Goal: Contribute content: Contribute content

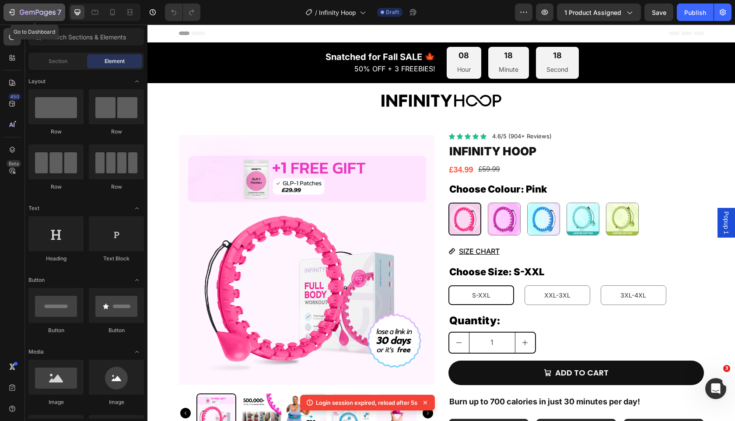
click at [15, 14] on icon "button" at bounding box center [11, 12] width 9 height 9
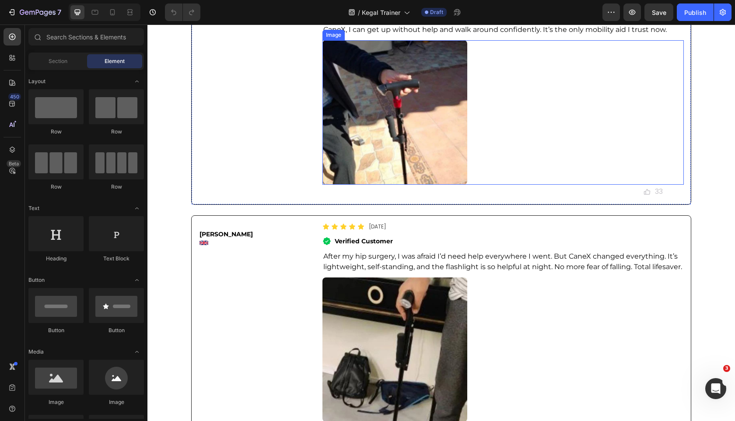
scroll to position [4874, 0]
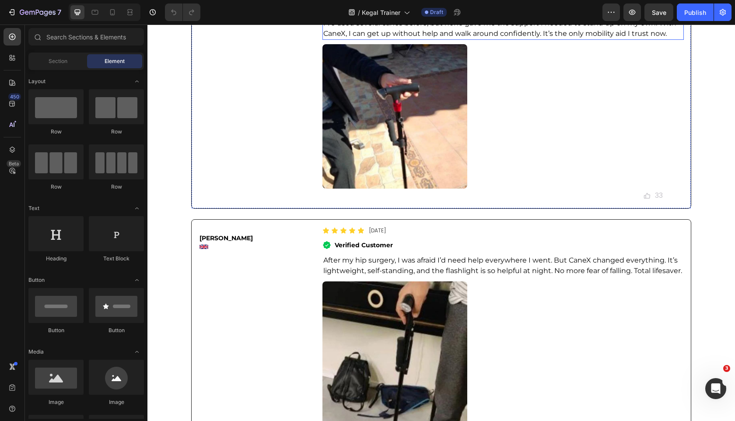
click at [430, 39] on p "I’ve used several canes before, but none gave me the support I needed to stand …" at bounding box center [503, 28] width 360 height 21
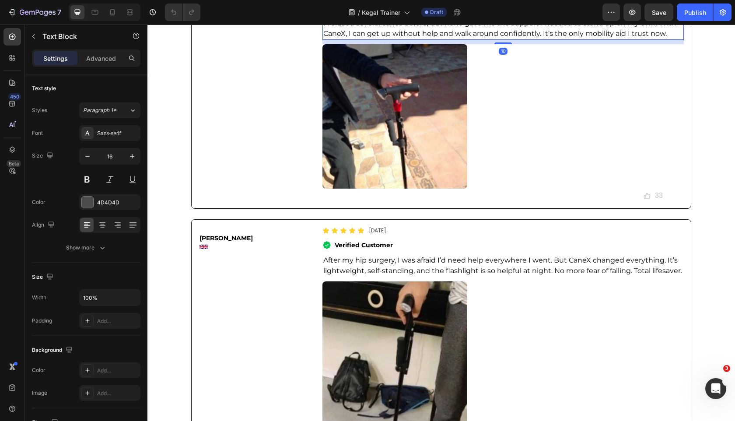
click at [430, 39] on p "I’ve used several canes before, but none gave me the support I needed to stand …" at bounding box center [503, 28] width 360 height 21
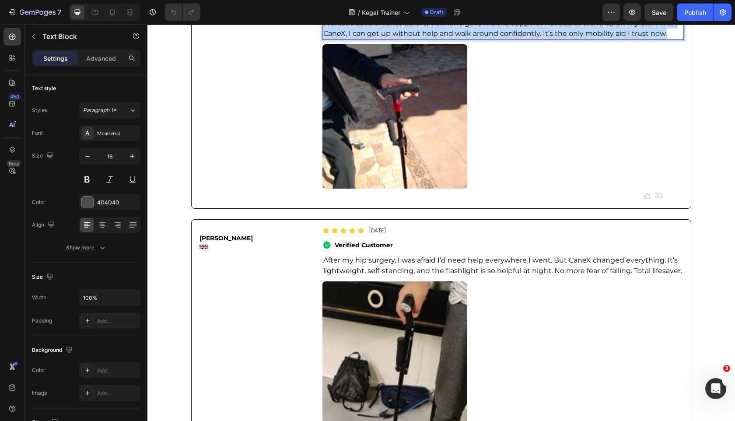
click at [430, 39] on p "I’ve used several canes before, but none gave me the support I needed to stand …" at bounding box center [503, 28] width 360 height 21
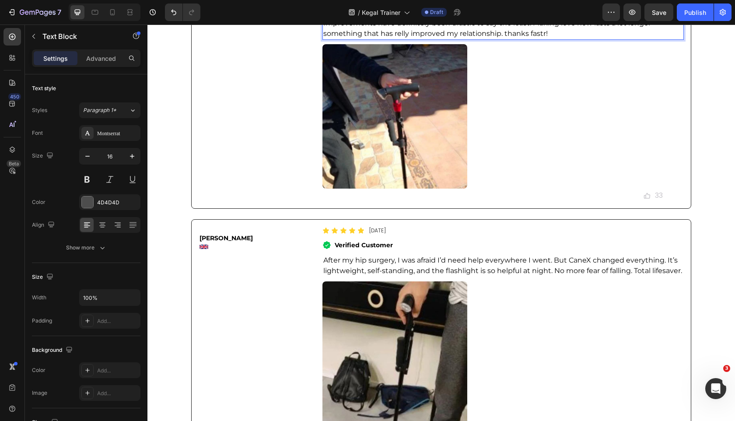
click at [401, 38] on span "Improvements have definitely been drastic to say the least. Making love now las…" at bounding box center [489, 28] width 332 height 19
click at [534, 38] on span "Improvements have definitely been drastic to say the least. Making love now las…" at bounding box center [489, 28] width 332 height 19
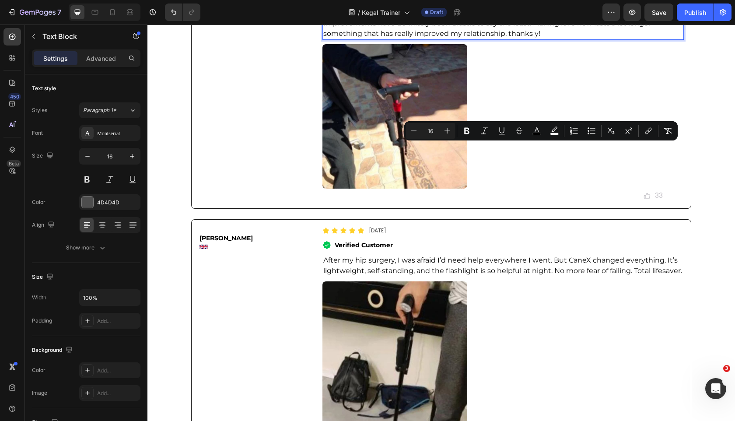
click at [534, 38] on span "Improvements have definitely been drastic to say the least. Making love now las…" at bounding box center [489, 28] width 332 height 19
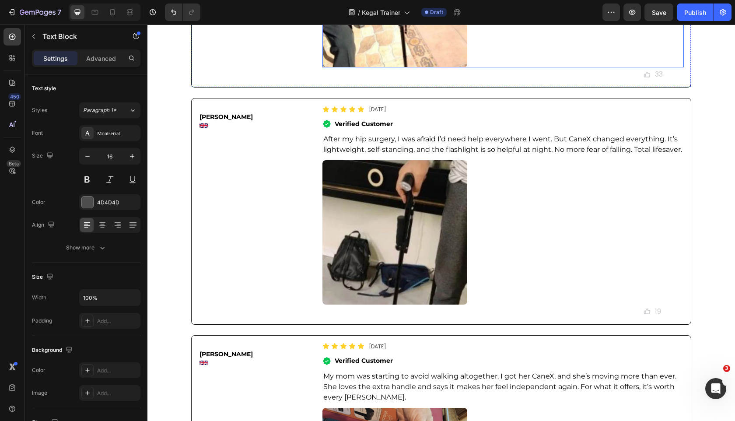
scroll to position [5002, 0]
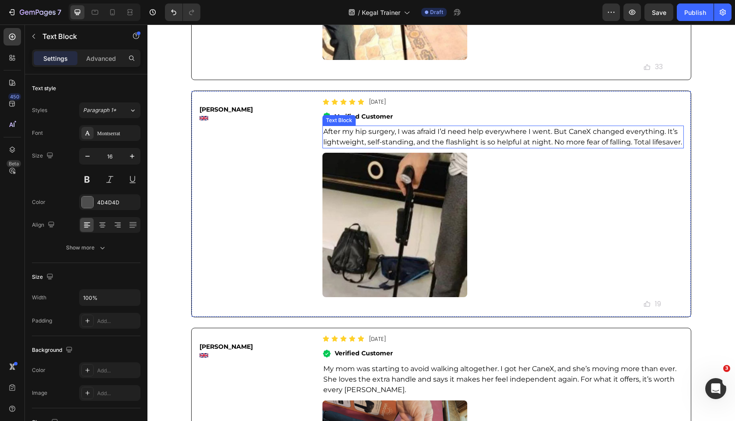
click at [382, 146] on span "After my hip surgery, I was afraid I’d need help everywhere I went. But CaneX c…" at bounding box center [502, 136] width 359 height 19
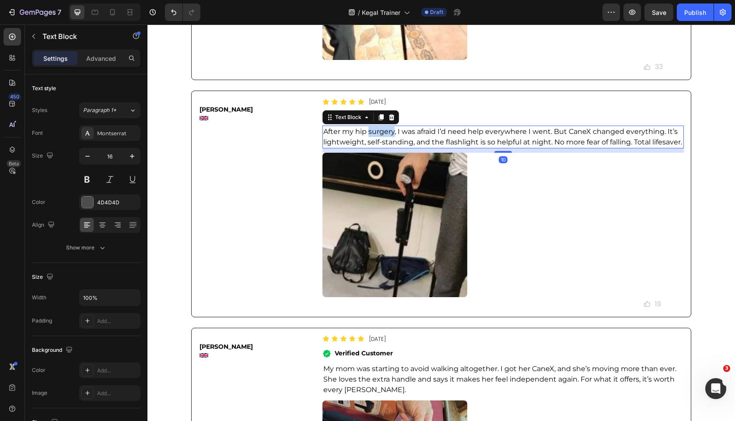
click at [382, 146] on span "After my hip surgery, I was afraid I’d need help everywhere I went. But CaneX c…" at bounding box center [502, 136] width 359 height 19
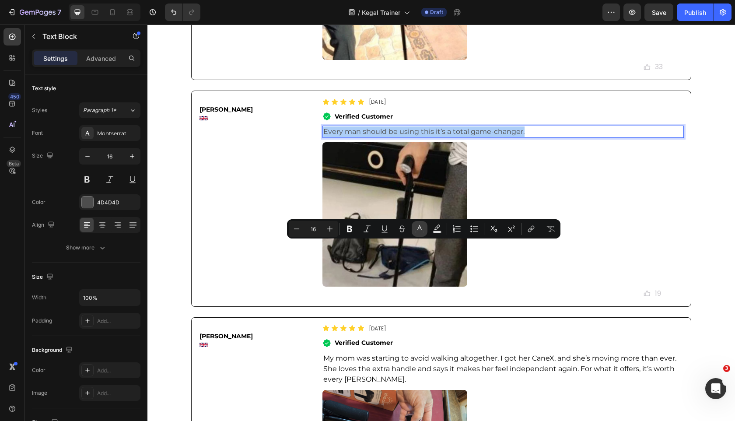
click at [423, 227] on icon "Editor contextual toolbar" at bounding box center [419, 228] width 9 height 9
type input "4D4D4D"
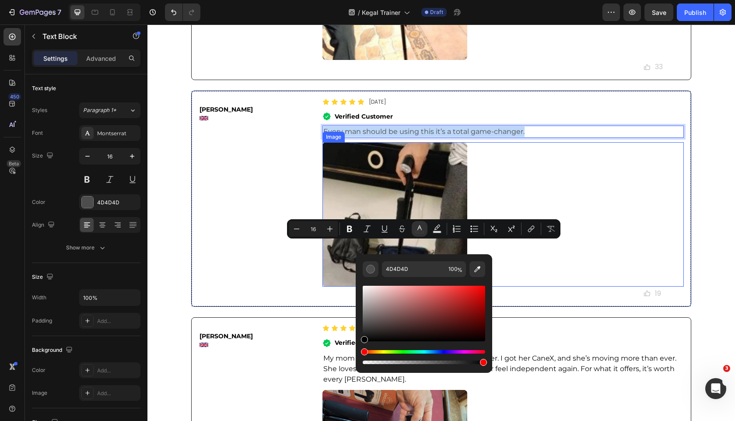
drag, startPoint x: 527, startPoint y: 344, endPoint x: 346, endPoint y: 353, distance: 181.3
type input "000000"
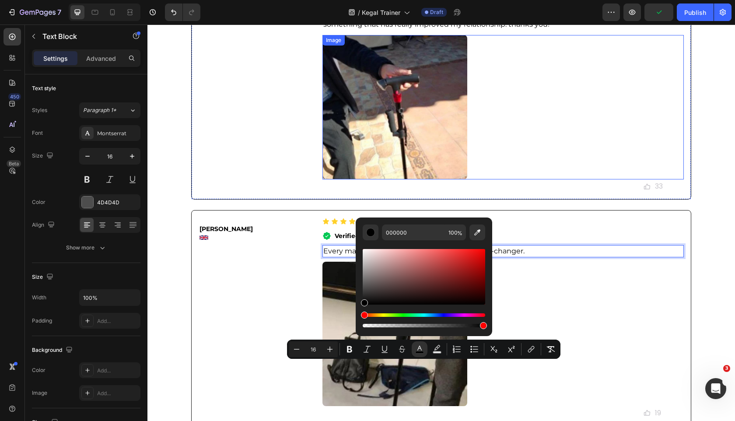
scroll to position [4884, 0]
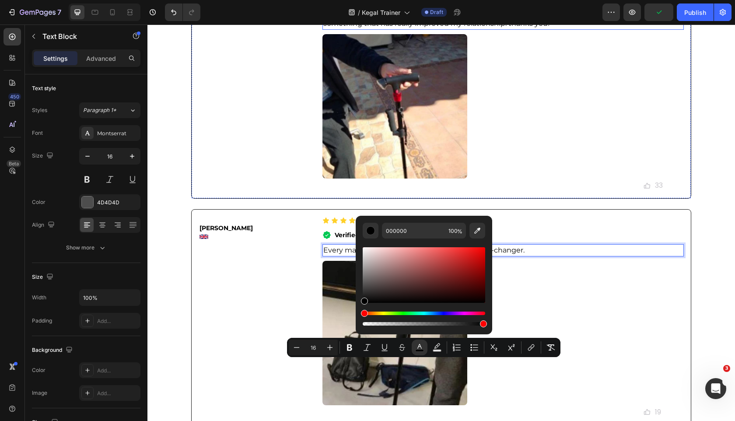
click at [455, 28] on span "Improvements have definitely been drastic to say the least. Making love now las…" at bounding box center [489, 18] width 332 height 19
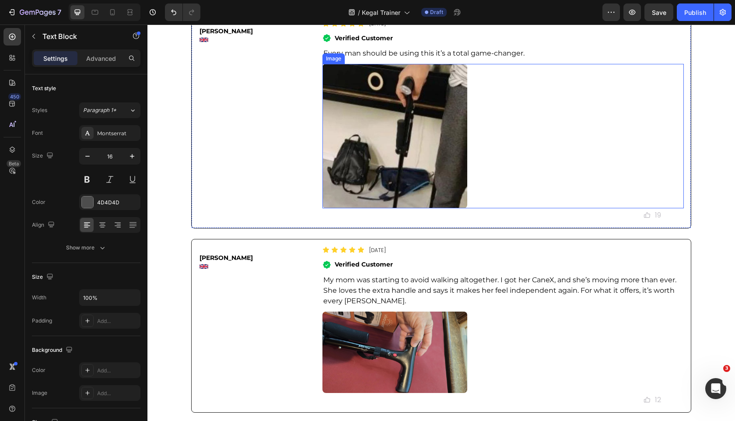
scroll to position [5215, 0]
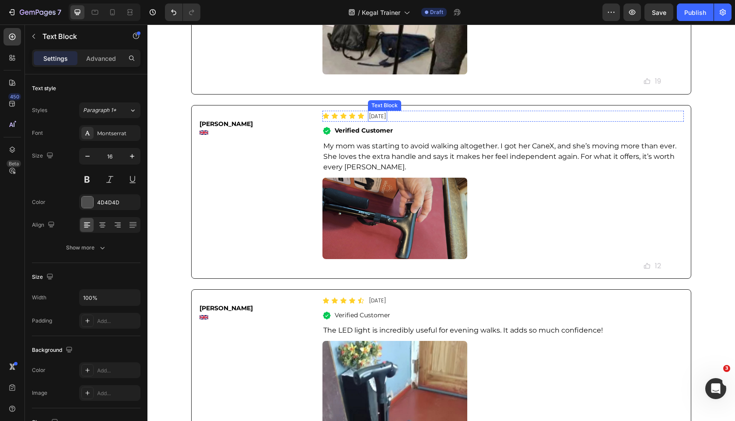
click at [373, 171] on span "My mom was starting to avoid walking altogether. I got her CaneX, and she’s mov…" at bounding box center [499, 156] width 353 height 29
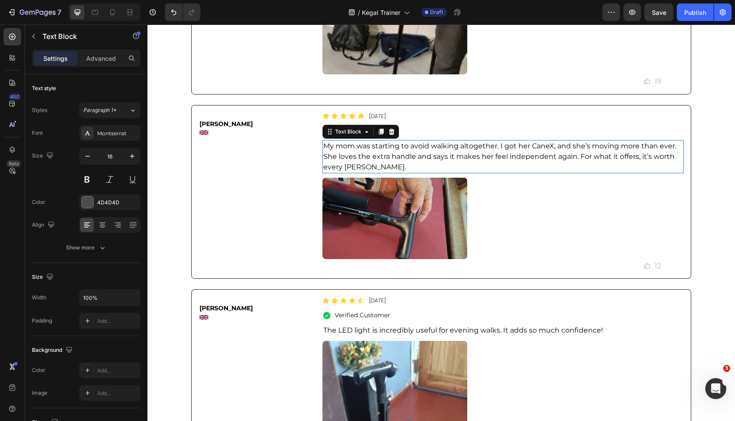
click at [373, 171] on span "My mom was starting to avoid walking altogether. I got her CaneX, and she’s mov…" at bounding box center [499, 156] width 353 height 29
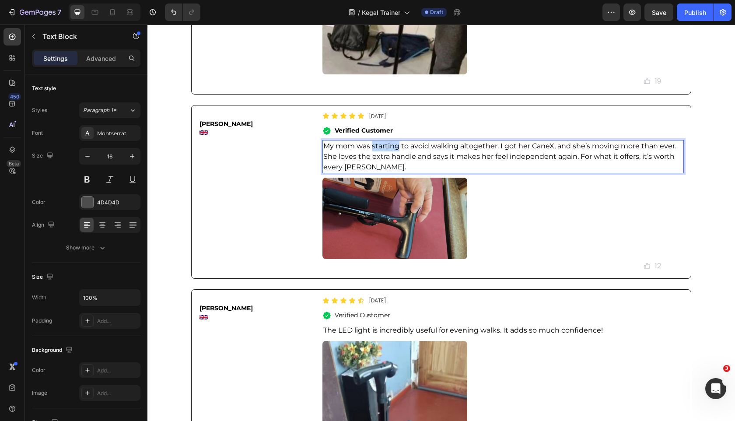
click at [373, 171] on span "My mom was starting to avoid walking altogether. I got her CaneX, and she’s mov…" at bounding box center [499, 156] width 353 height 29
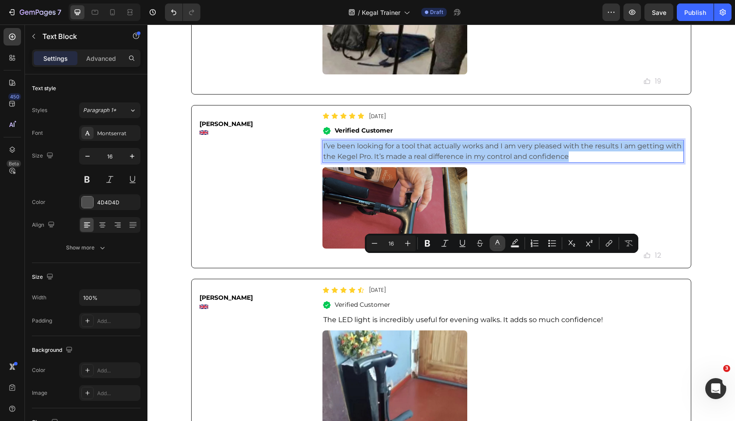
click at [496, 242] on icon "Editor contextual toolbar" at bounding box center [497, 243] width 9 height 9
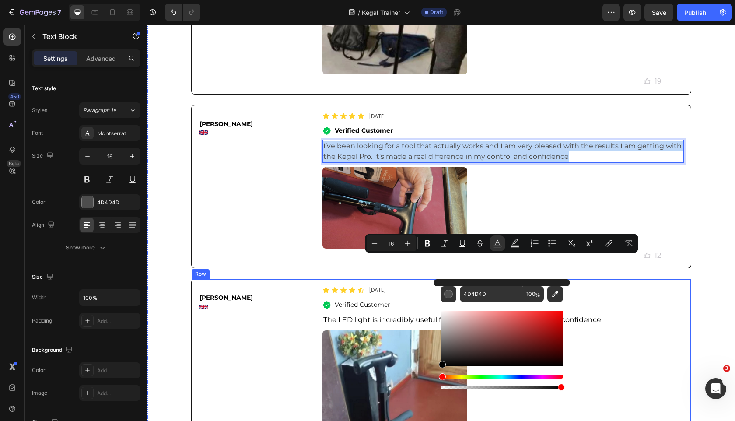
drag, startPoint x: 610, startPoint y: 378, endPoint x: 390, endPoint y: 391, distance: 220.0
type input "000000"
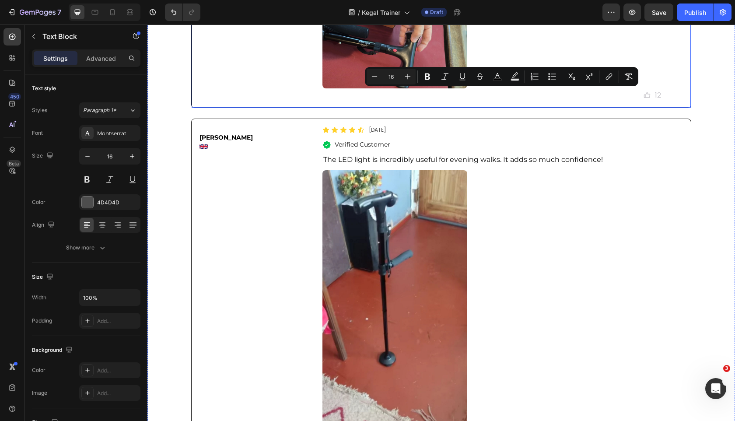
scroll to position [5387, 0]
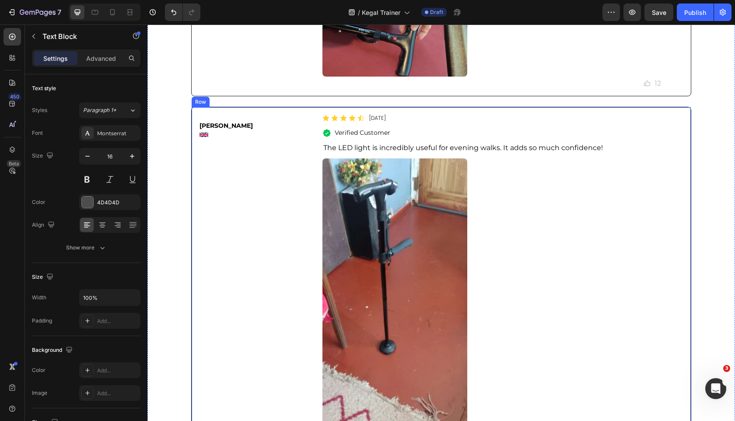
click at [376, 152] on span "The LED light is incredibly useful for evening walks. It adds so much confidenc…" at bounding box center [463, 147] width 280 height 8
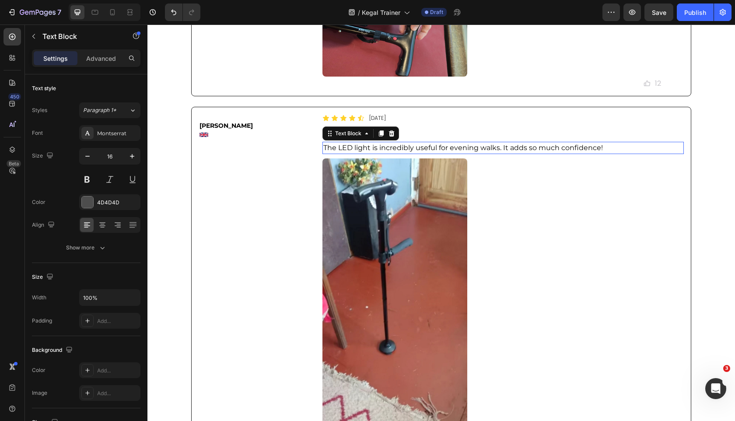
click at [376, 152] on span "The LED light is incredibly useful for evening walks. It adds so much confidenc…" at bounding box center [463, 147] width 280 height 8
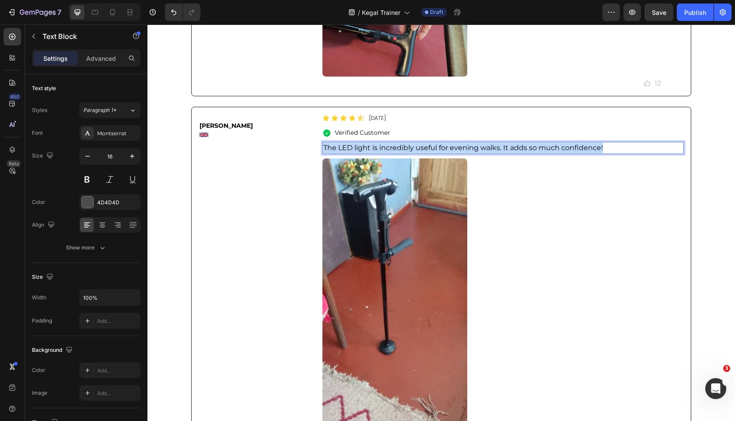
click at [376, 152] on span "The LED light is incredibly useful for evening walks. It adds so much confidenc…" at bounding box center [463, 147] width 280 height 8
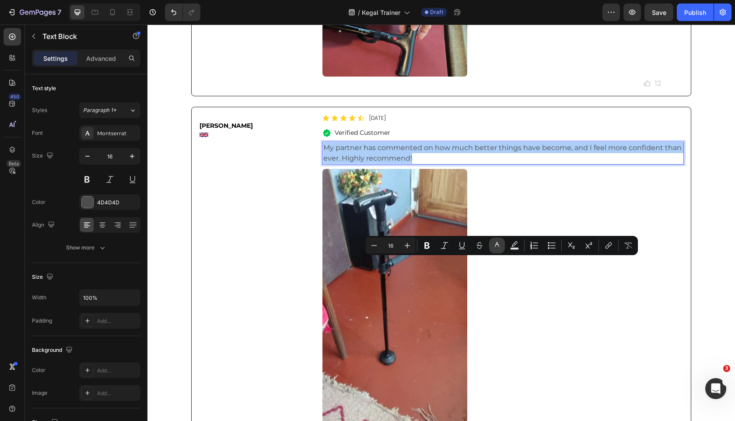
click at [492, 246] on button "color" at bounding box center [497, 246] width 16 height 16
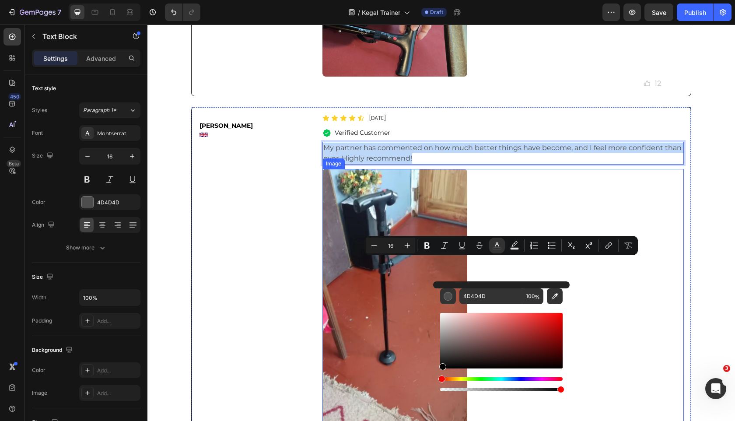
drag, startPoint x: 616, startPoint y: 372, endPoint x: 376, endPoint y: 397, distance: 241.5
type input "000000"
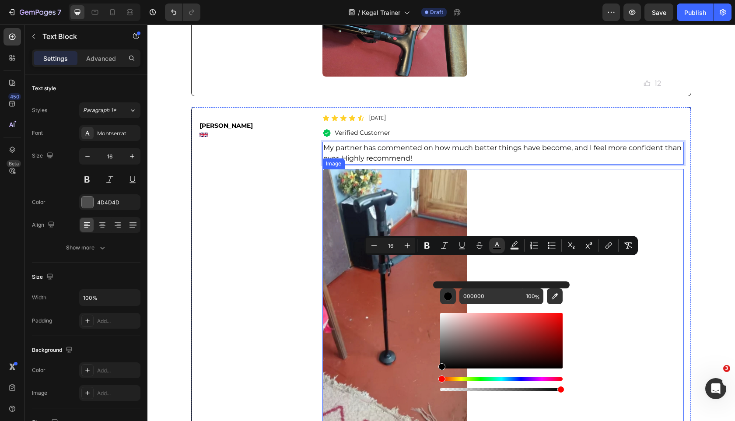
click at [361, 320] on img at bounding box center [394, 312] width 144 height 287
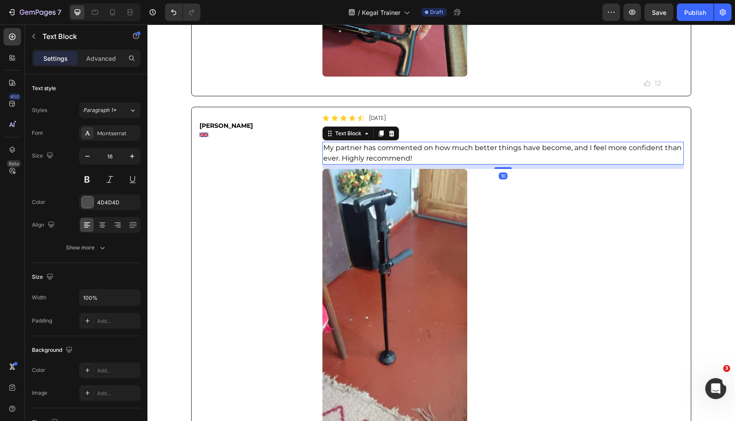
click at [426, 164] on p "My partner has commented on how much better things have become, and I feel more…" at bounding box center [503, 153] width 360 height 21
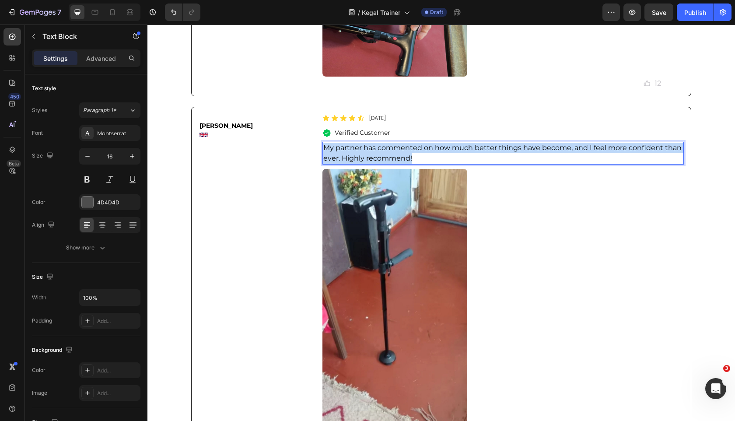
click at [426, 164] on p "My partner has commented on how much better things have become, and I feel more…" at bounding box center [503, 153] width 360 height 21
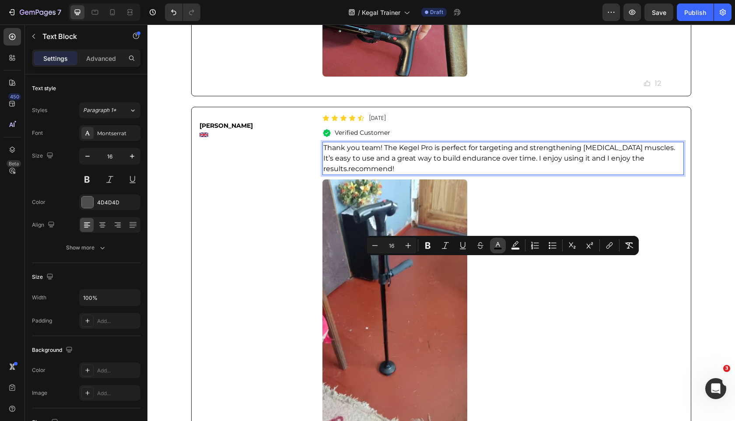
click at [500, 247] on icon "Editor contextual toolbar" at bounding box center [497, 245] width 9 height 9
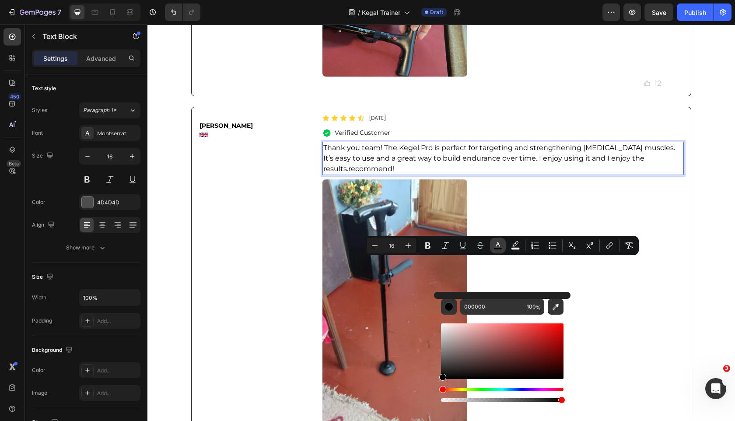
click at [500, 246] on icon "Editor contextual toolbar" at bounding box center [497, 245] width 9 height 9
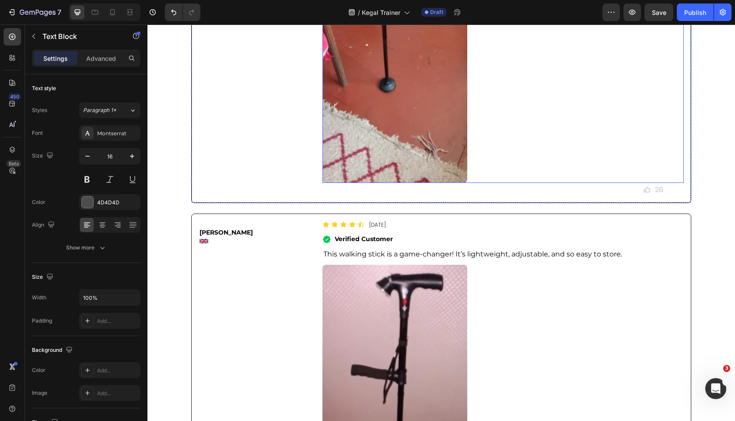
scroll to position [5783, 0]
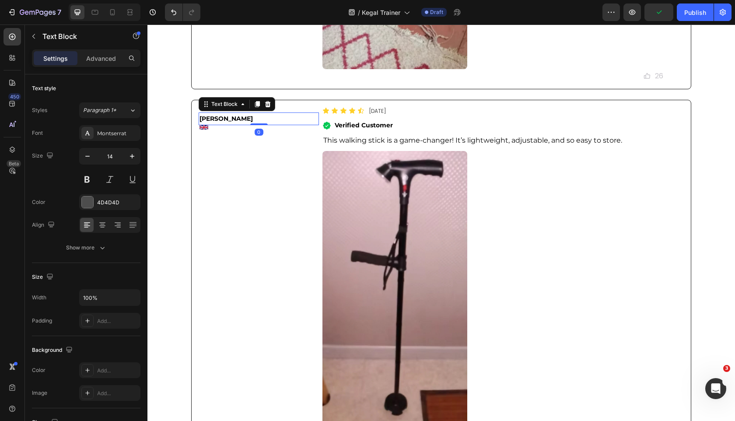
click at [207, 122] on strong "Jodie A." at bounding box center [225, 119] width 53 height 8
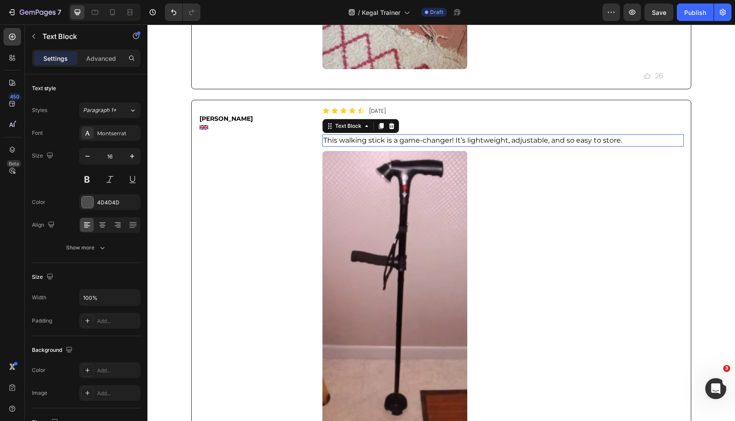
click at [329, 144] on span "This walking stick is a game-changer! It’s lightweight, adjustable, and so easy…" at bounding box center [472, 140] width 299 height 8
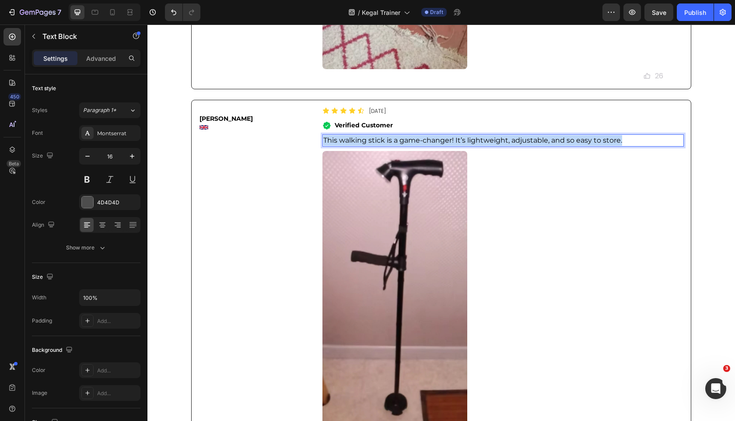
click at [329, 144] on span "This walking stick is a game-changer! It’s lightweight, adjustable, and so easy…" at bounding box center [472, 140] width 299 height 8
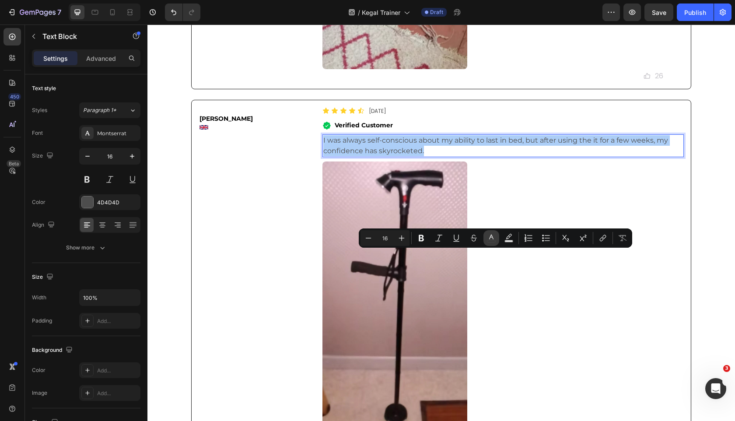
click at [495, 240] on icon "Editor contextual toolbar" at bounding box center [491, 238] width 9 height 9
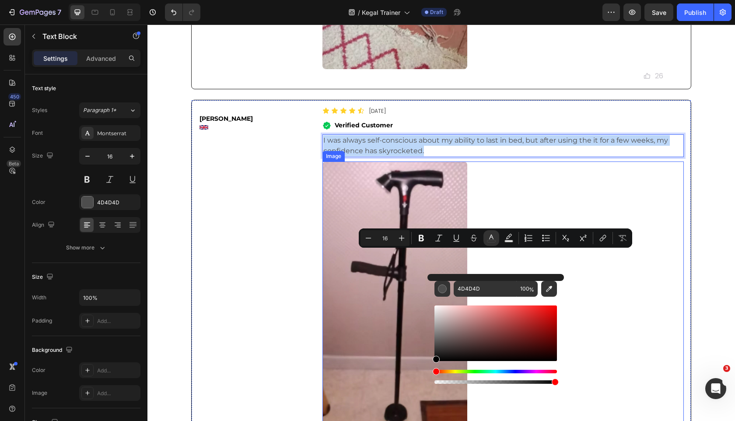
drag, startPoint x: 615, startPoint y: 352, endPoint x: 375, endPoint y: 394, distance: 243.4
type input "000000"
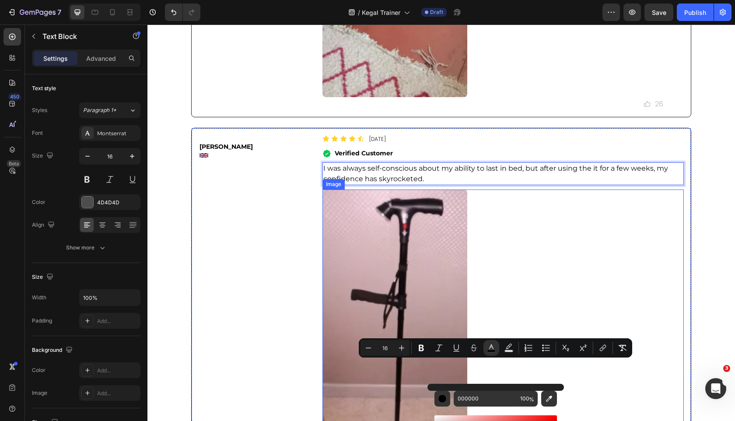
scroll to position [5673, 0]
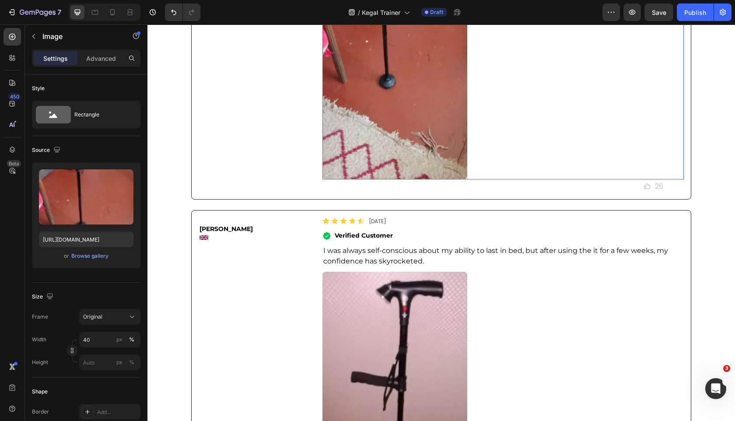
click at [405, 179] on img at bounding box center [394, 36] width 144 height 287
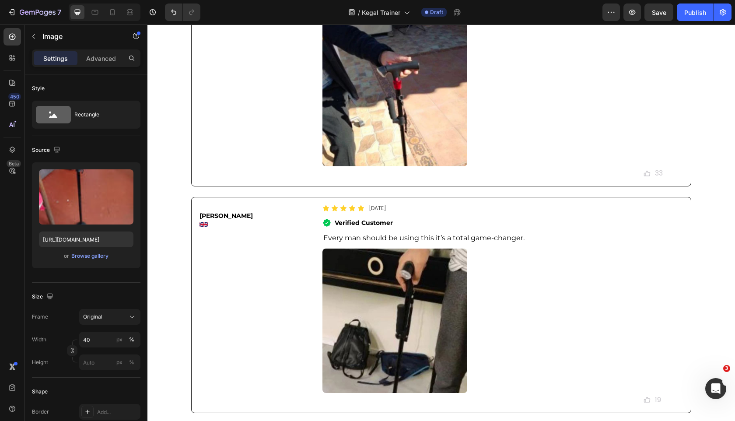
scroll to position [4892, 0]
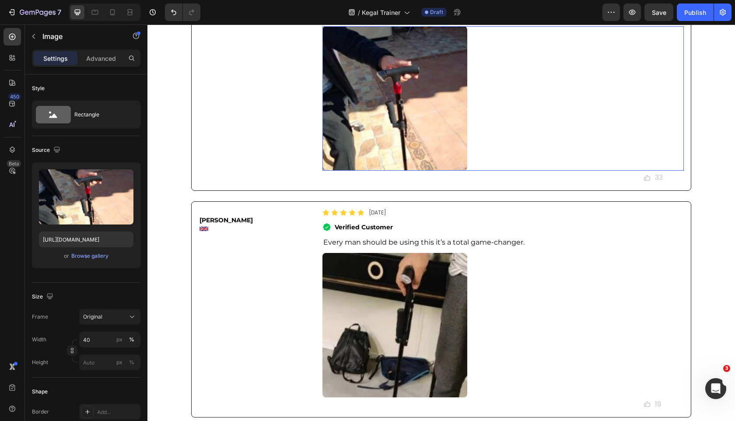
click at [403, 171] on img at bounding box center [394, 98] width 144 height 144
click at [101, 257] on div "Browse gallery" at bounding box center [89, 256] width 37 height 8
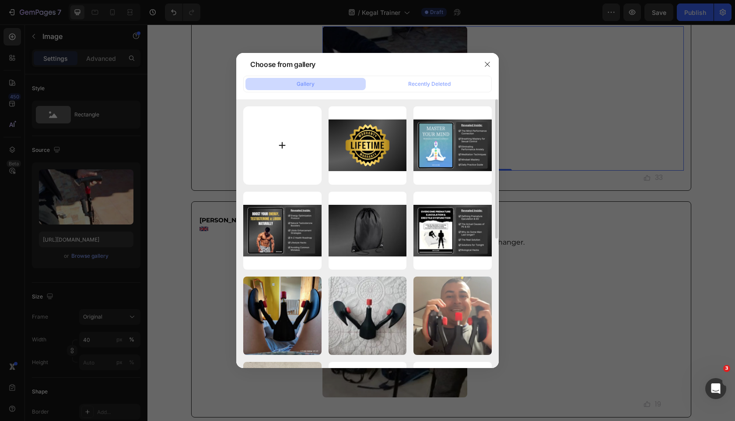
click at [264, 160] on input "file" at bounding box center [282, 145] width 78 height 78
type input "C:\fakepath\JAT2cqrEQ_mid.jpg"
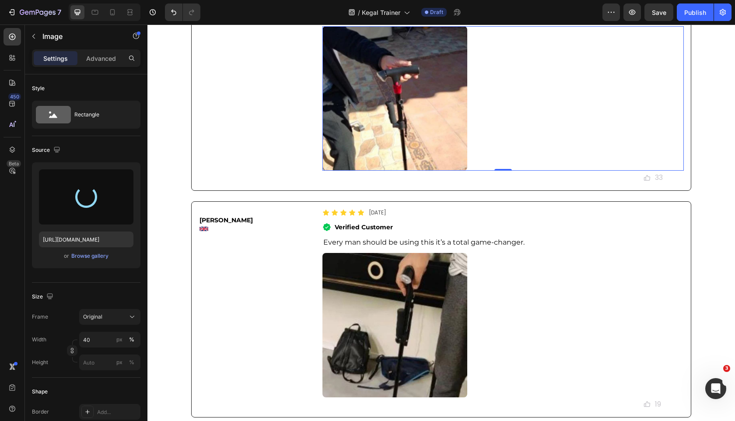
type input "https://cdn.shopify.com/s/files/1/0963/7281/8245/files/gempages_575392305016472…"
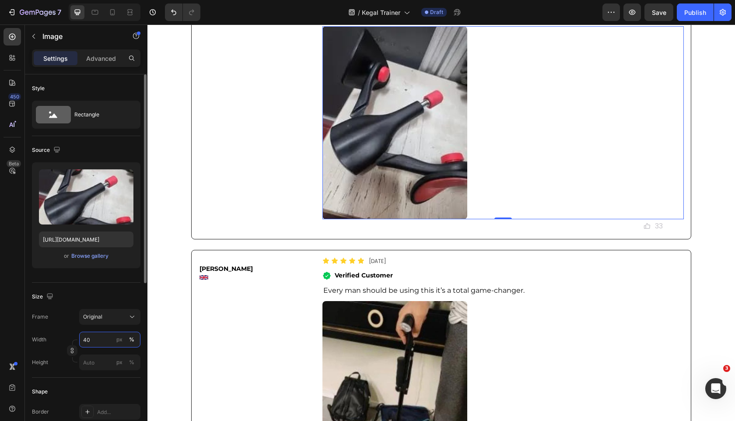
click at [98, 336] on input "40" at bounding box center [109, 340] width 61 height 16
type input "30"
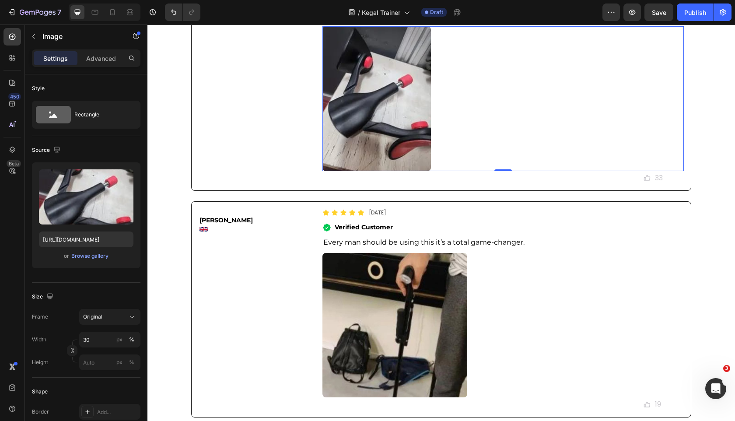
click at [225, 185] on div "Charles R. Text Block Image" at bounding box center [259, 77] width 120 height 215
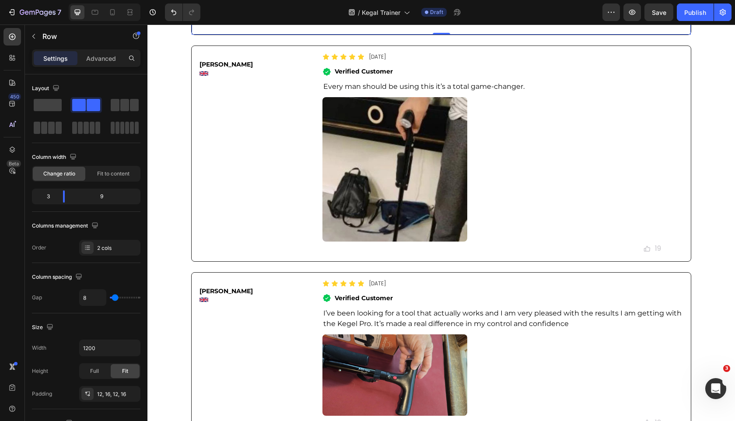
scroll to position [5052, 0]
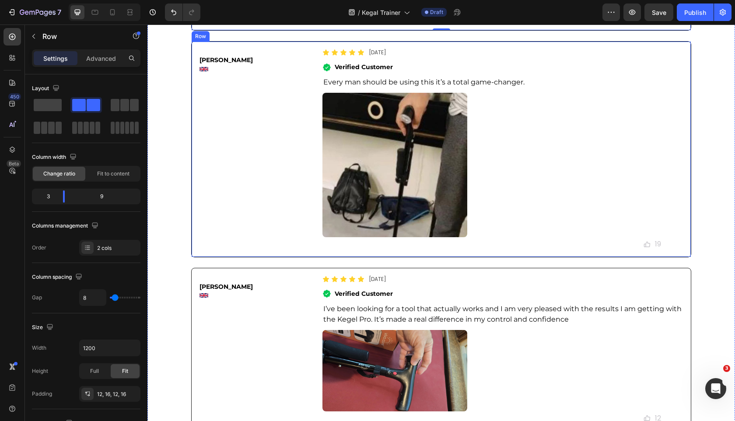
click at [346, 237] on img at bounding box center [394, 165] width 144 height 144
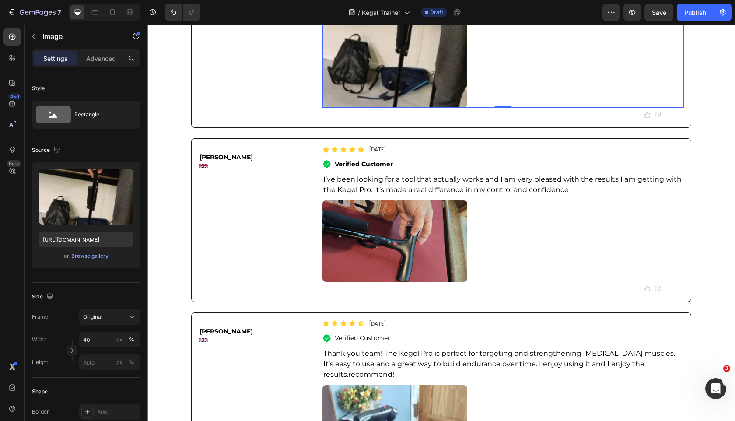
scroll to position [5104, 0]
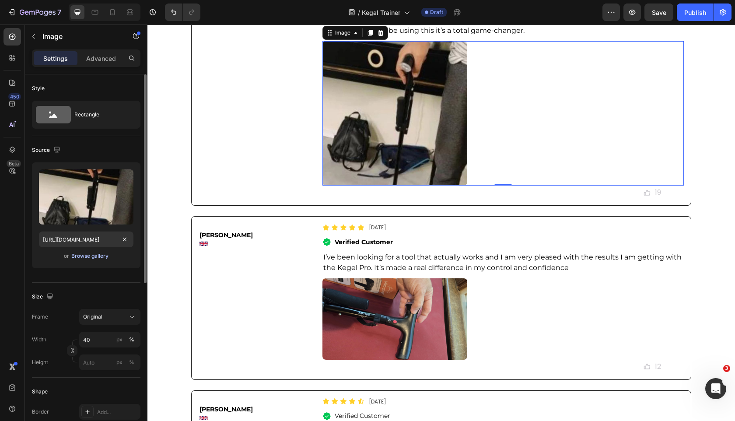
click at [96, 256] on div "Browse gallery" at bounding box center [89, 256] width 37 height 8
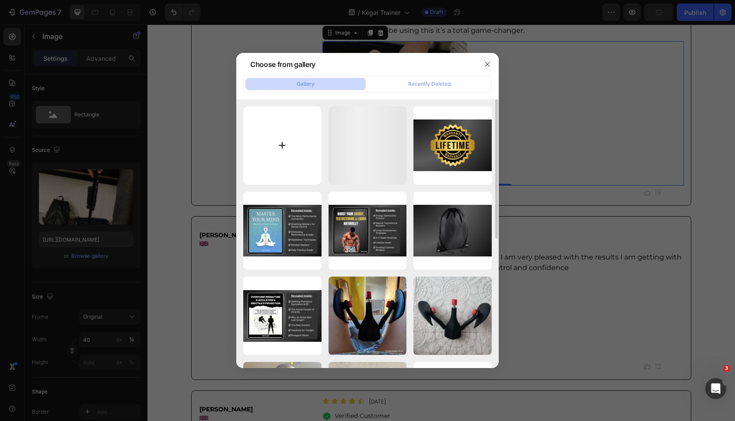
click at [278, 115] on input "file" at bounding box center [282, 145] width 78 height 78
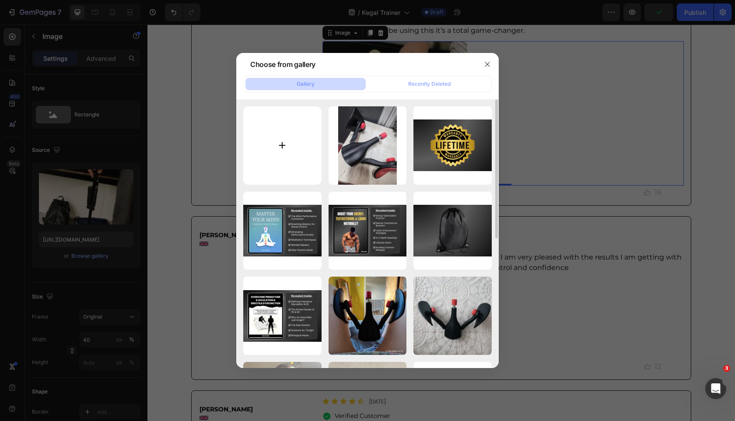
type input "C:\fakepath\kn0iGajj_s_mid.jpg"
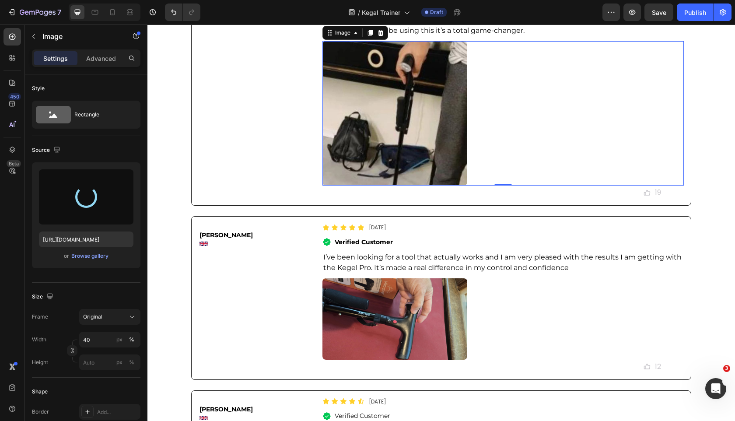
type input "https://cdn.shopify.com/s/files/1/0963/7281/8245/files/gempages_575392305016472…"
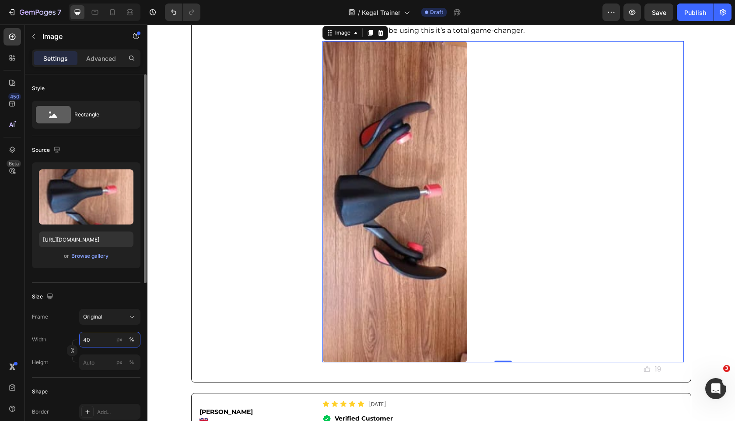
click at [99, 342] on input "40" at bounding box center [109, 340] width 61 height 16
type input "30"
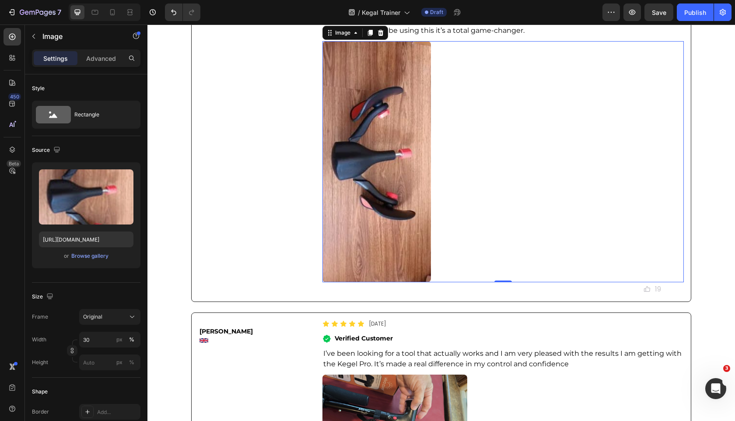
click at [304, 243] on div "Joao R. Text Block Image" at bounding box center [259, 145] width 120 height 301
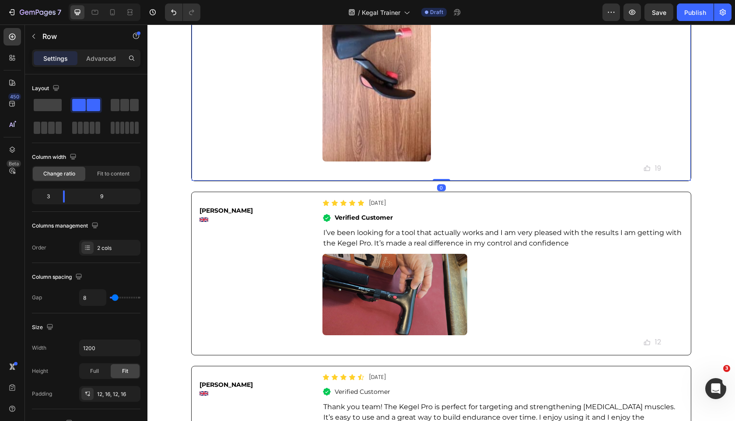
scroll to position [5226, 0]
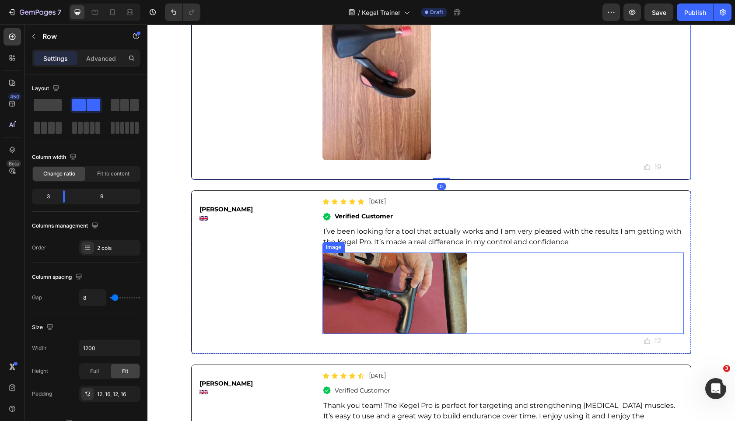
click at [343, 334] on img at bounding box center [394, 292] width 144 height 81
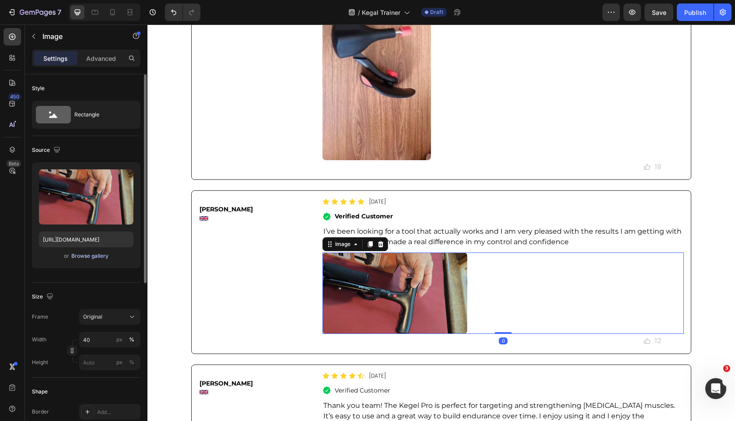
click at [82, 259] on div "Browse gallery" at bounding box center [89, 256] width 37 height 8
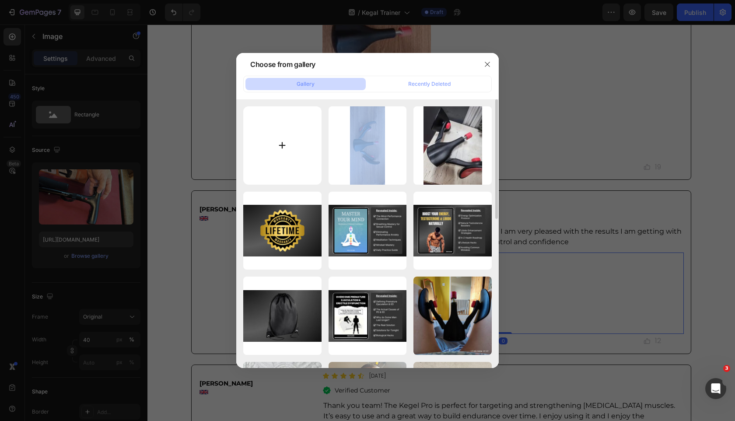
click at [243, 141] on div "kn0iGajj_s_mid.jpg 17.46 kb JAT2cqrEQ_mid.jpg 10.35 kb qlzcbke049ngmd8mdxnk.png…" at bounding box center [367, 233] width 262 height 269
click at [489, 61] on icon "button" at bounding box center [487, 64] width 7 height 7
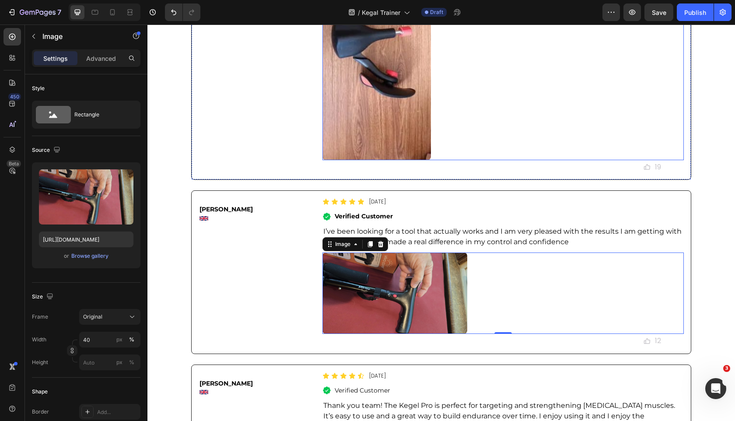
click at [378, 106] on img at bounding box center [376, 39] width 108 height 241
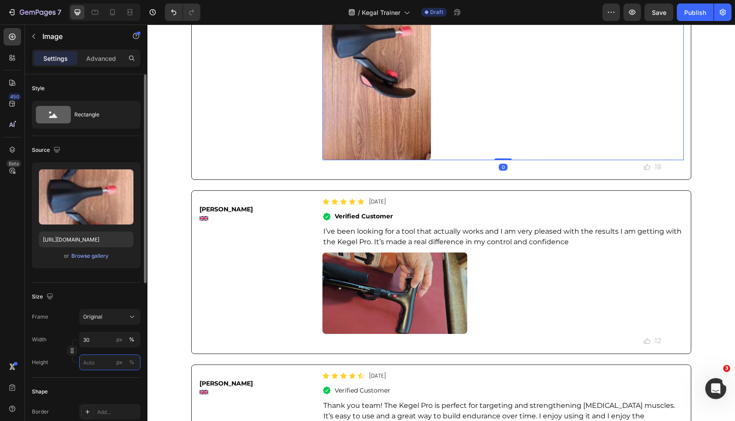
click at [92, 359] on input "px %" at bounding box center [109, 362] width 61 height 16
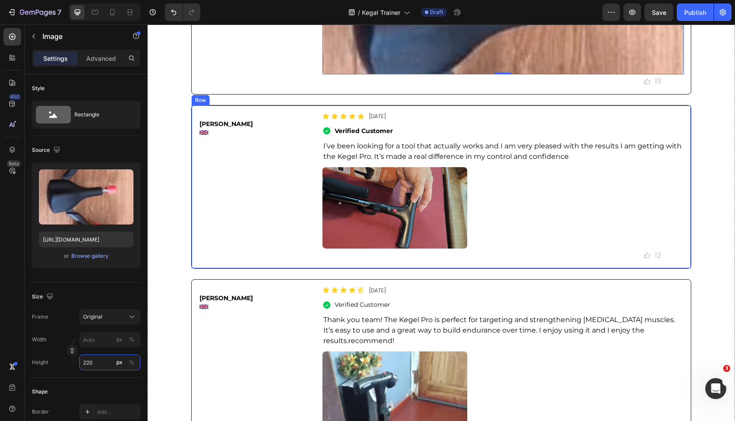
scroll to position [5158, 0]
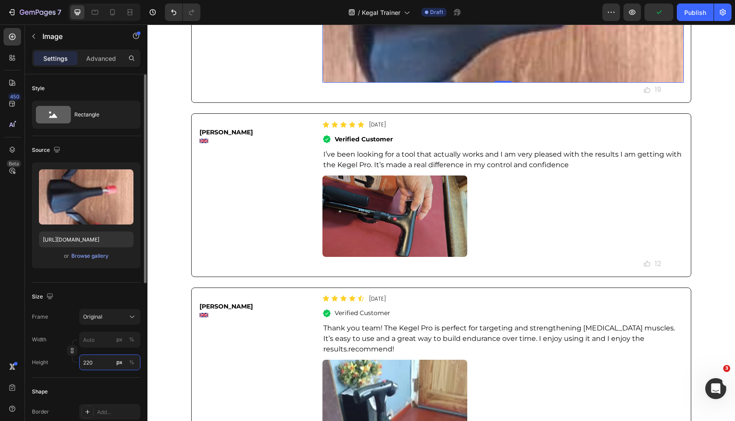
click at [100, 365] on input "220" at bounding box center [109, 362] width 61 height 16
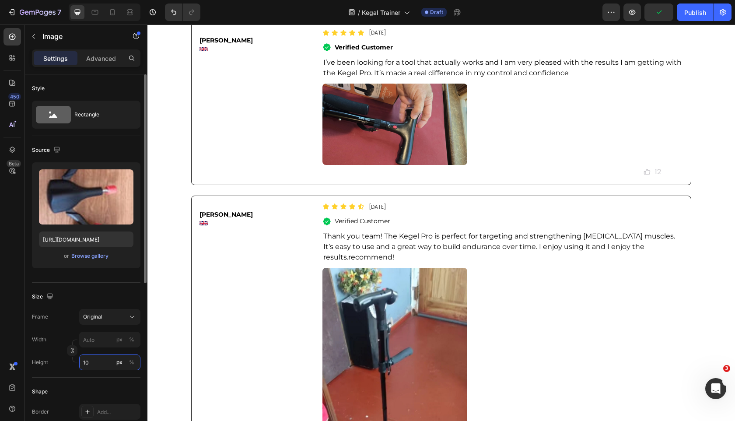
type input "1"
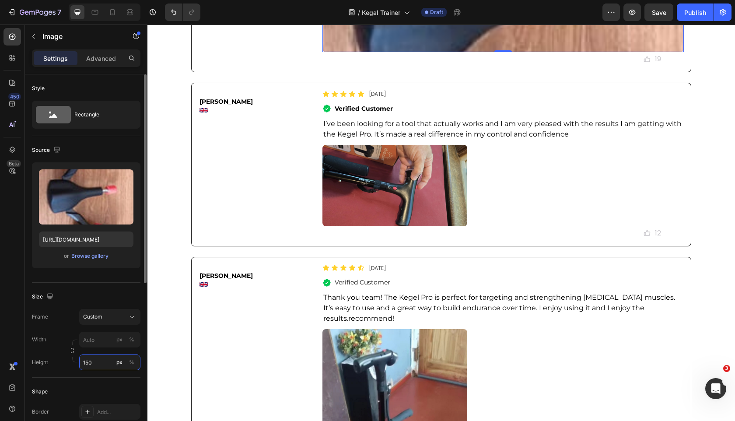
type input "1"
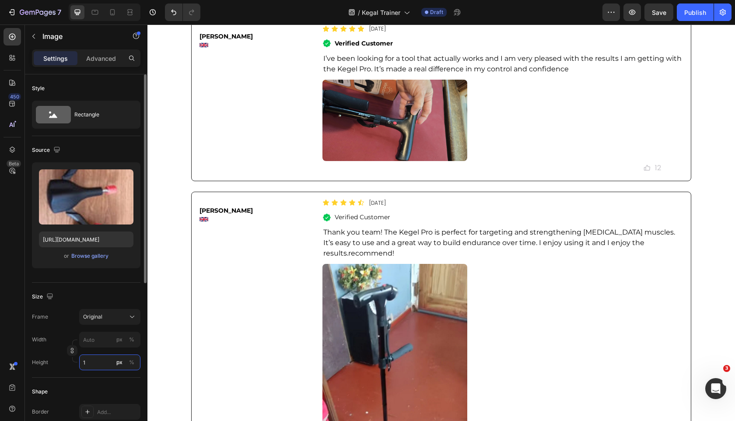
click at [100, 365] on input "1" at bounding box center [109, 362] width 61 height 16
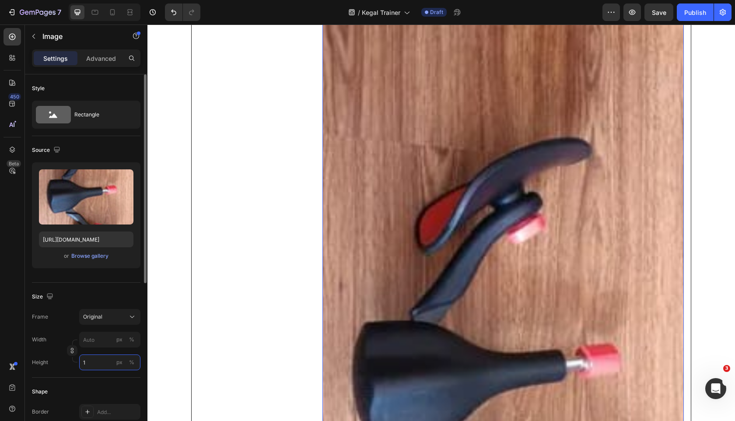
type input "1"
click at [120, 291] on div "Size" at bounding box center [86, 297] width 108 height 14
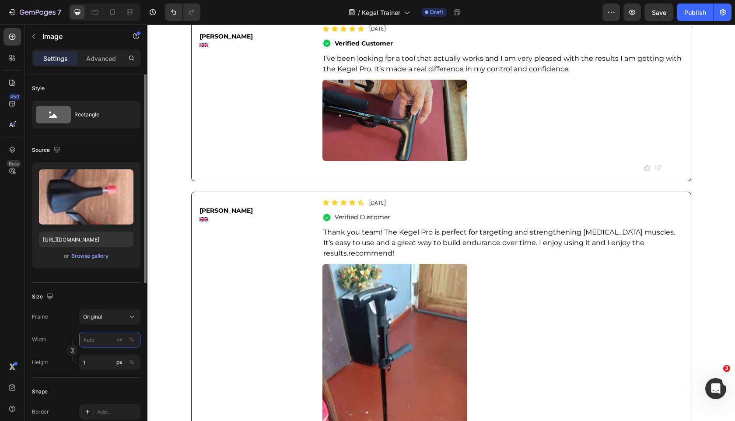
click at [99, 343] on input "px %" at bounding box center [109, 340] width 61 height 16
type input "3"
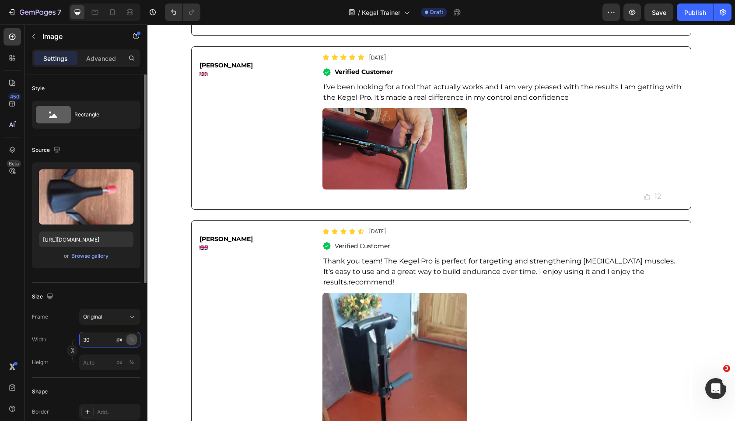
type input "30"
click at [130, 337] on div "%" at bounding box center [131, 340] width 5 height 8
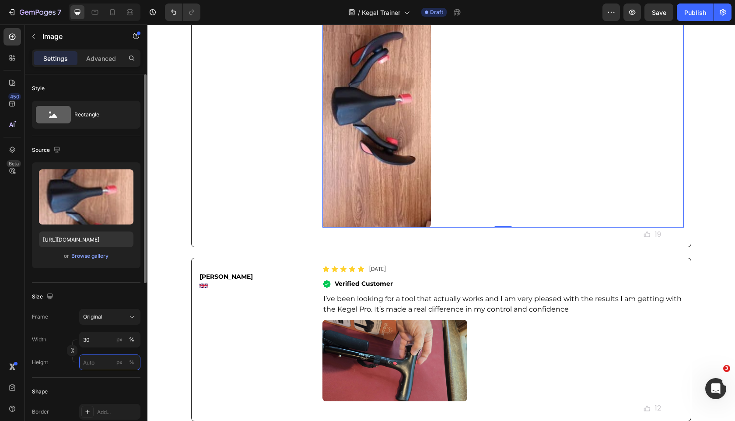
click at [104, 362] on input "px %" at bounding box center [109, 362] width 61 height 16
click at [72, 353] on icon "button" at bounding box center [72, 352] width 3 height 2
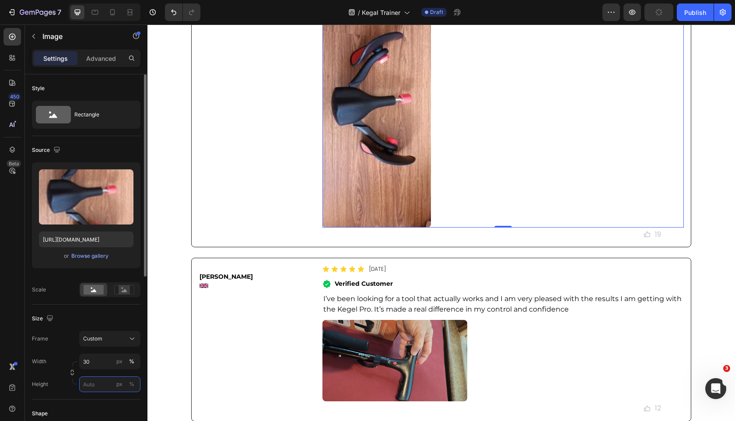
click at [100, 383] on input "px %" at bounding box center [109, 384] width 61 height 16
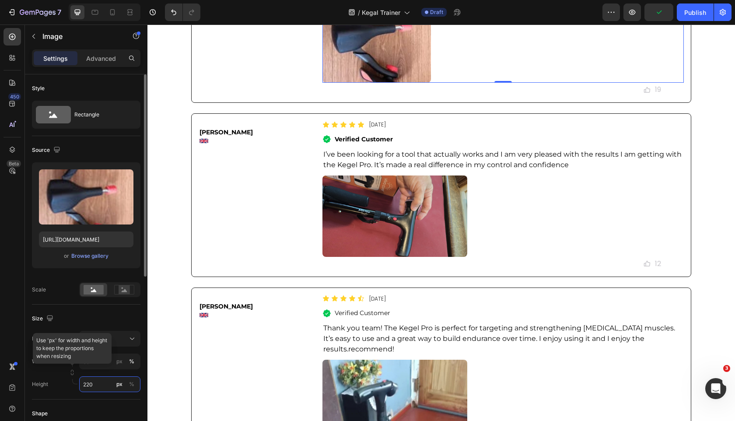
click at [100, 383] on input "220" at bounding box center [109, 384] width 61 height 16
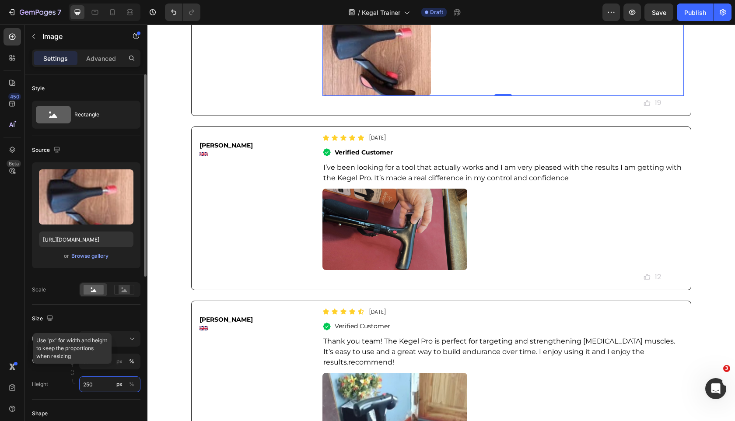
click at [100, 383] on input "250" at bounding box center [109, 384] width 61 height 16
type input "280"
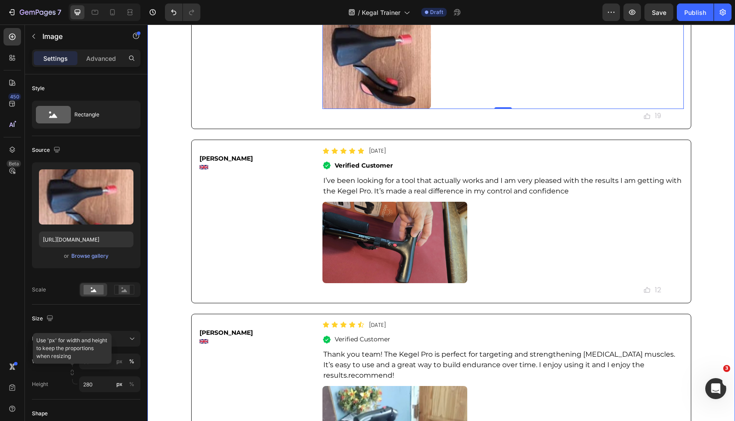
click at [242, 250] on div "Image Charles R. Text Block Image Icon Icon Icon Icon Icon Icon List Apr 17, 20…" at bounding box center [441, 384] width 500 height 1387
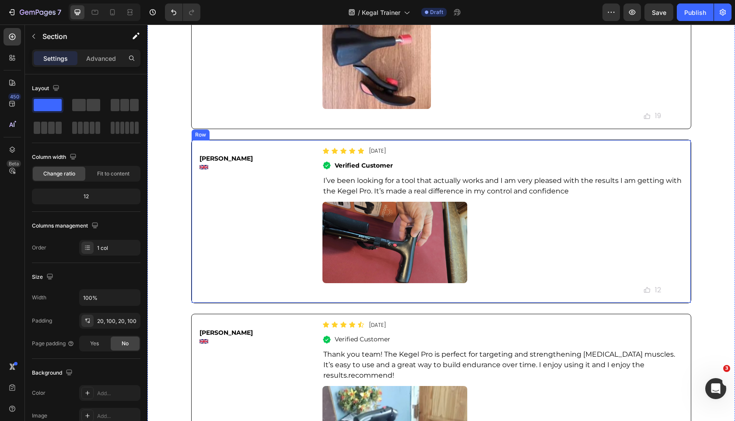
click at [385, 109] on img at bounding box center [376, 47] width 108 height 122
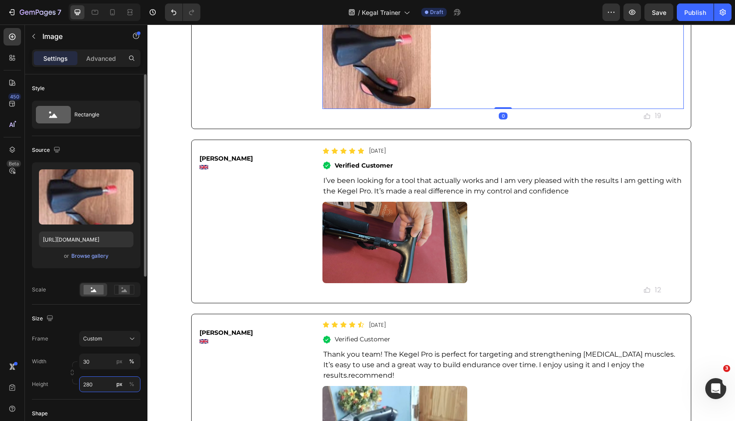
click at [96, 385] on input "280" at bounding box center [109, 384] width 61 height 16
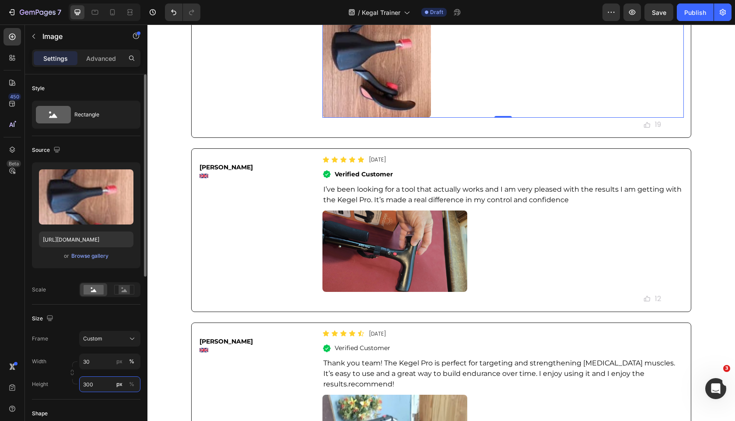
click at [94, 385] on input "300" at bounding box center [109, 384] width 61 height 16
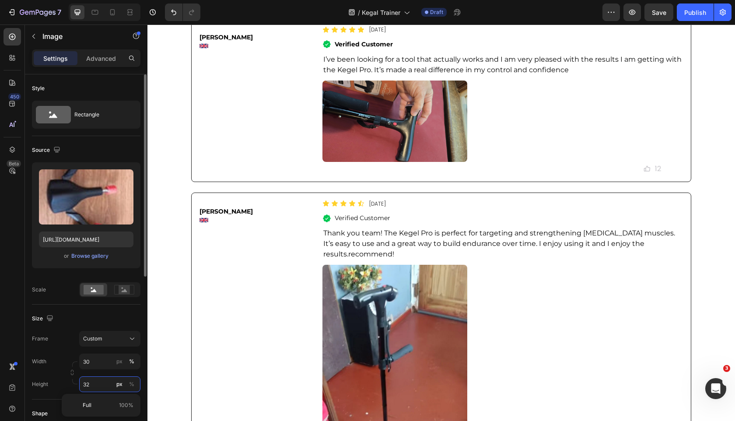
type input "320"
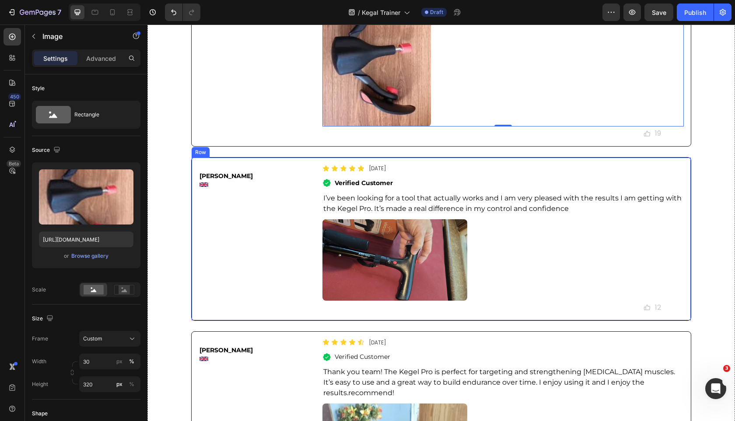
click at [209, 315] on div "Karl G. Text Block Image" at bounding box center [259, 239] width 120 height 152
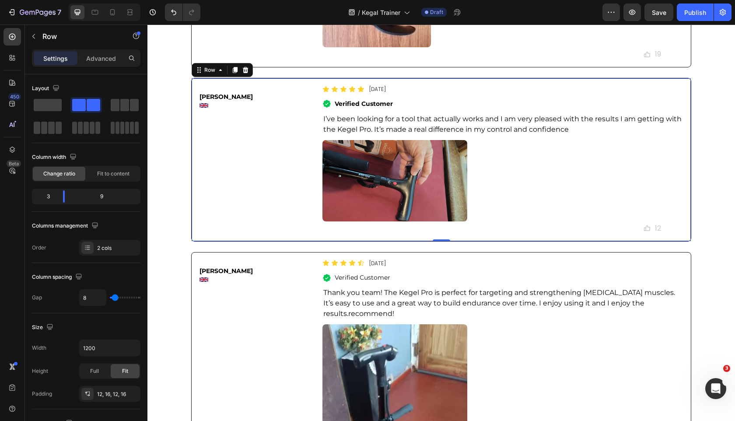
scroll to position [5239, 0]
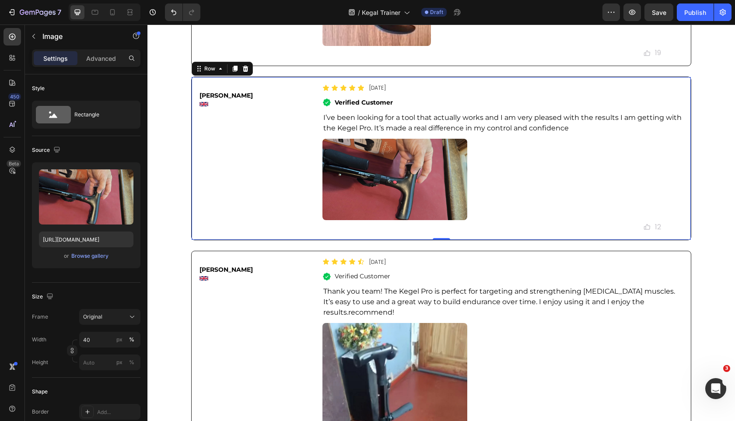
click at [362, 220] on img at bounding box center [394, 179] width 144 height 81
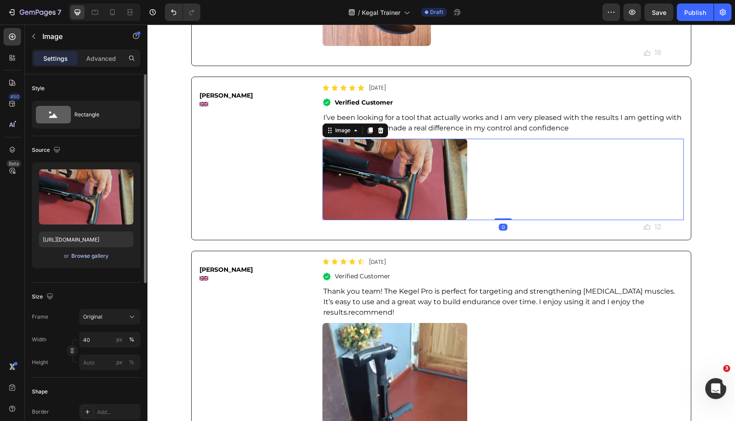
click at [88, 256] on div "Browse gallery" at bounding box center [89, 256] width 37 height 8
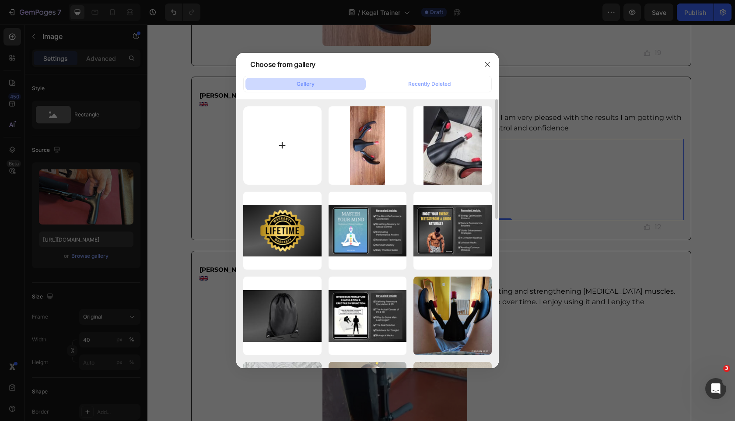
click at [274, 145] on input "file" at bounding box center [282, 145] width 78 height 78
type input "C:\fakepath\U9cMz4DtVz_mid.jpg"
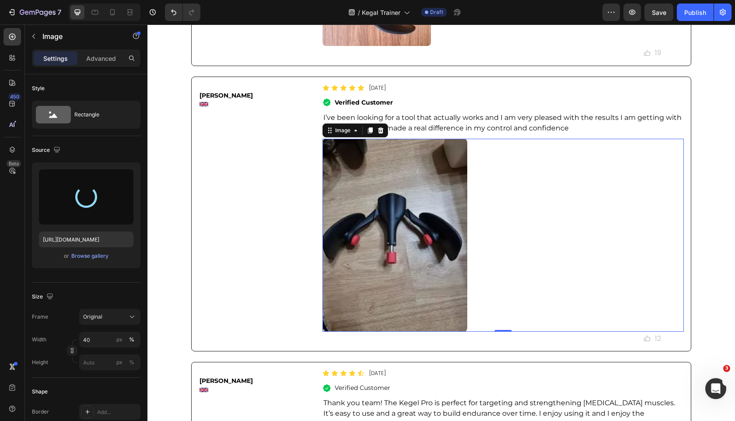
type input "https://cdn.shopify.com/s/files/1/0963/7281/8245/files/gempages_575392305016472…"
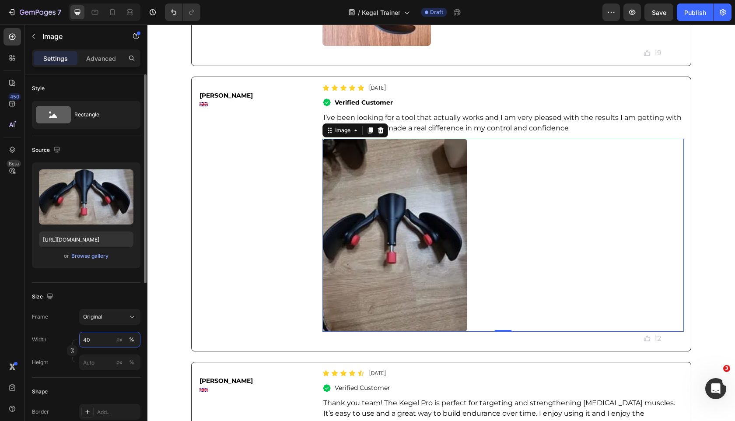
click at [100, 338] on input "40" at bounding box center [109, 340] width 61 height 16
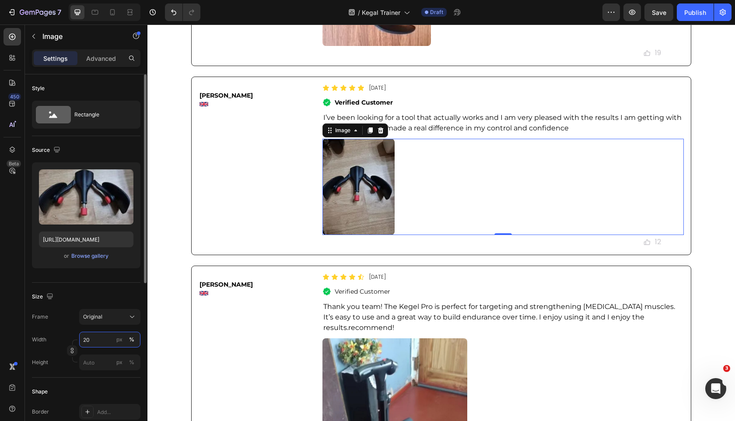
type input "2"
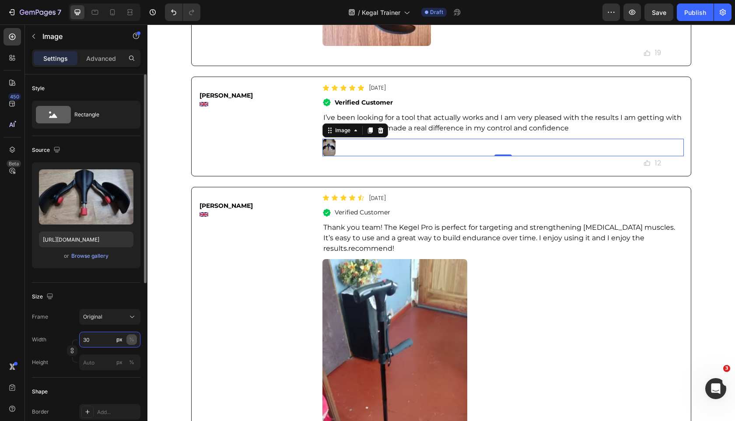
type input "30"
click at [132, 337] on div "%" at bounding box center [131, 340] width 5 height 8
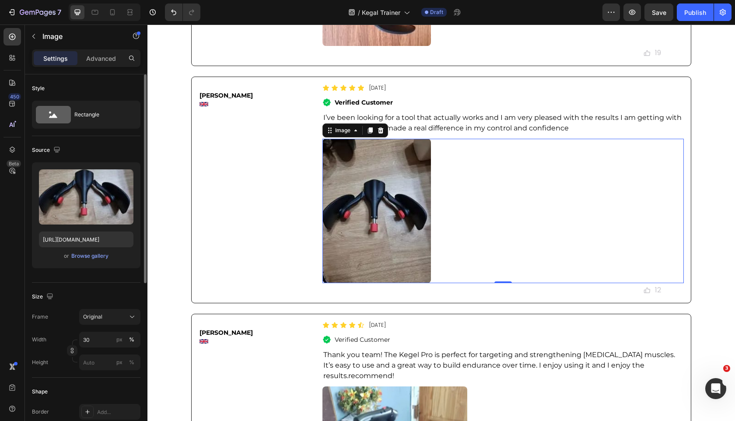
click at [120, 300] on div "Size" at bounding box center [86, 297] width 108 height 14
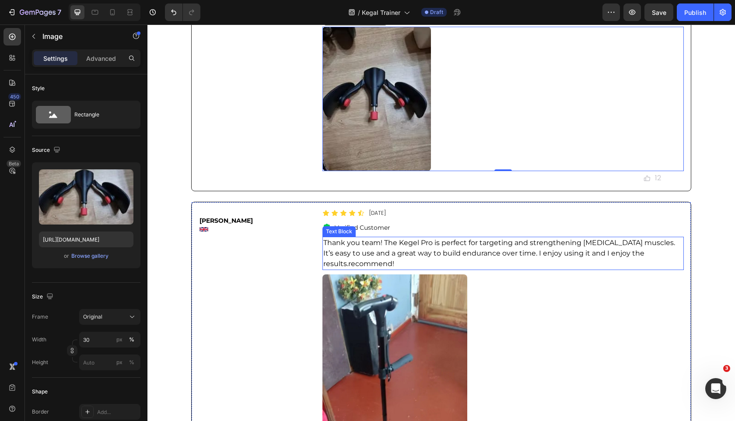
click at [324, 217] on div "Icon" at bounding box center [325, 213] width 7 height 7
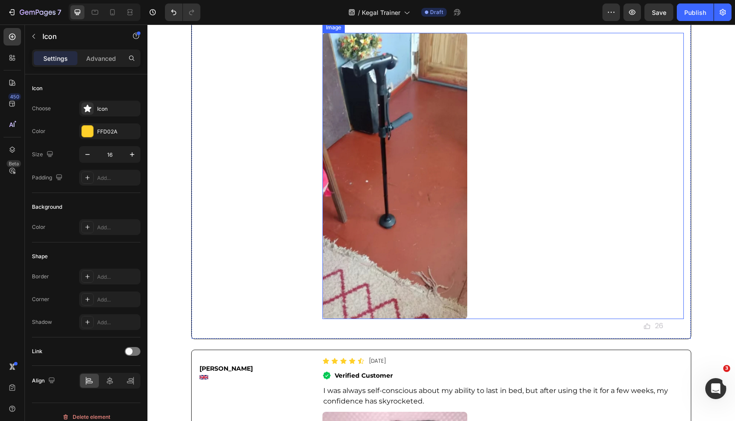
scroll to position [5595, 0]
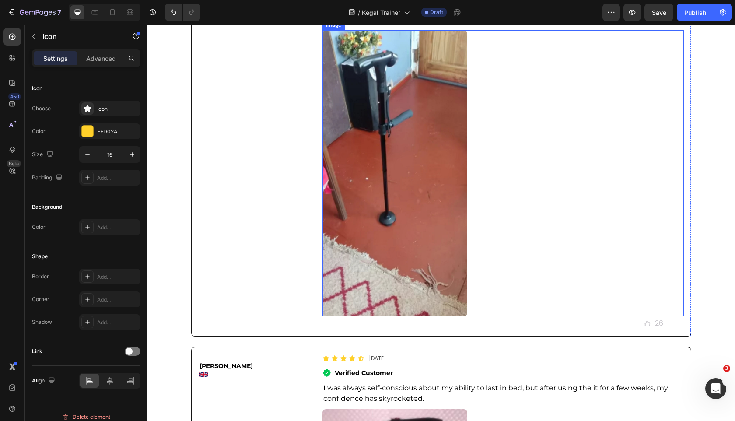
click at [404, 280] on img at bounding box center [394, 173] width 144 height 287
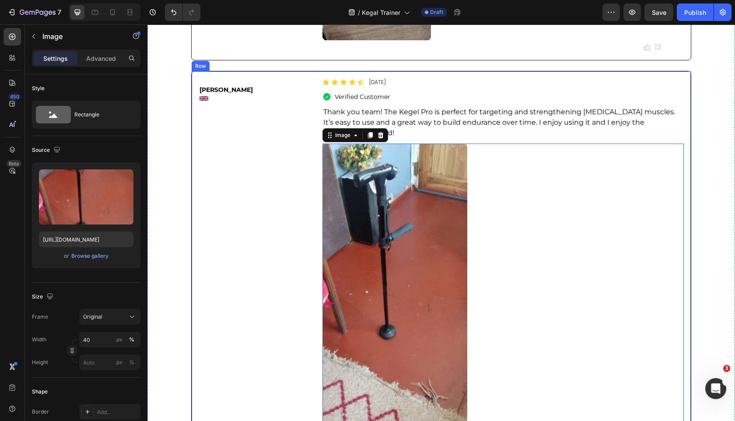
scroll to position [5483, 0]
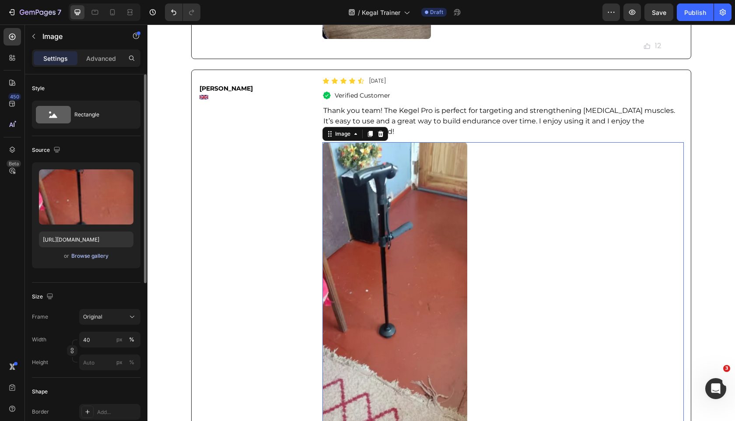
click at [87, 256] on div "Browse gallery" at bounding box center [89, 256] width 37 height 8
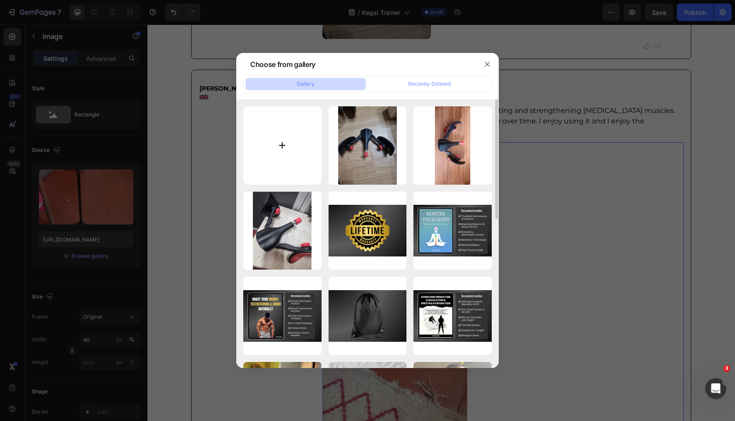
click at [279, 157] on input "file" at bounding box center [282, 145] width 78 height 78
type input "C:\fakepath\JpljInR0T4_mid.jpg"
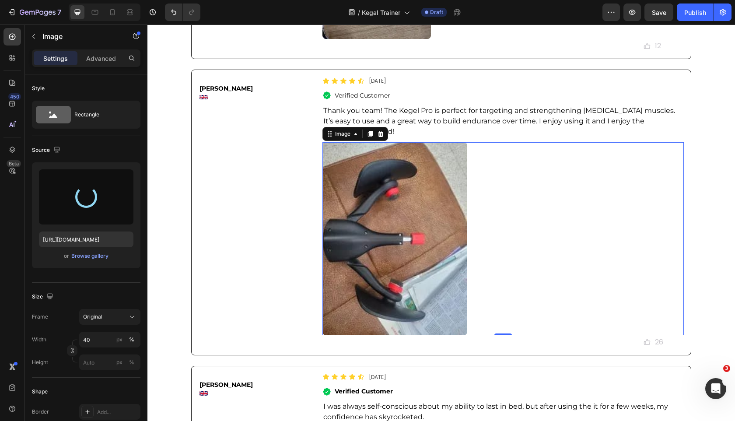
type input "https://cdn.shopify.com/s/files/1/0963/7281/8245/files/gempages_575392305016472…"
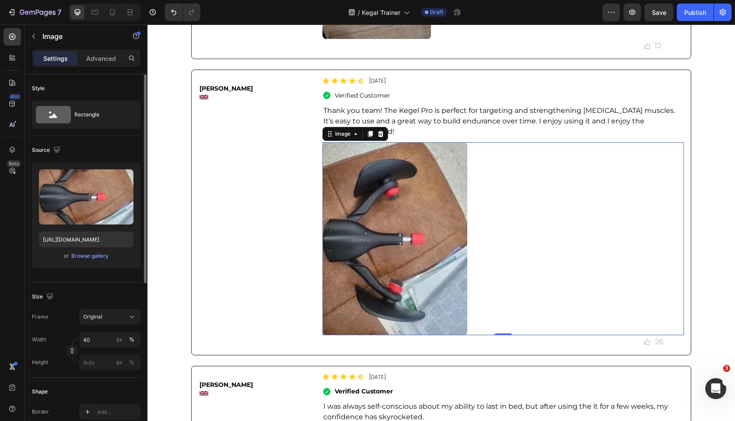
click at [101, 329] on div "Frame Original Width 40 px % Height px %" at bounding box center [86, 339] width 108 height 61
click at [101, 335] on input "40" at bounding box center [109, 340] width 61 height 16
type input "30"
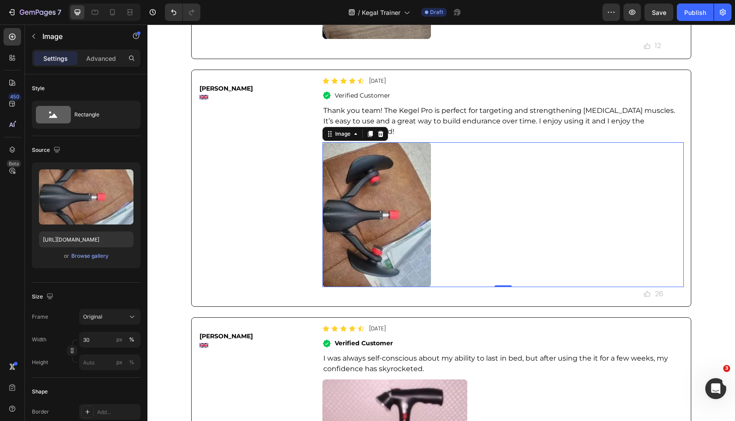
click at [255, 301] on div "Joe N. Text Block Image" at bounding box center [259, 188] width 120 height 226
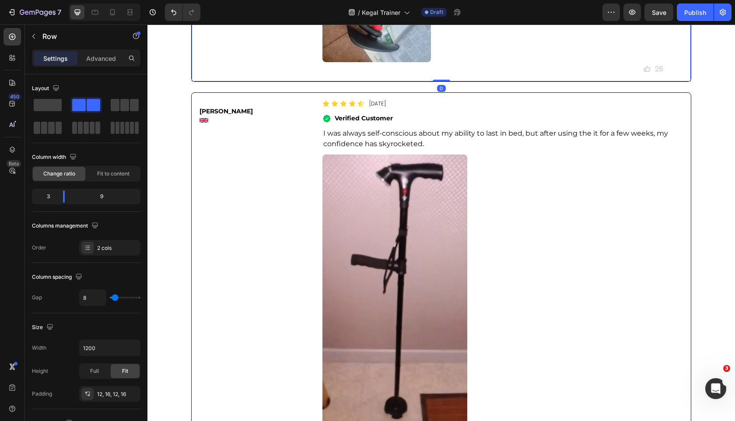
scroll to position [5708, 0]
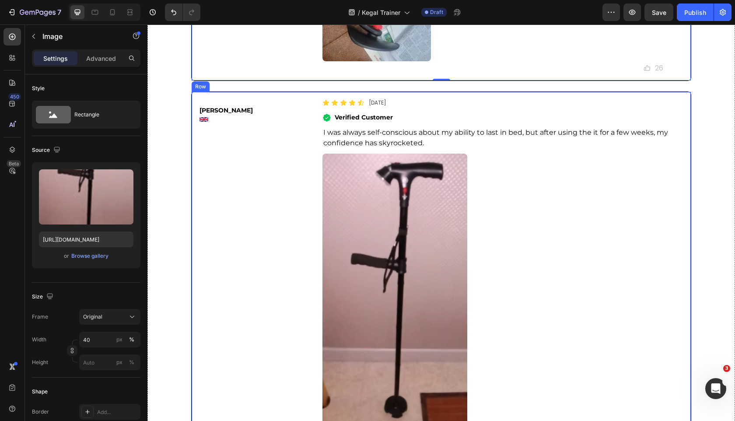
click at [371, 290] on img at bounding box center [394, 300] width 144 height 293
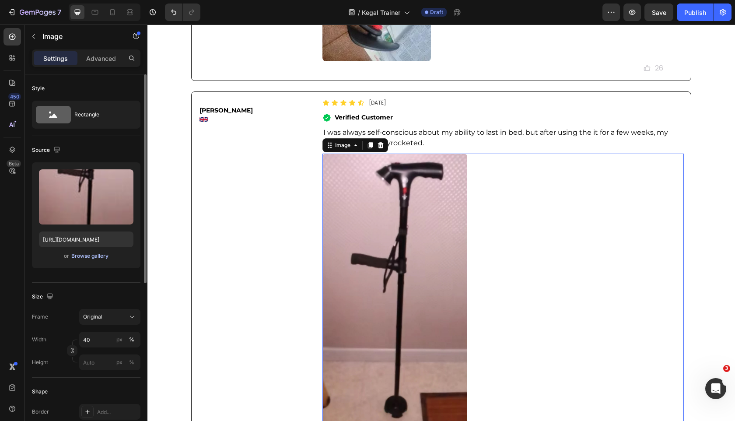
click at [75, 255] on div "Browse gallery" at bounding box center [89, 256] width 37 height 8
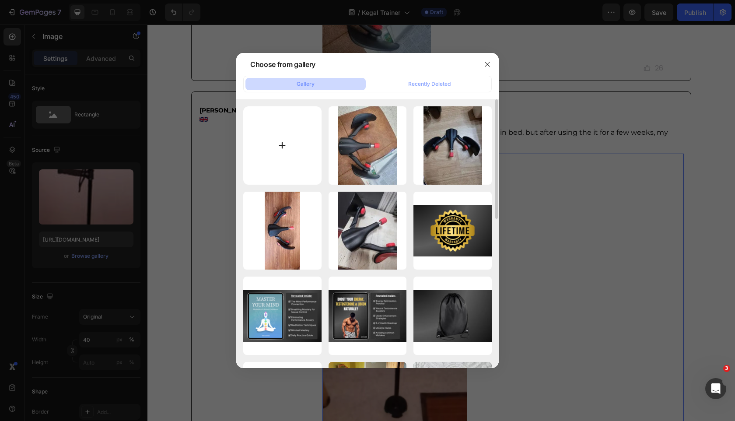
click at [303, 127] on input "file" at bounding box center [282, 145] width 78 height 78
type input "C:\fakepath\fKLRapWCRE_mid.jpg"
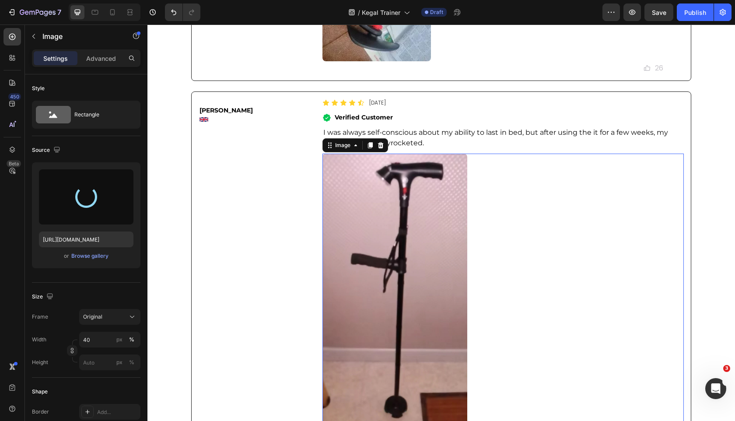
type input "https://cdn.shopify.com/s/files/1/0963/7281/8245/files/gempages_575392305016472…"
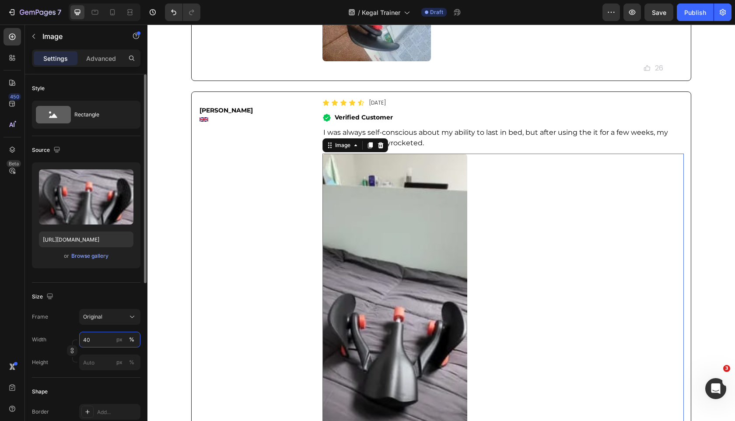
click at [102, 347] on input "40" at bounding box center [109, 340] width 61 height 16
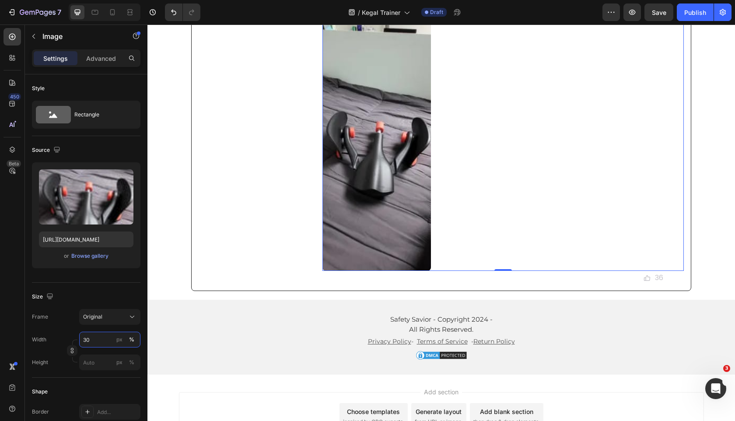
scroll to position [5864, 0]
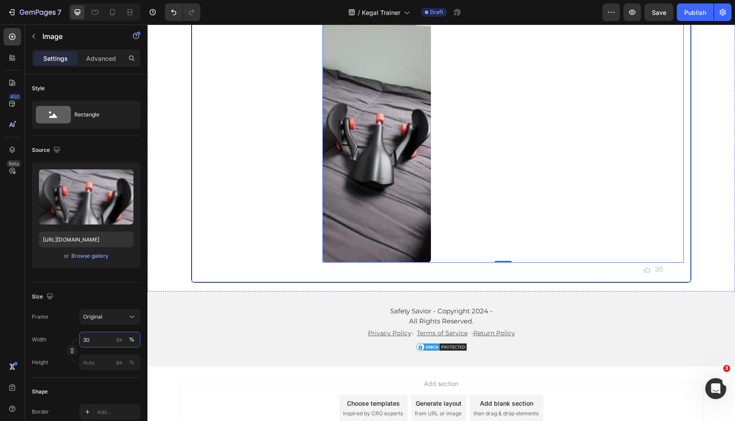
type input "30"
click at [355, 262] on img at bounding box center [376, 130] width 108 height 264
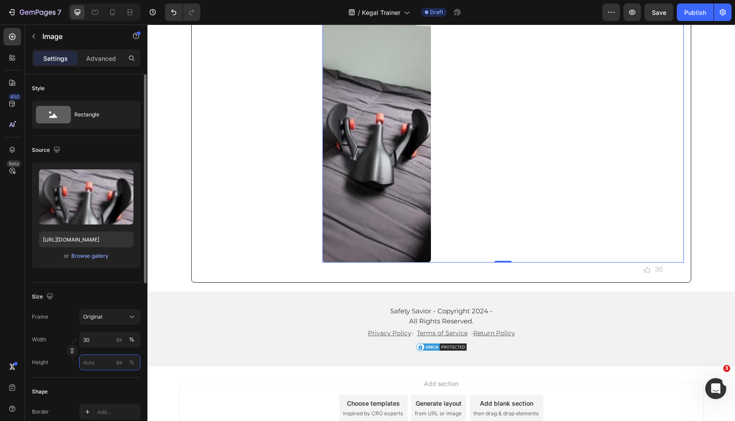
click at [102, 362] on input "px %" at bounding box center [109, 362] width 61 height 16
click at [69, 356] on div at bounding box center [72, 350] width 10 height 23
click at [69, 353] on button "button" at bounding box center [72, 350] width 10 height 10
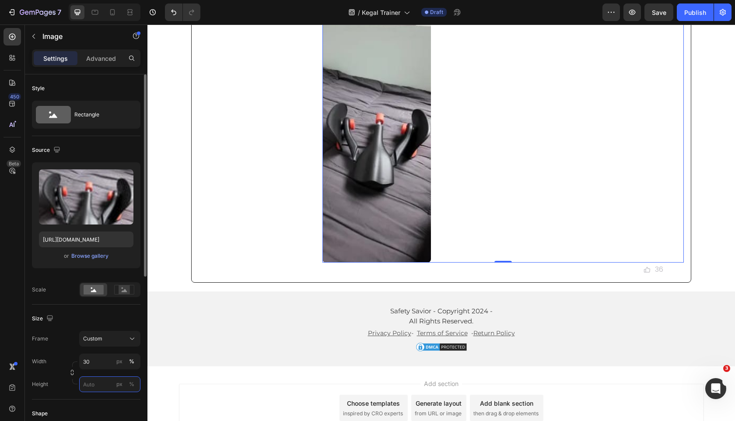
click at [93, 385] on input "px %" at bounding box center [109, 384] width 61 height 16
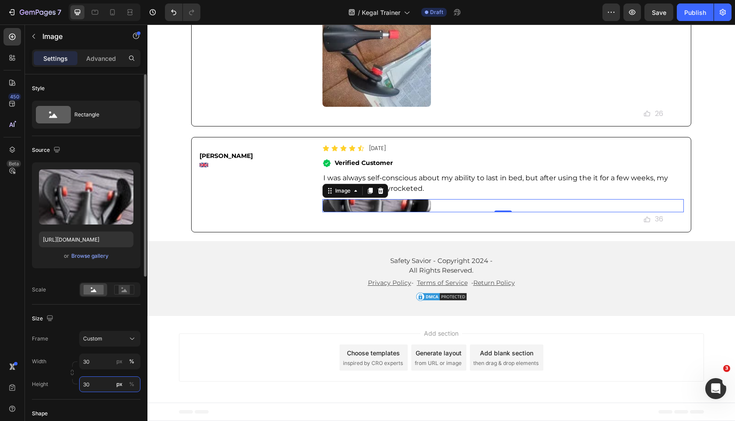
type input "300"
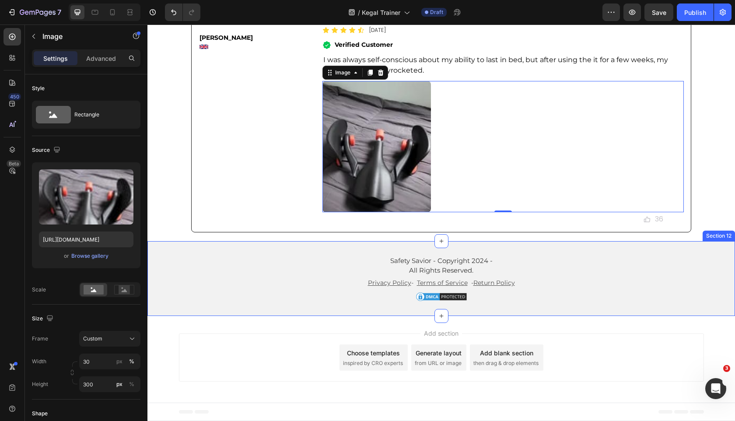
click at [245, 277] on div "Safety Savior - Copyright 2024 - All Rights Reserved. Text Block Privacy Policy…" at bounding box center [440, 278] width 587 height 75
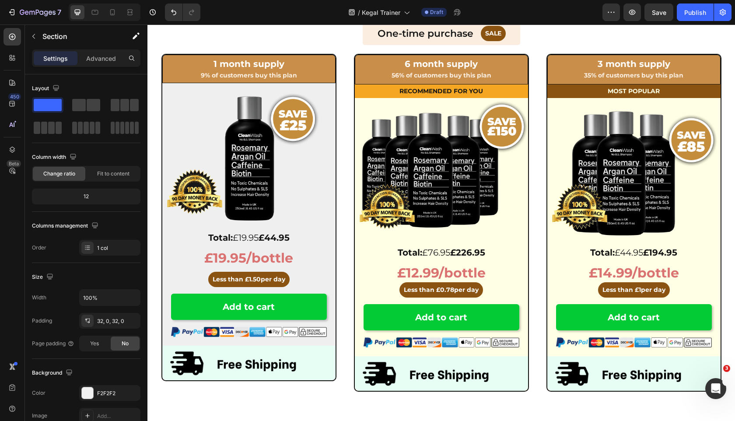
scroll to position [2973, 0]
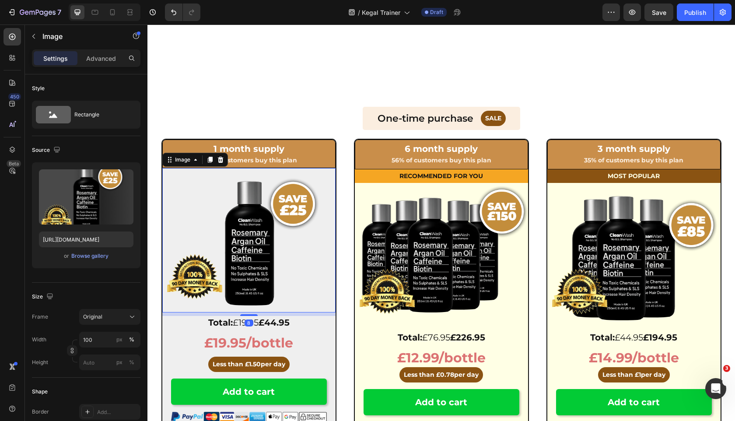
click at [241, 228] on img at bounding box center [248, 240] width 173 height 144
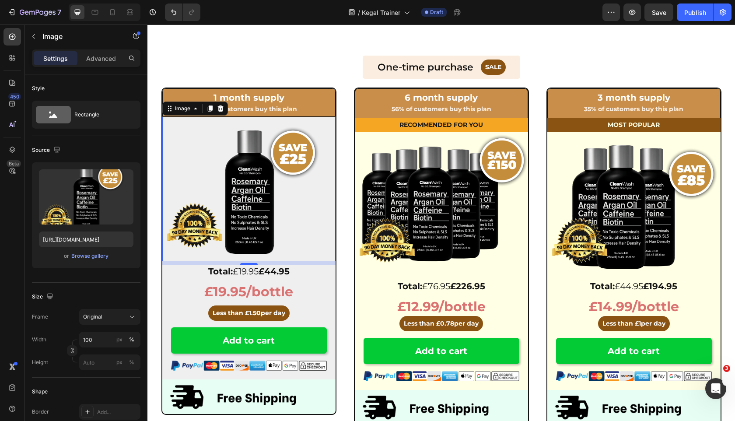
scroll to position [3044, 0]
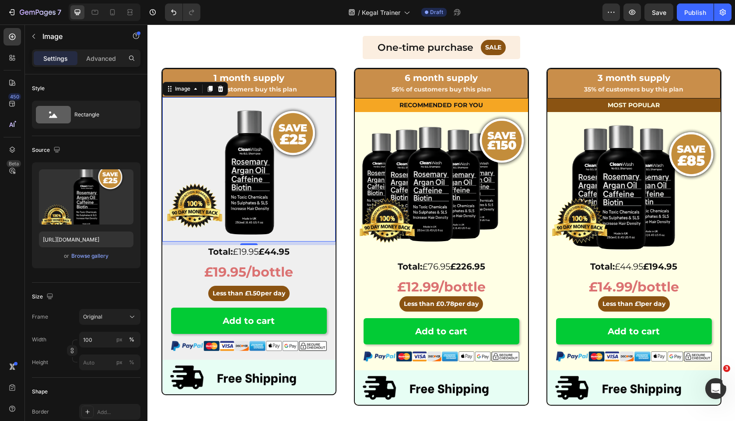
click at [245, 162] on img at bounding box center [248, 169] width 173 height 144
click at [101, 257] on div "Browse gallery" at bounding box center [89, 256] width 37 height 8
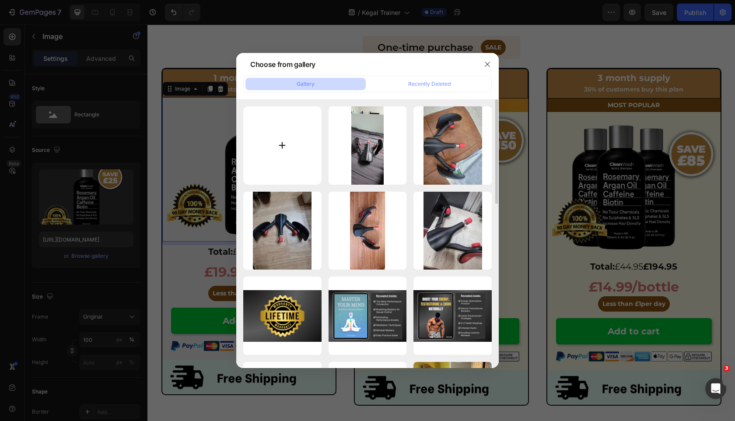
click at [283, 138] on input "file" at bounding box center [282, 145] width 78 height 78
type input "C:\fakepath\hfypnaezumeomasunpsa.png"
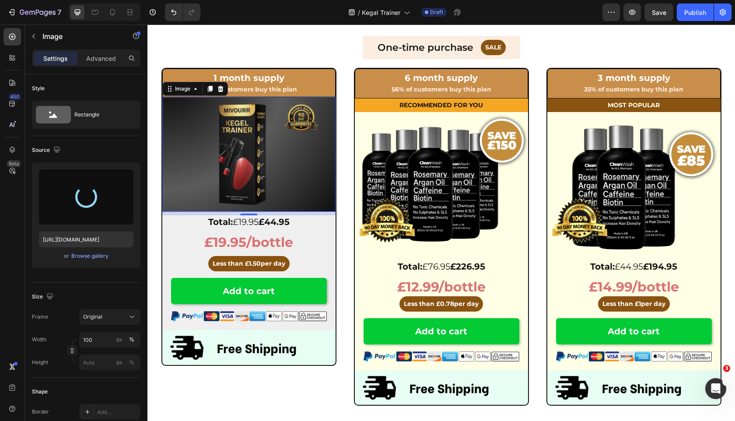
type input "[URL][DOMAIN_NAME]"
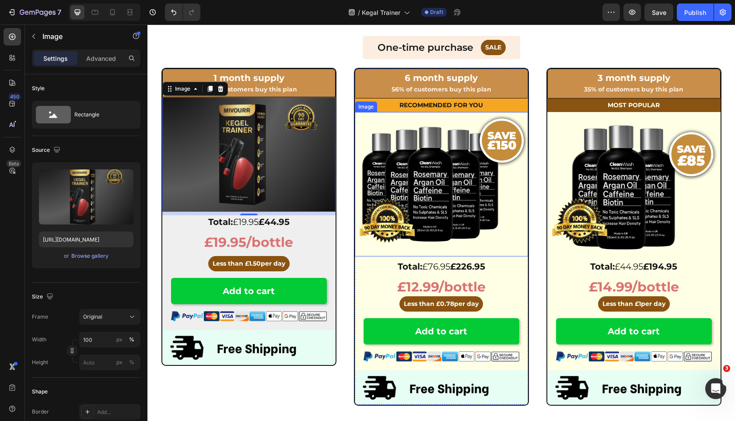
click at [488, 187] on img at bounding box center [441, 184] width 173 height 144
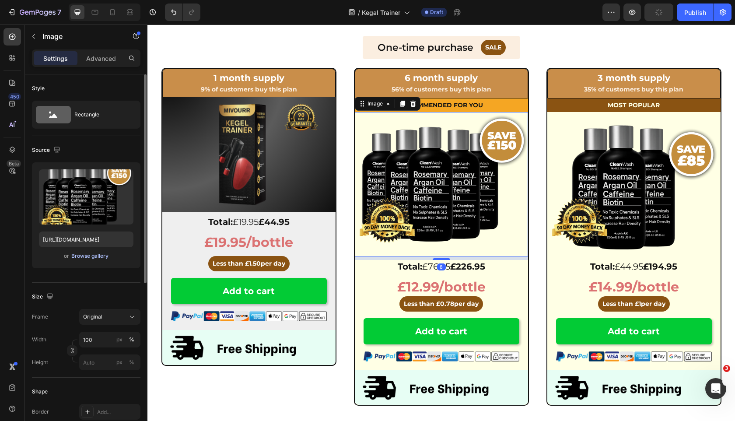
click at [81, 257] on div "Browse gallery" at bounding box center [89, 256] width 37 height 8
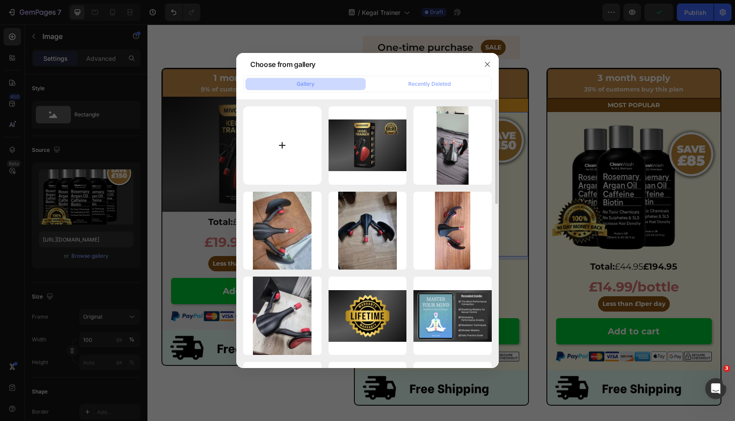
click at [282, 153] on input "file" at bounding box center [282, 145] width 78 height 78
type input "C:\fakepath\em4kbmjc424ix4lidsie.png"
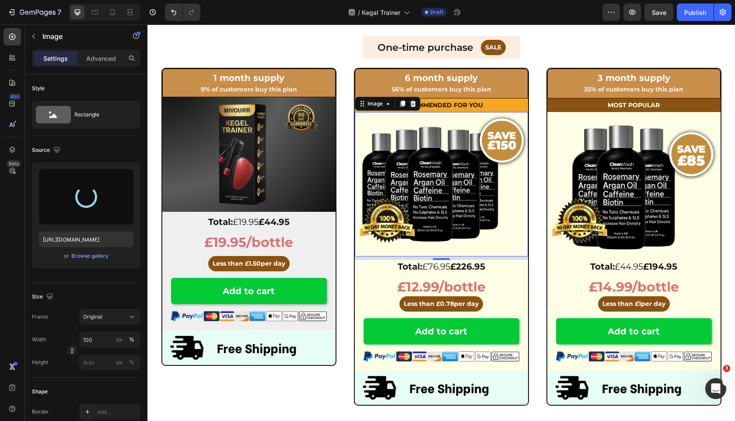
type input "[URL][DOMAIN_NAME]"
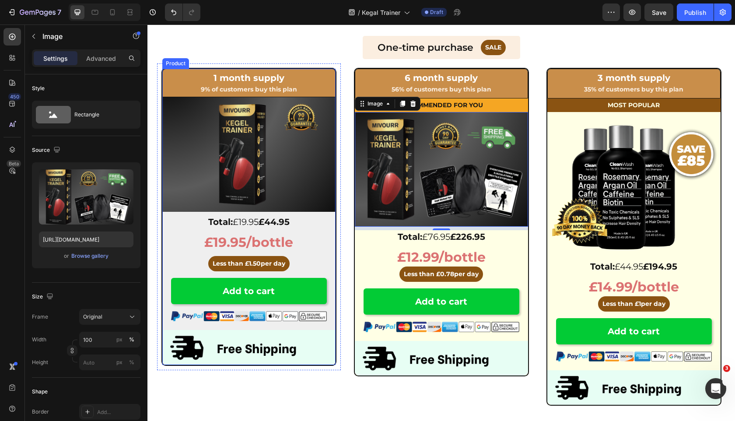
click at [252, 212] on div "1 month supply Heading 9% of customers buy this plan Text Block Row Image Total…" at bounding box center [248, 151] width 173 height 164
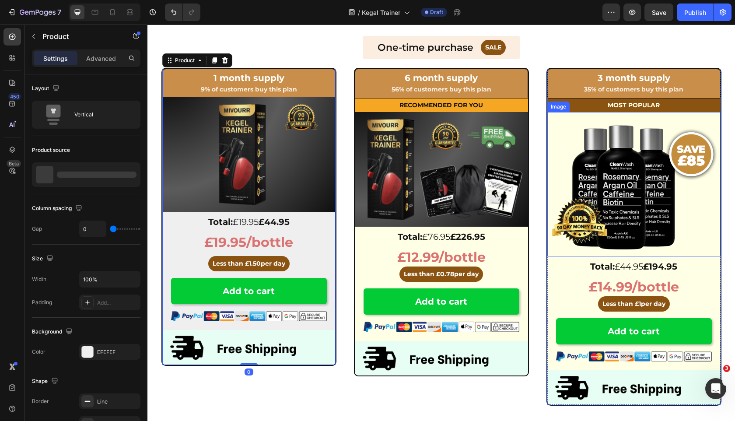
click at [652, 183] on img at bounding box center [633, 184] width 173 height 144
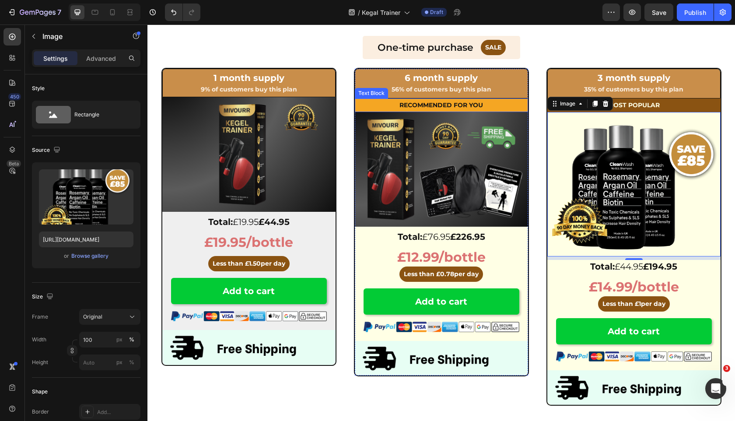
click at [424, 103] on strong "Recommended for you" at bounding box center [441, 105] width 84 height 8
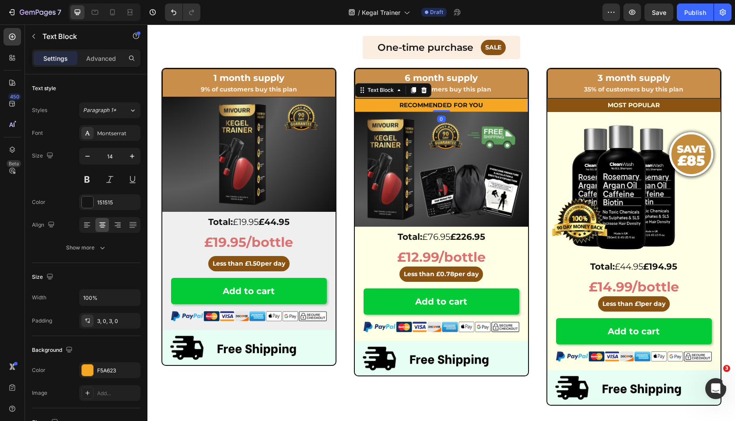
click at [424, 103] on strong "Recommended for you" at bounding box center [441, 105] width 84 height 8
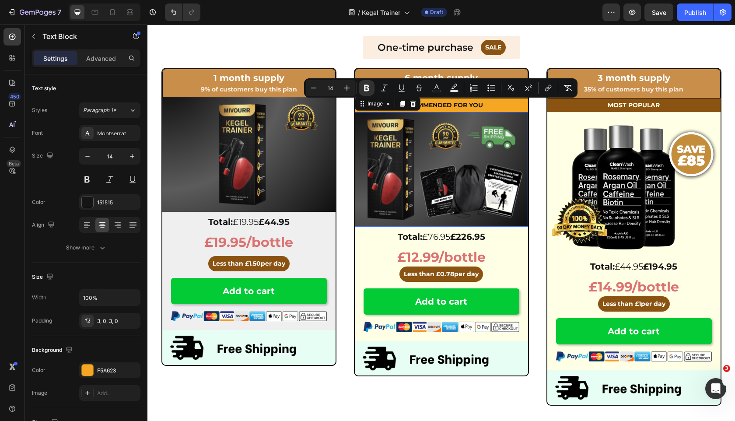
click at [376, 113] on img at bounding box center [441, 169] width 173 height 115
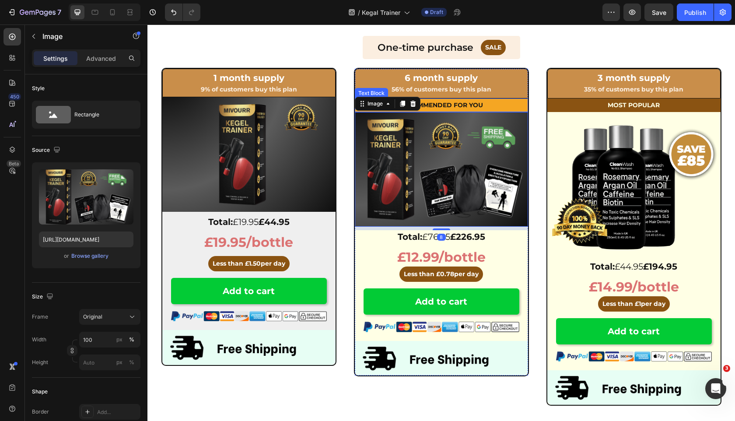
click at [466, 107] on strong "Recommended for you" at bounding box center [441, 105] width 84 height 8
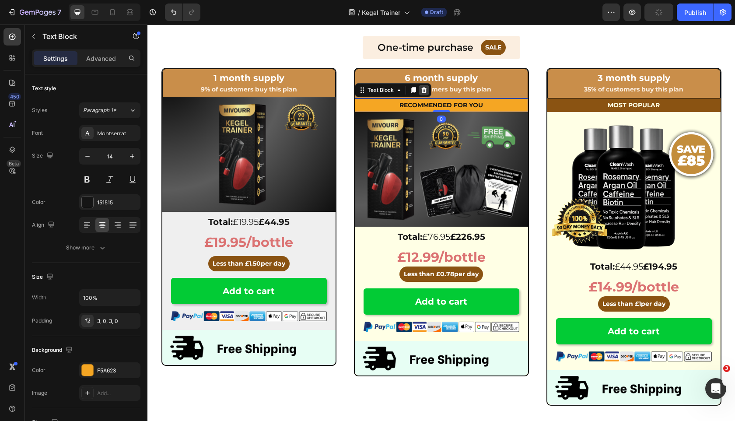
click at [428, 89] on div at bounding box center [424, 90] width 10 height 10
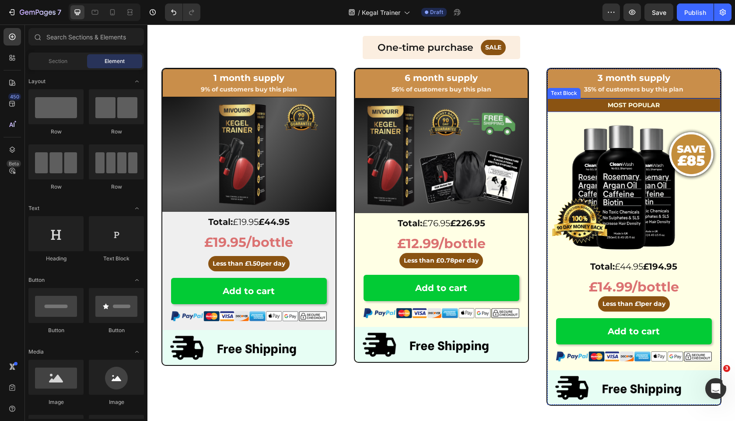
click at [577, 108] on p "MOST POPULAR" at bounding box center [633, 105] width 173 height 11
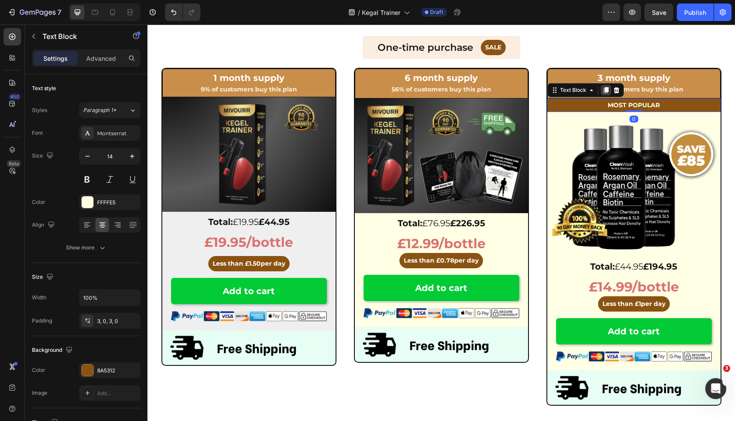
click at [605, 91] on icon at bounding box center [605, 90] width 5 height 6
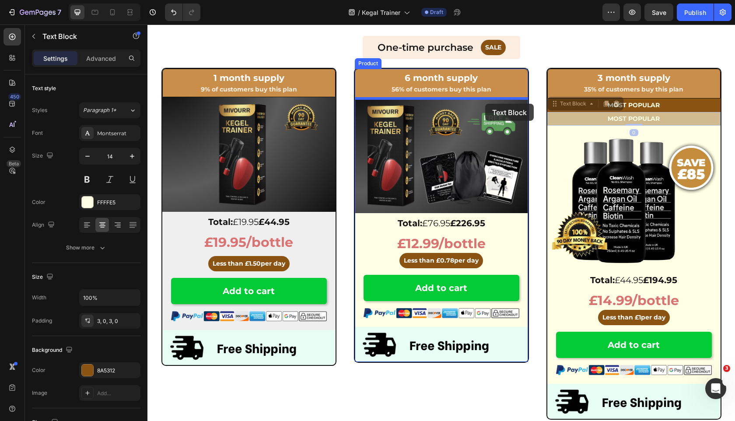
drag, startPoint x: 559, startPoint y: 106, endPoint x: 485, endPoint y: 104, distance: 73.5
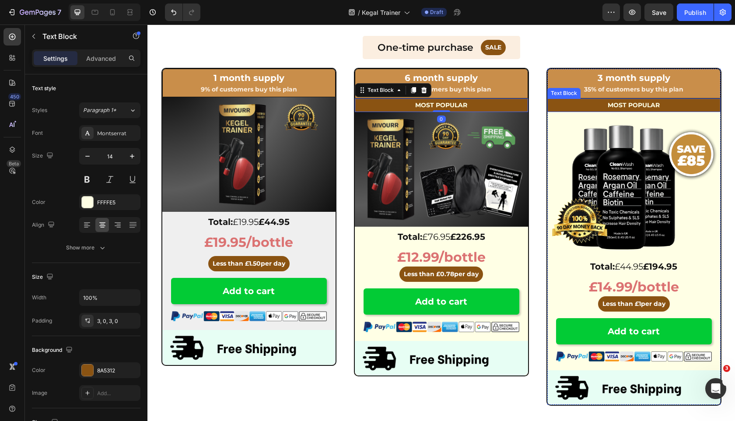
click at [650, 105] on strong "MOST POPULAR" at bounding box center [634, 105] width 52 height 8
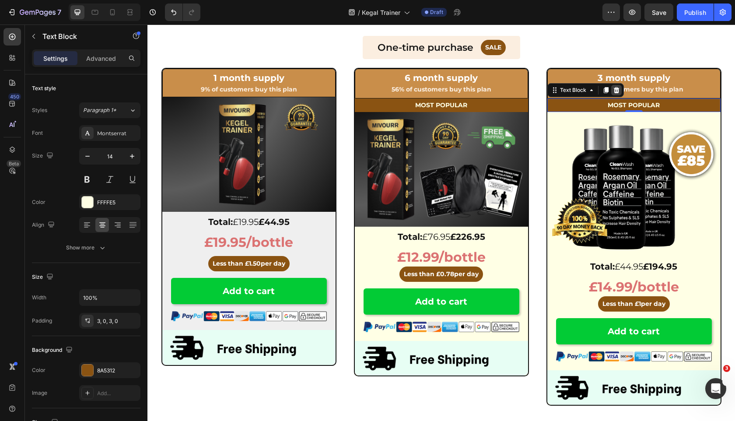
click at [619, 91] on div at bounding box center [616, 90] width 10 height 10
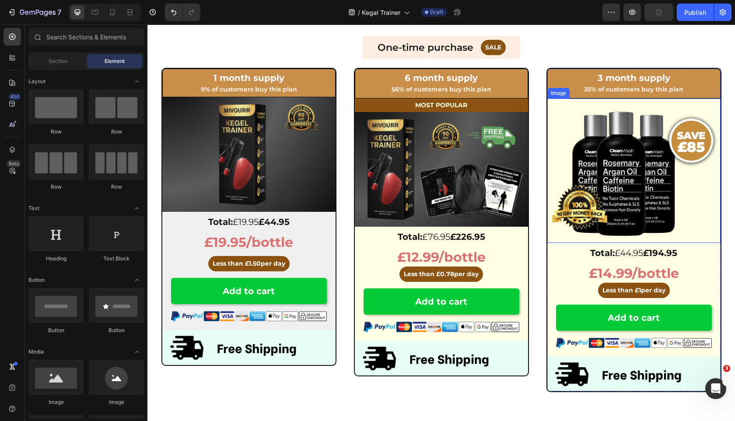
click at [608, 124] on img at bounding box center [633, 170] width 173 height 144
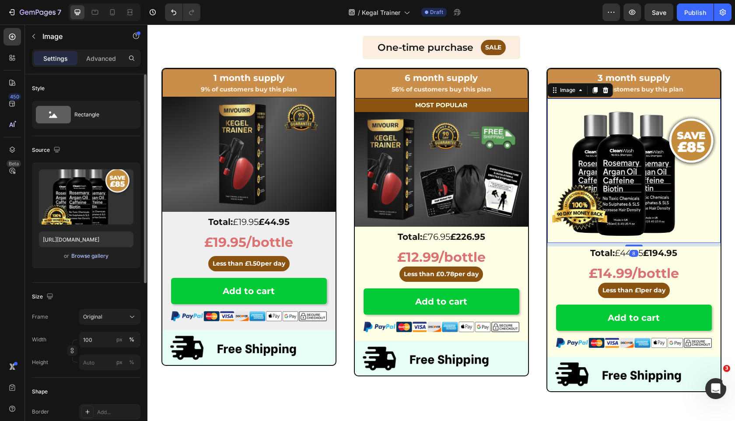
click at [94, 256] on div "Browse gallery" at bounding box center [89, 256] width 37 height 8
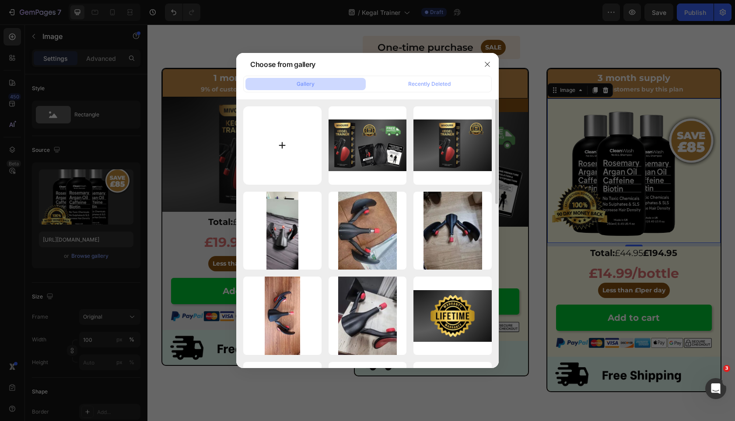
click at [301, 163] on input "file" at bounding box center [282, 145] width 78 height 78
type input "C:\fakepath\Untitled design (62).png"
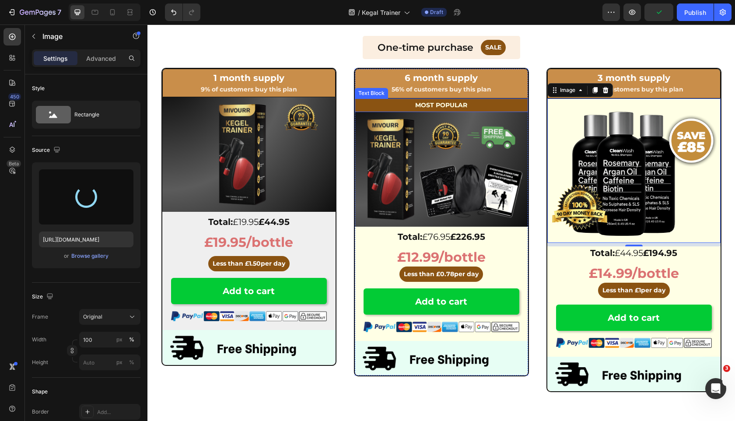
type input "[URL][DOMAIN_NAME]"
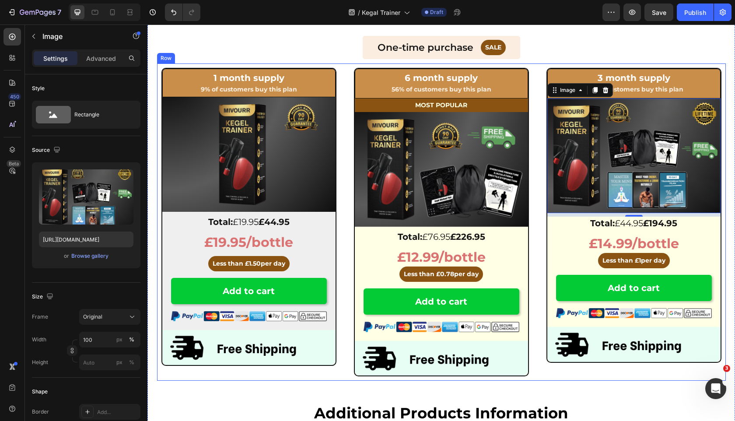
click at [536, 106] on div "6 month supply Heading 56% of customers buy this plan Text Block Row MOST POPUL…" at bounding box center [441, 221] width 569 height 317
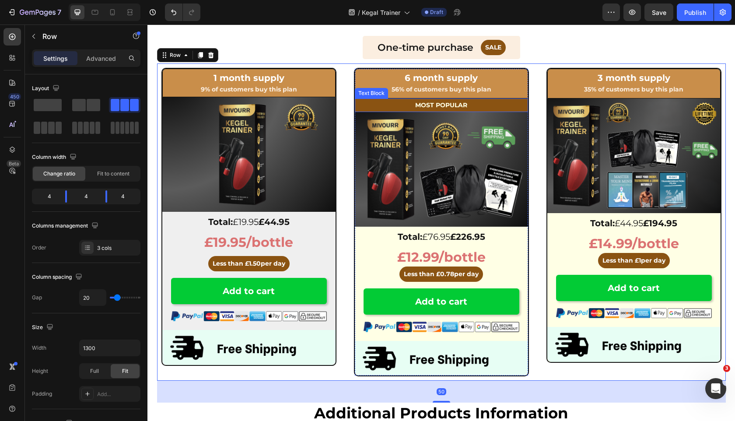
click at [513, 104] on p "MOST POPULAR" at bounding box center [441, 105] width 173 height 11
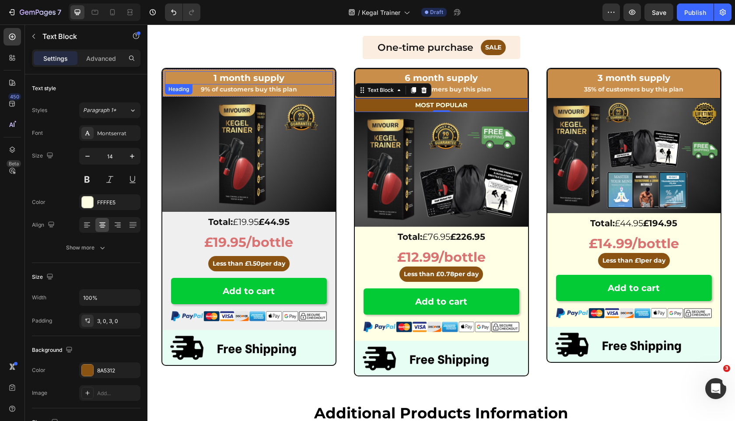
click at [245, 77] on h2 "1 month supply" at bounding box center [249, 77] width 168 height 13
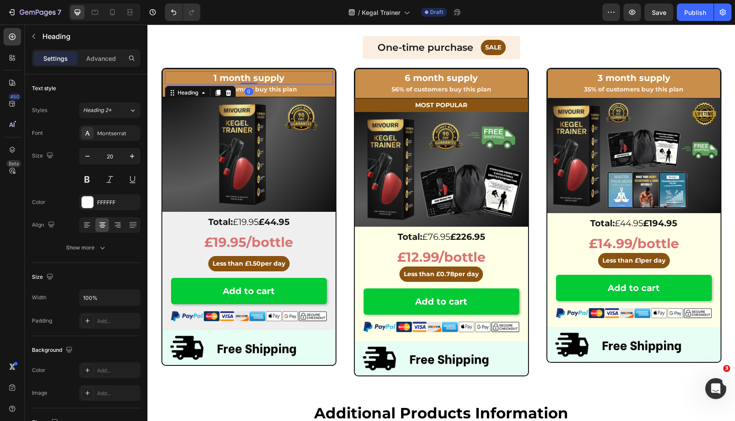
click at [245, 77] on h2 "1 month supply" at bounding box center [249, 77] width 168 height 13
click at [245, 77] on p "1 month supply" at bounding box center [249, 77] width 166 height 11
click at [249, 77] on p "Started Pack" at bounding box center [249, 77] width 166 height 11
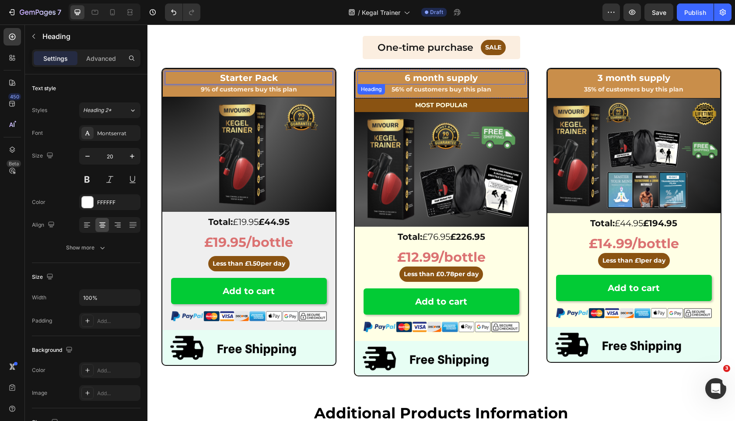
click at [428, 80] on h2 "6 month supply" at bounding box center [441, 77] width 168 height 13
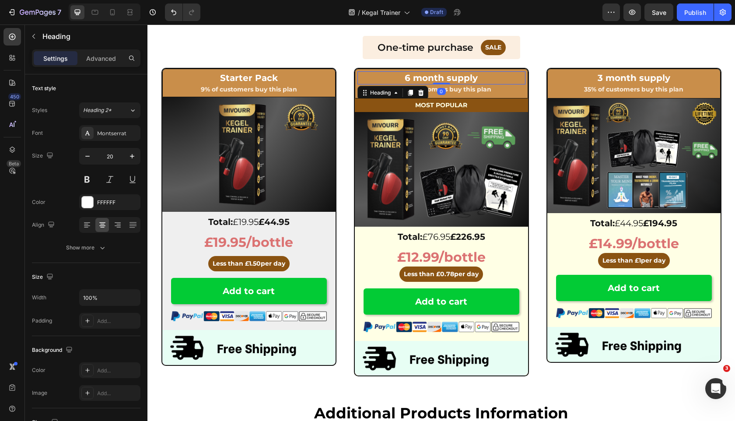
click at [428, 80] on h2 "6 month supply" at bounding box center [441, 77] width 168 height 13
click at [628, 78] on h2 "3 month supply" at bounding box center [634, 77] width 168 height 13
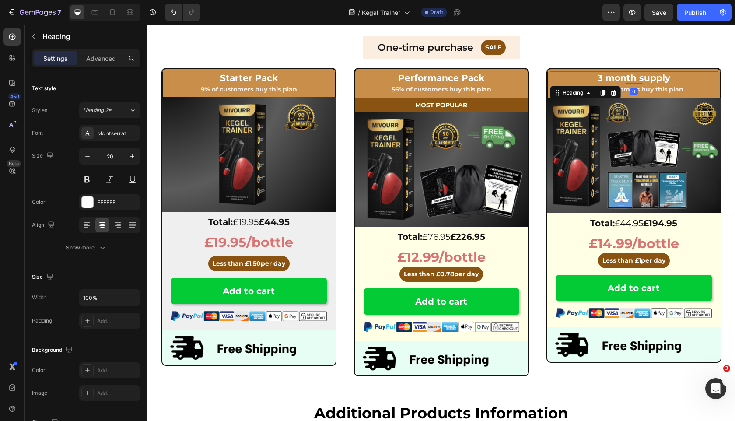
click at [628, 78] on h2 "3 month supply" at bounding box center [634, 77] width 168 height 13
click at [628, 78] on p "3 month supply" at bounding box center [634, 77] width 166 height 11
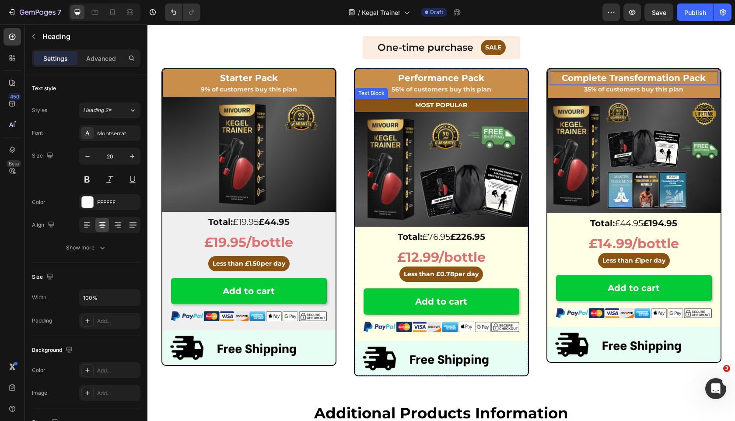
click at [510, 99] on div "MOST POPULAR" at bounding box center [441, 105] width 173 height 14
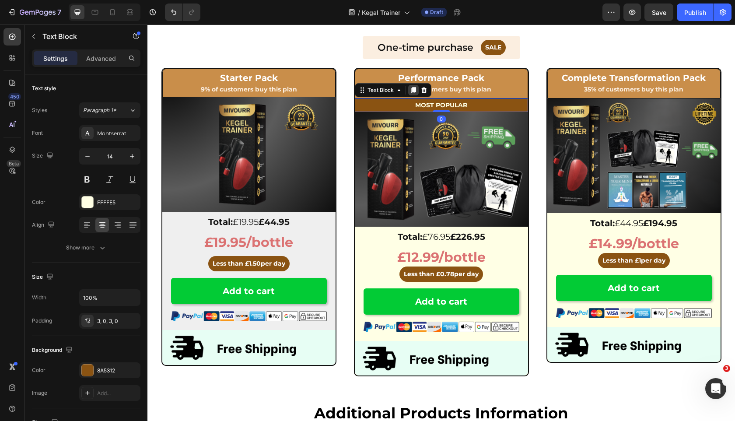
click at [412, 90] on icon at bounding box center [413, 90] width 5 height 6
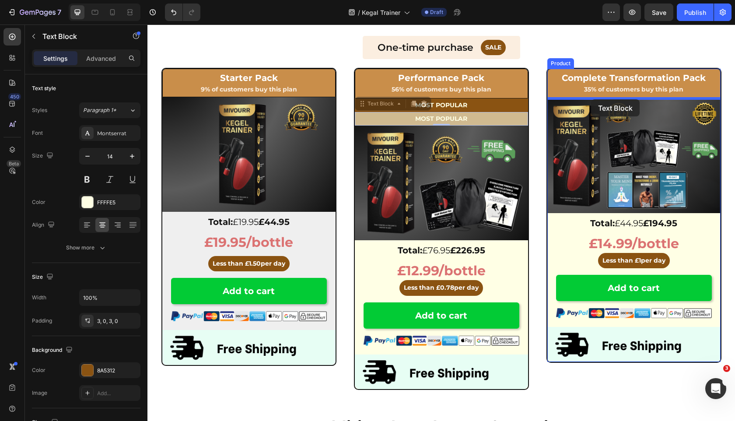
drag, startPoint x: 363, startPoint y: 104, endPoint x: 591, endPoint y: 99, distance: 228.0
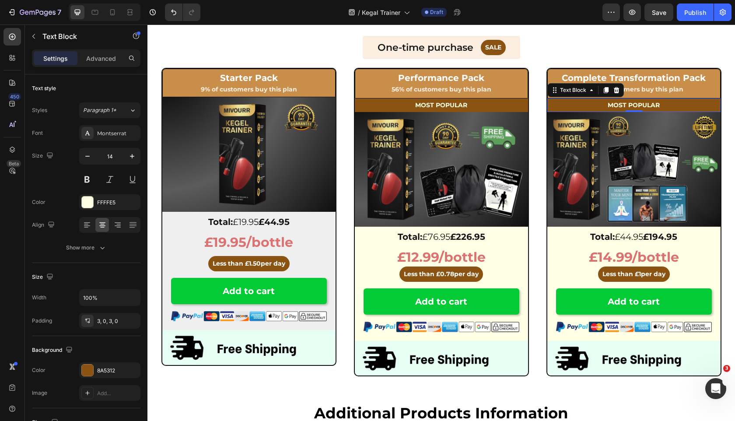
click at [643, 105] on strong "MOST POPULAR" at bounding box center [634, 105] width 52 height 8
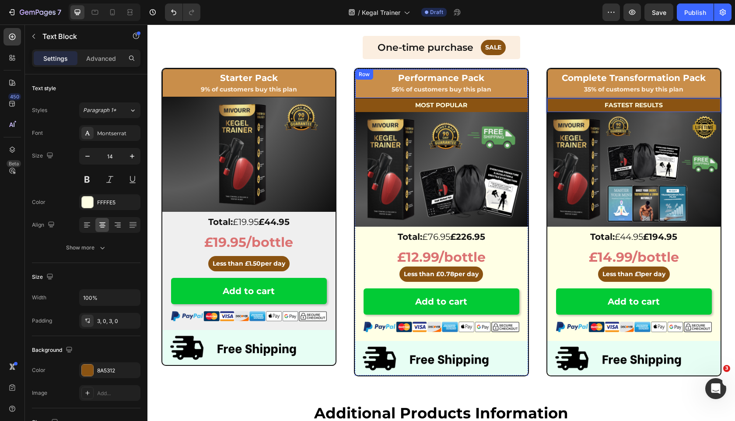
click at [509, 102] on p "MOST POPULAR" at bounding box center [441, 105] width 173 height 11
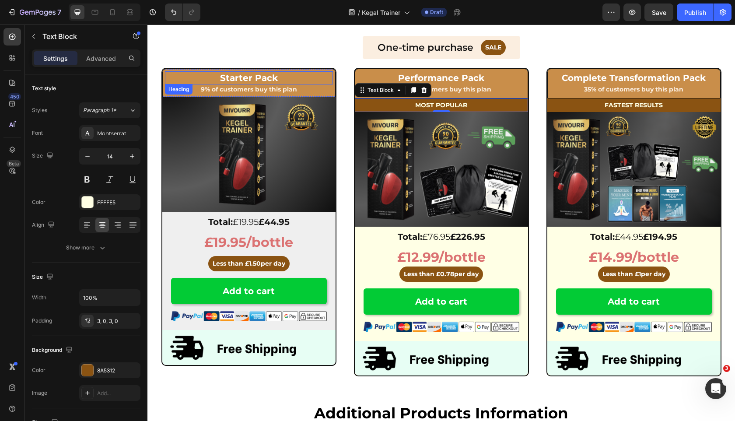
click at [172, 77] on p "Starter Pack" at bounding box center [249, 77] width 166 height 11
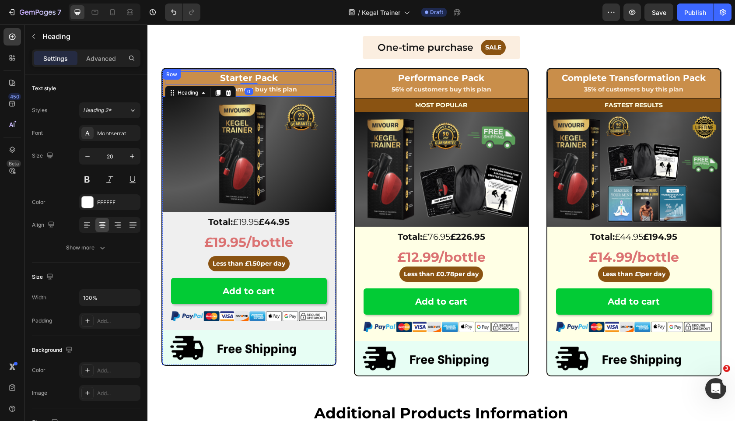
click at [163, 78] on div "Row" at bounding box center [172, 74] width 18 height 10
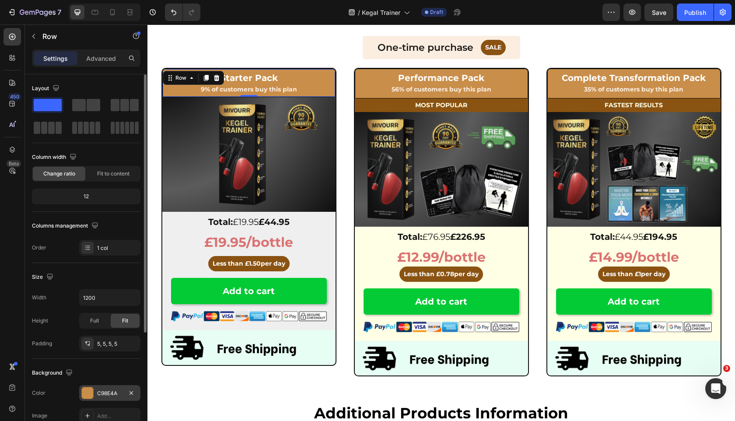
click at [104, 387] on div "C98E4A" at bounding box center [109, 393] width 61 height 16
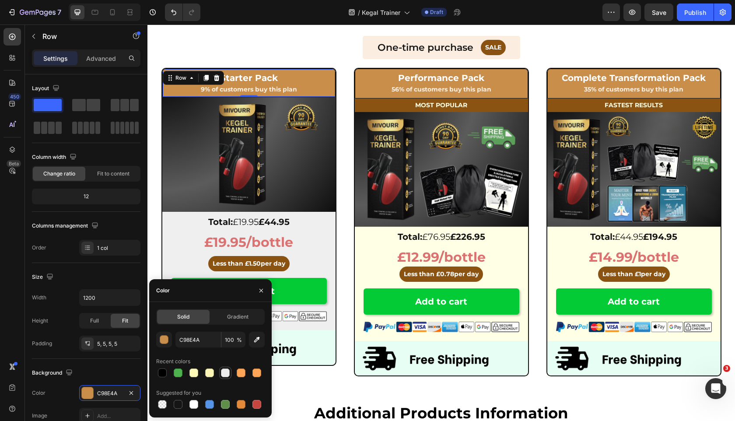
click at [222, 374] on div at bounding box center [225, 372] width 9 height 9
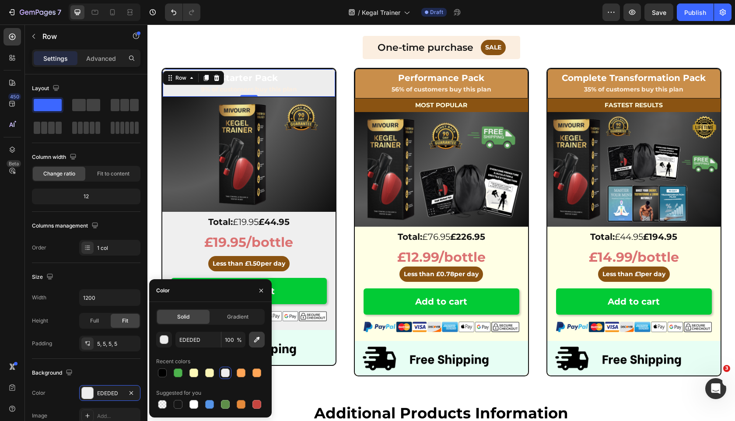
click at [257, 344] on button "button" at bounding box center [257, 340] width 16 height 16
type input "EFEFEF"
click at [268, 80] on p "Starter Pack" at bounding box center [249, 77] width 166 height 11
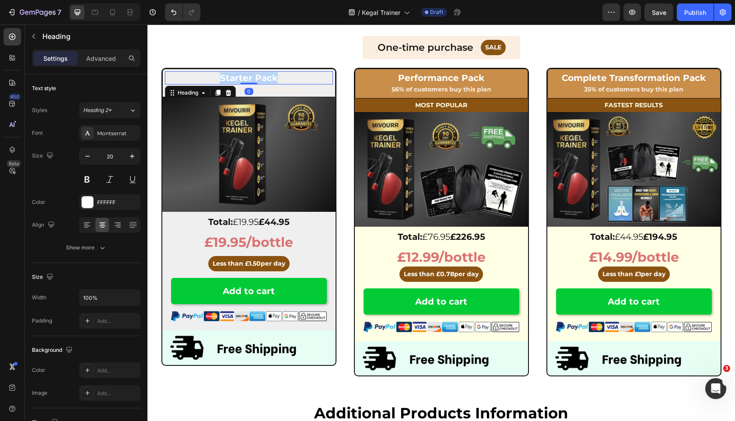
click at [268, 80] on p "Starter Pack" at bounding box center [249, 77] width 166 height 11
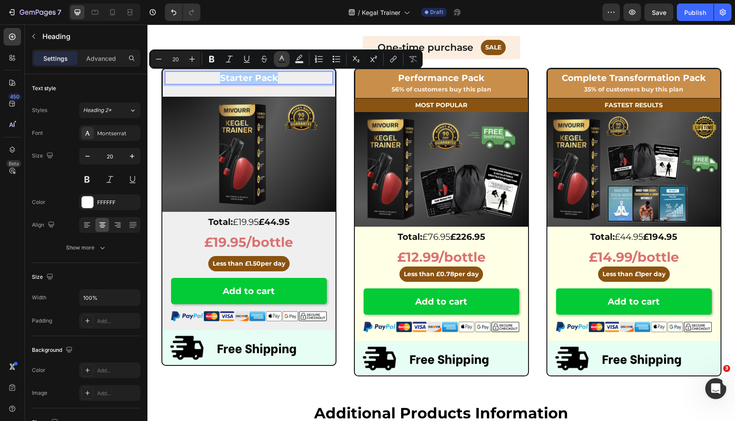
click at [279, 65] on button "Text Color" at bounding box center [282, 59] width 16 height 16
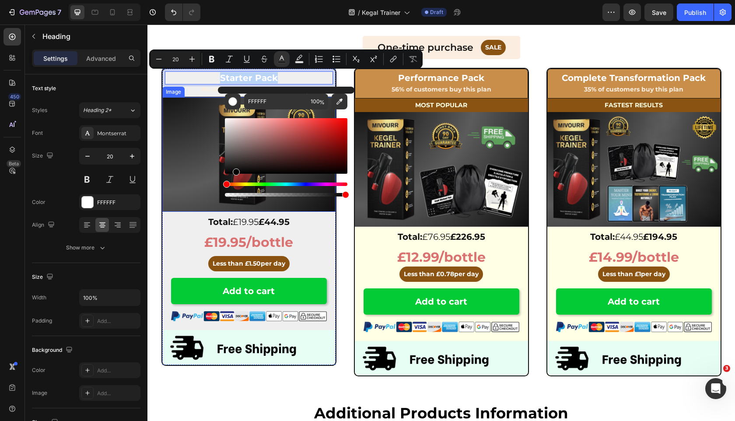
type input "000000"
drag, startPoint x: 403, startPoint y: 157, endPoint x: 165, endPoint y: 216, distance: 245.6
click at [225, 98] on button "Editor contextual toolbar" at bounding box center [233, 102] width 16 height 16
click at [213, 91] on strong "9% of customers buy this plan" at bounding box center [249, 89] width 96 height 8
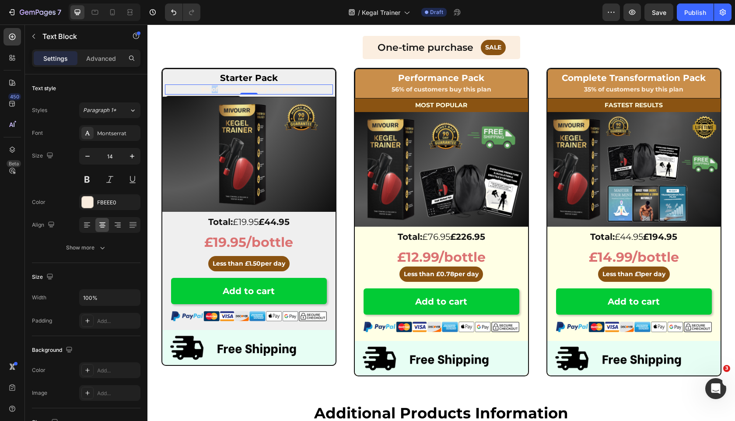
click at [213, 91] on strong "9% of customers buy this plan" at bounding box center [249, 89] width 96 height 8
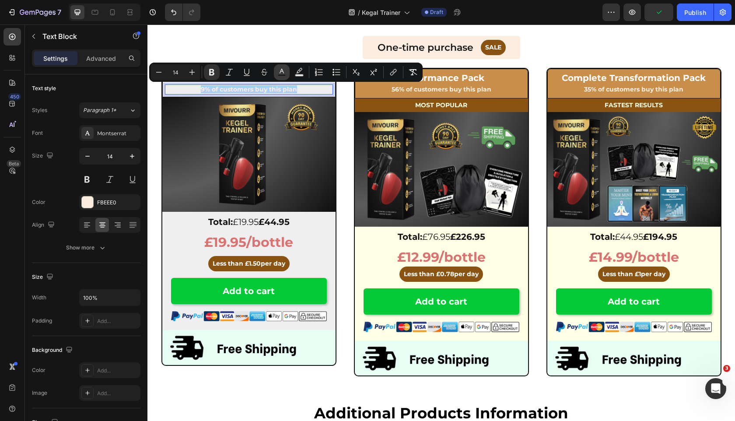
click at [279, 73] on icon "Editor contextual toolbar" at bounding box center [281, 72] width 9 height 9
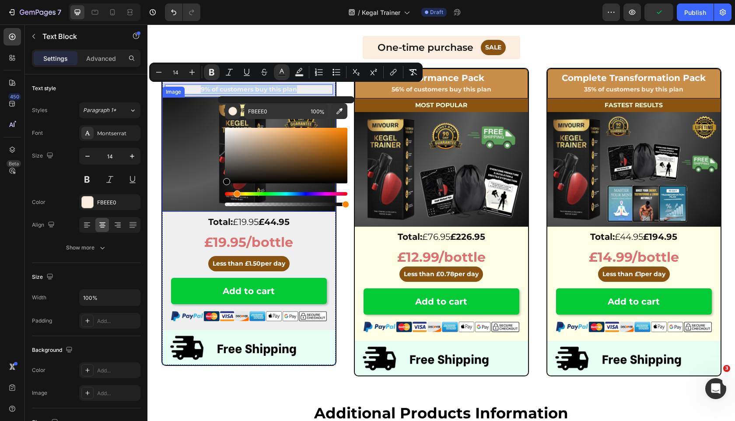
type input "000000"
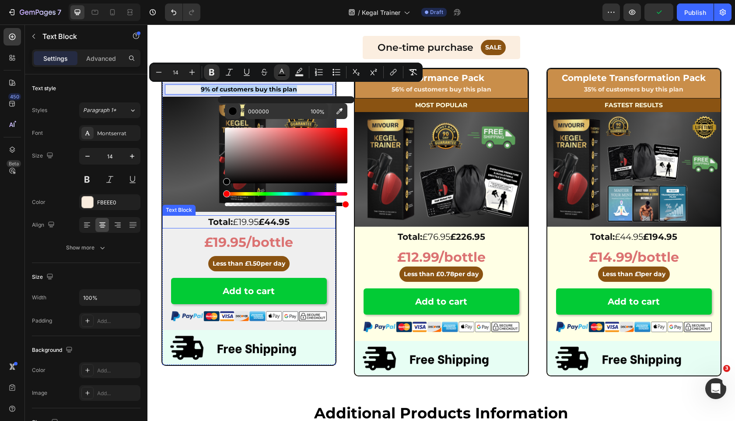
drag, startPoint x: 401, startPoint y: 190, endPoint x: 189, endPoint y: 240, distance: 217.5
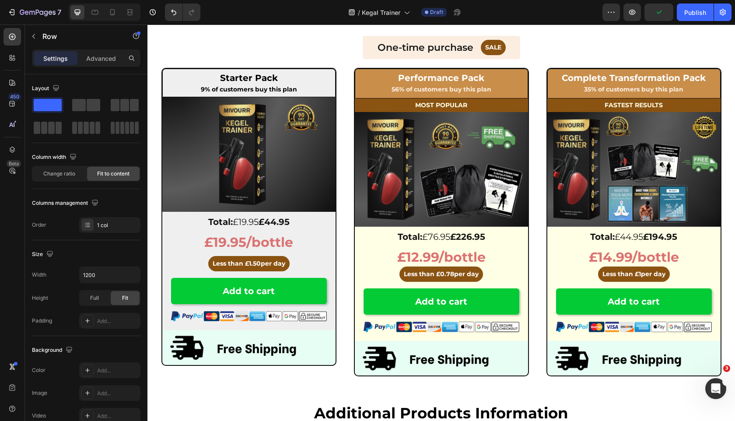
click at [189, 240] on div "£19.95/bottle Text Block Less than £ 1.50 per day Button Row 0" at bounding box center [248, 252] width 173 height 38
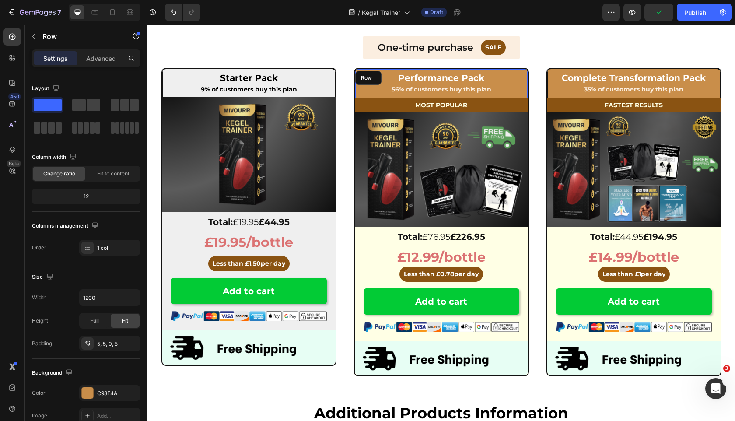
click at [356, 88] on div "Performance Pack Heading 56% of customers buy this plan Text Block Row" at bounding box center [441, 83] width 173 height 29
click at [371, 100] on p "MOST POPULAR" at bounding box center [441, 105] width 173 height 11
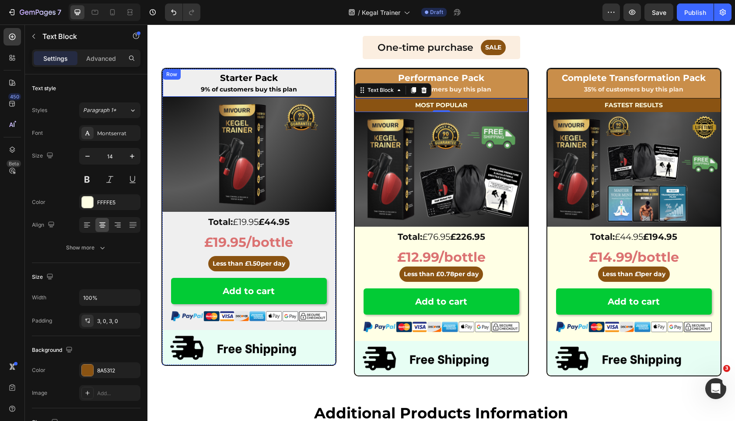
click at [163, 87] on div "⁠⁠⁠⁠⁠⁠⁠ Starter Pack Heading 9% of customers buy this plan Text Block Row" at bounding box center [248, 83] width 173 height 28
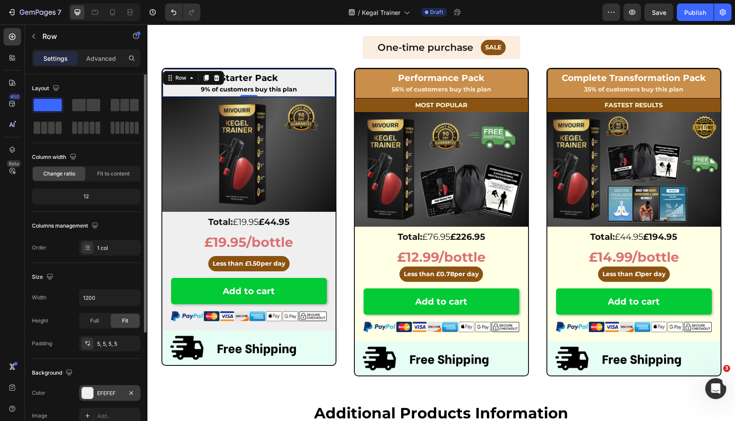
click at [104, 388] on div "EFEFEF" at bounding box center [109, 393] width 61 height 16
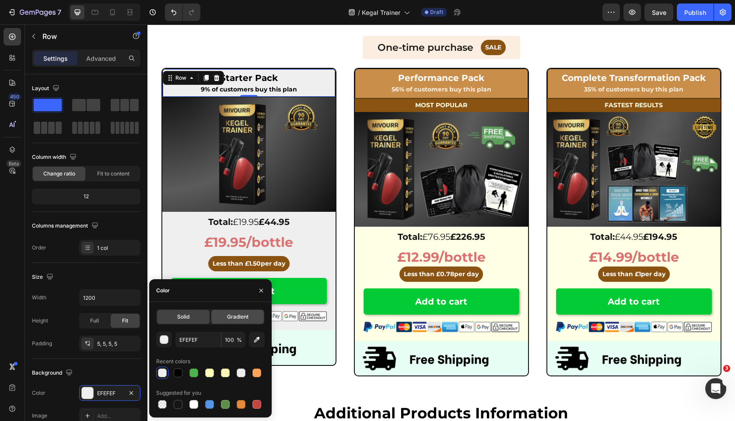
click at [233, 322] on div "Gradient" at bounding box center [237, 317] width 52 height 14
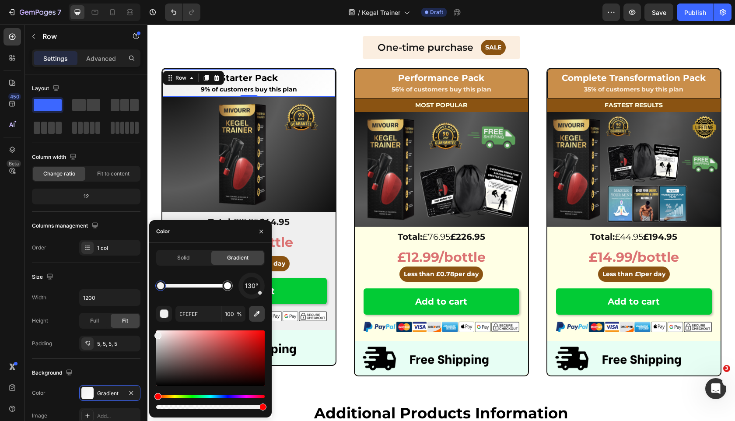
click at [259, 310] on icon "button" at bounding box center [256, 313] width 9 height 9
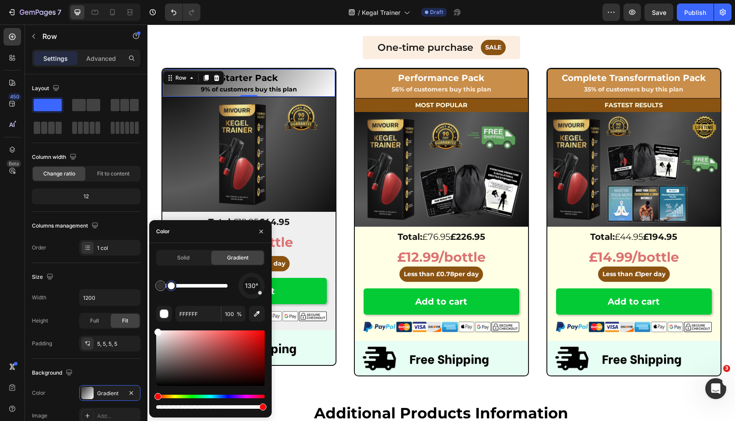
drag, startPoint x: 227, startPoint y: 288, endPoint x: 170, endPoint y: 292, distance: 56.5
click at [170, 289] on div at bounding box center [171, 285] width 7 height 7
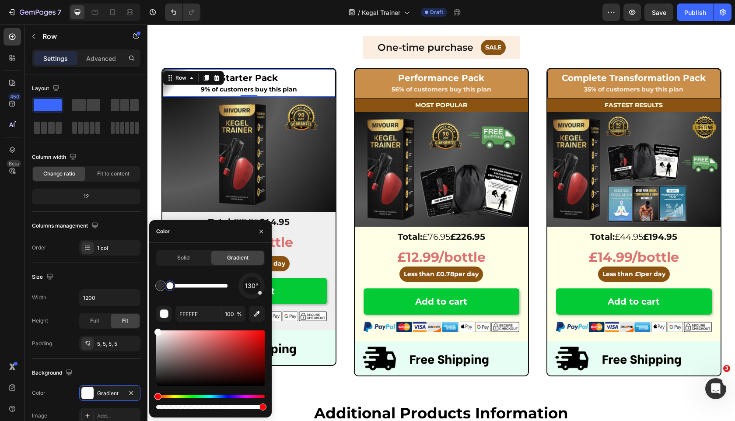
drag, startPoint x: 172, startPoint y: 286, endPoint x: 181, endPoint y: 286, distance: 8.7
click at [173, 286] on div at bounding box center [169, 285] width 7 height 7
drag, startPoint x: 181, startPoint y: 286, endPoint x: 255, endPoint y: 286, distance: 73.5
click at [255, 286] on div "130°" at bounding box center [210, 286] width 108 height 26
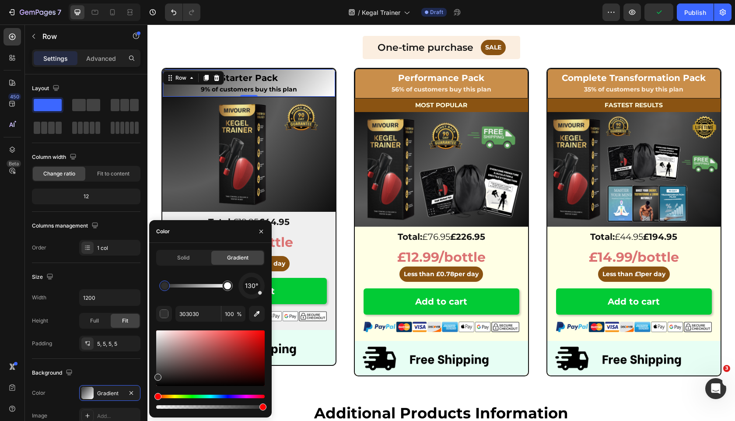
drag, startPoint x: 160, startPoint y: 287, endPoint x: 208, endPoint y: 287, distance: 48.1
click at [168, 287] on div at bounding box center [164, 285] width 7 height 7
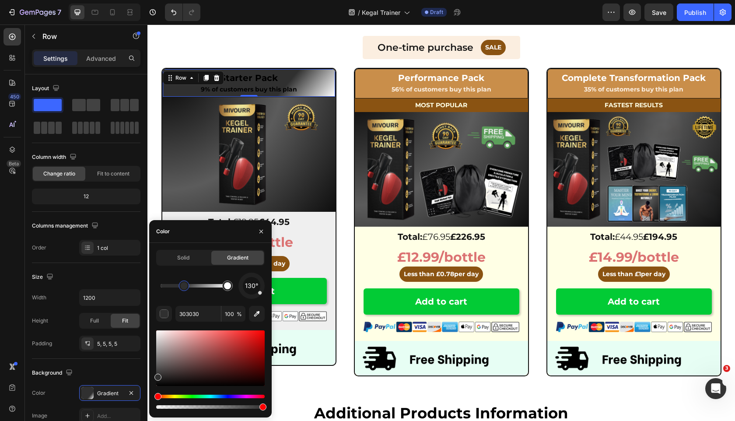
drag, startPoint x: 208, startPoint y: 287, endPoint x: 162, endPoint y: 287, distance: 45.9
click at [181, 287] on div at bounding box center [184, 285] width 7 height 7
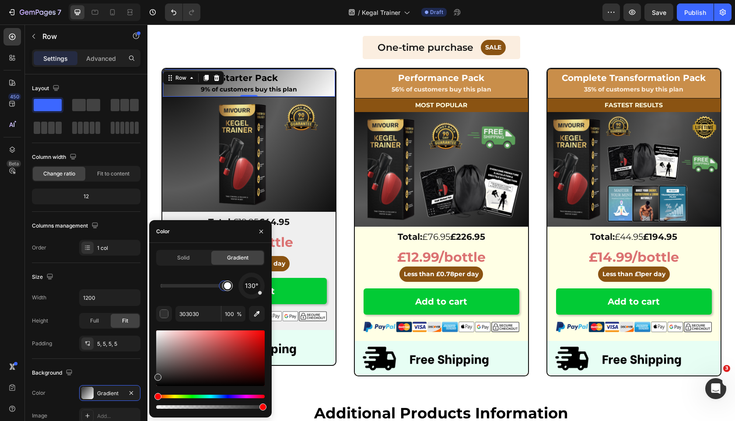
drag, startPoint x: 161, startPoint y: 286, endPoint x: 226, endPoint y: 284, distance: 64.8
click at [226, 284] on div at bounding box center [194, 285] width 67 height 3
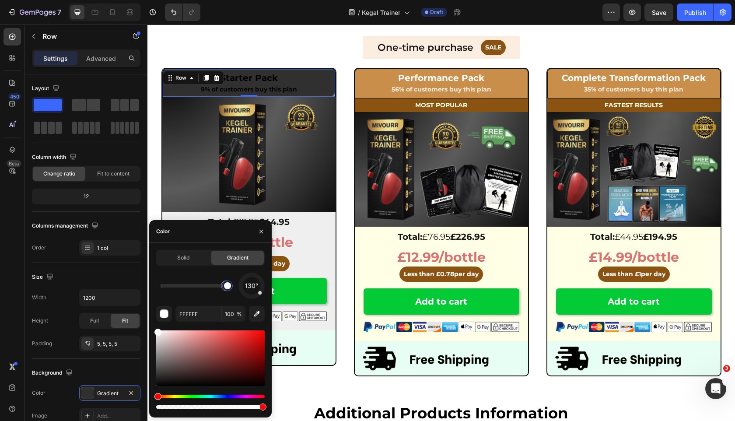
drag, startPoint x: 223, startPoint y: 286, endPoint x: 206, endPoint y: 286, distance: 17.5
click at [224, 286] on div at bounding box center [227, 285] width 7 height 7
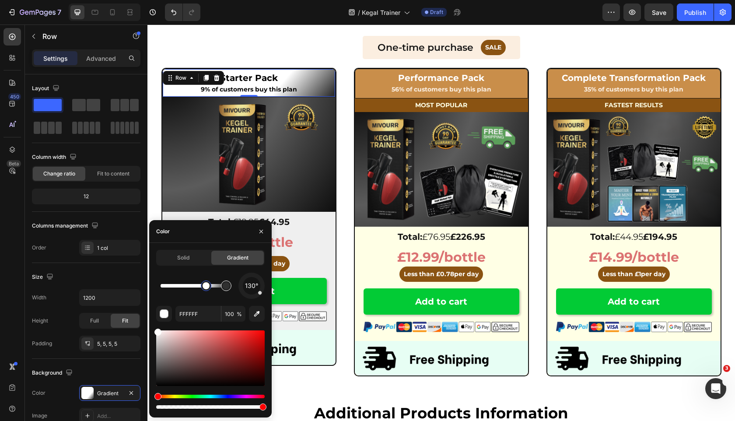
drag, startPoint x: 206, startPoint y: 288, endPoint x: 221, endPoint y: 288, distance: 14.9
click at [221, 287] on div at bounding box center [194, 285] width 67 height 3
drag, startPoint x: 217, startPoint y: 290, endPoint x: 186, endPoint y: 290, distance: 31.1
click at [216, 290] on div at bounding box center [221, 285] width 10 height 10
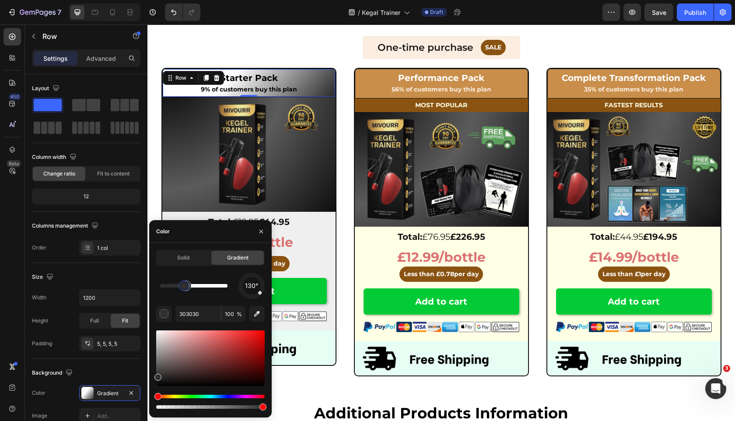
drag, startPoint x: 227, startPoint y: 290, endPoint x: 172, endPoint y: 290, distance: 54.7
click at [179, 290] on div at bounding box center [184, 285] width 10 height 10
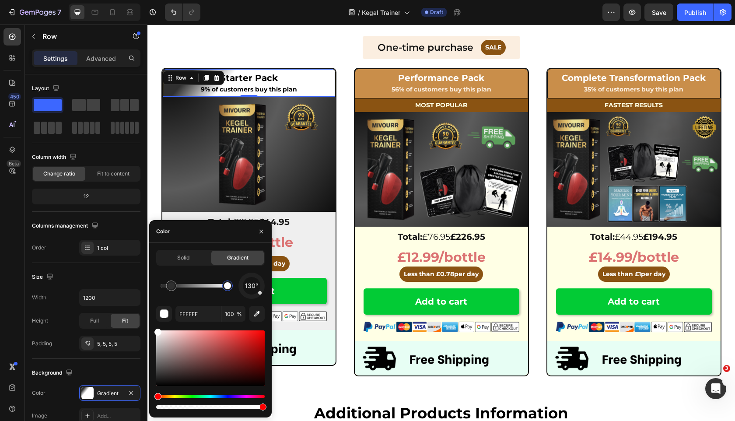
drag, startPoint x: 175, startPoint y: 290, endPoint x: 236, endPoint y: 290, distance: 61.7
type input "303030"
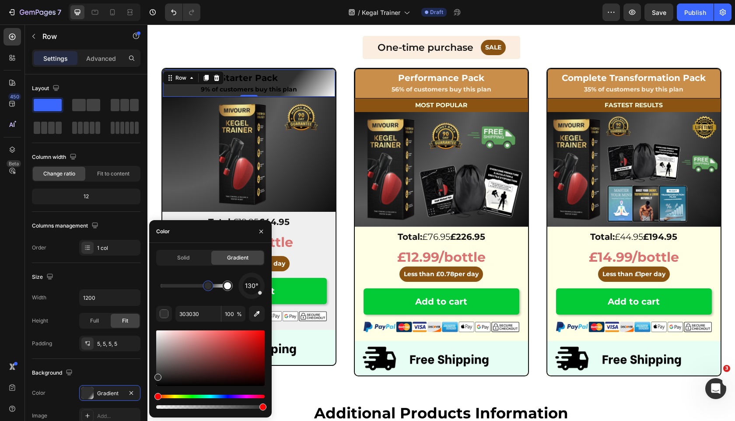
drag, startPoint x: 170, startPoint y: 287, endPoint x: 219, endPoint y: 287, distance: 49.0
drag, startPoint x: 209, startPoint y: 284, endPoint x: 219, endPoint y: 284, distance: 9.6
click at [219, 284] on div at bounding box center [218, 285] width 7 height 7
drag, startPoint x: 219, startPoint y: 285, endPoint x: 195, endPoint y: 285, distance: 23.6
click at [209, 285] on div at bounding box center [212, 285] width 7 height 7
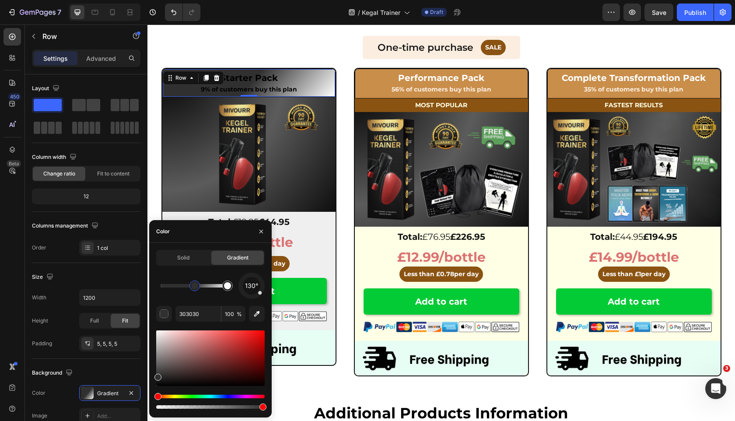
drag, startPoint x: 195, startPoint y: 285, endPoint x: 174, endPoint y: 285, distance: 21.0
click at [191, 285] on div at bounding box center [194, 285] width 7 height 7
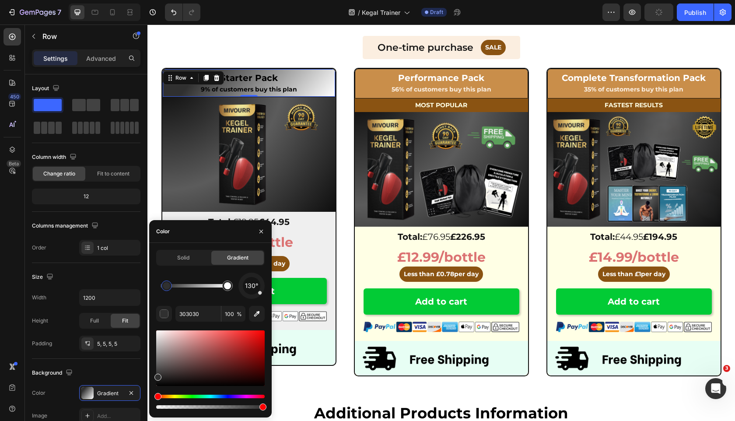
click at [163, 285] on div at bounding box center [166, 285] width 7 height 7
drag, startPoint x: 307, startPoint y: 311, endPoint x: 148, endPoint y: 287, distance: 160.5
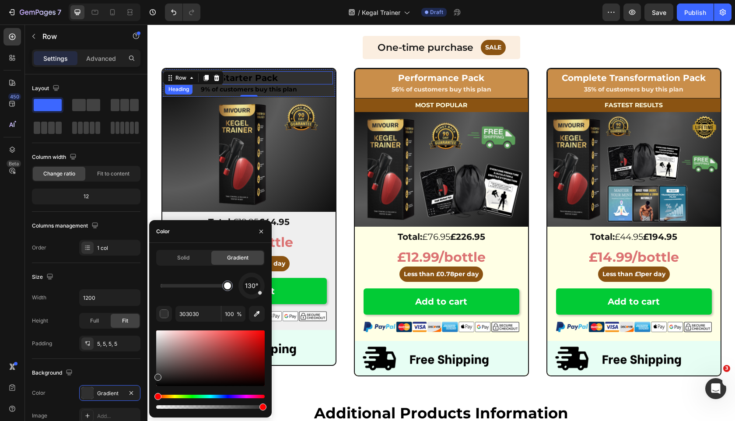
click at [241, 74] on span "Starter Pack" at bounding box center [249, 78] width 58 height 10
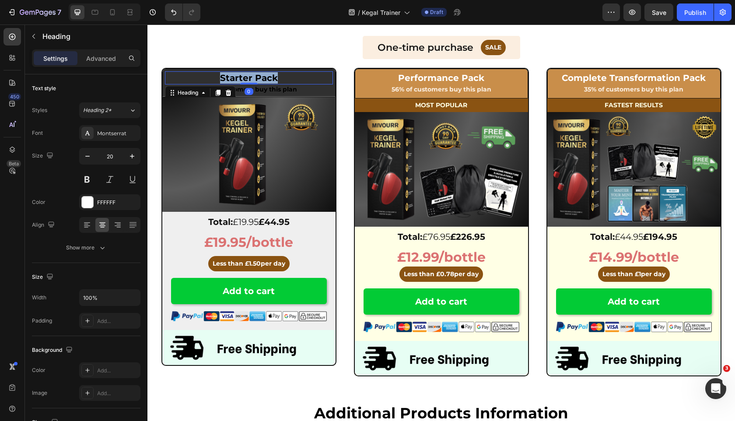
click at [241, 74] on span "Starter Pack" at bounding box center [249, 78] width 58 height 10
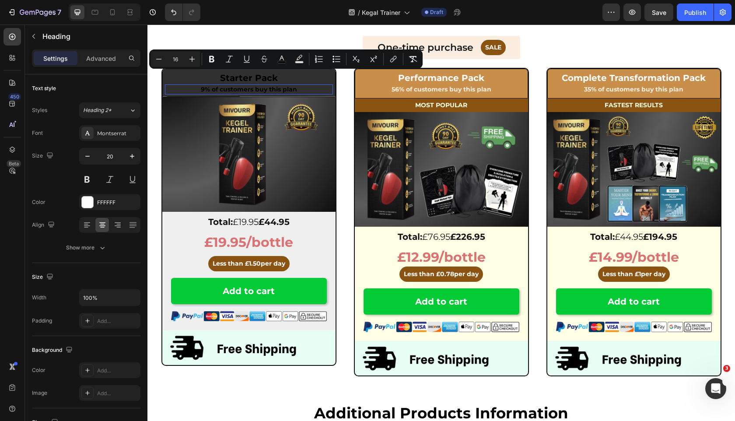
click at [188, 93] on p "9% of customers buy this plan" at bounding box center [249, 89] width 166 height 8
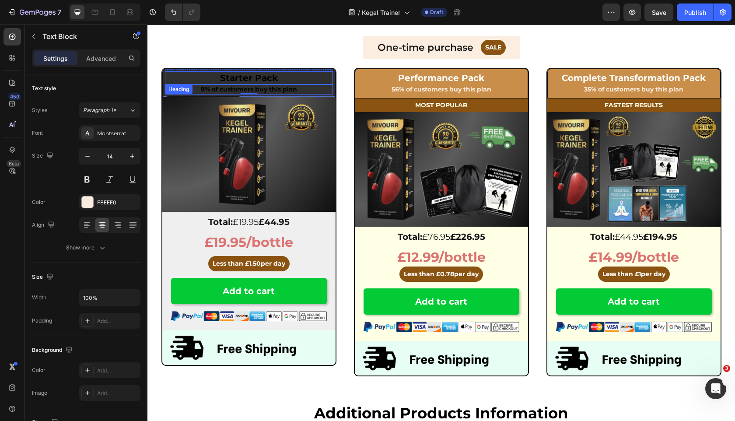
click at [228, 82] on span "Starter Pack" at bounding box center [249, 78] width 58 height 10
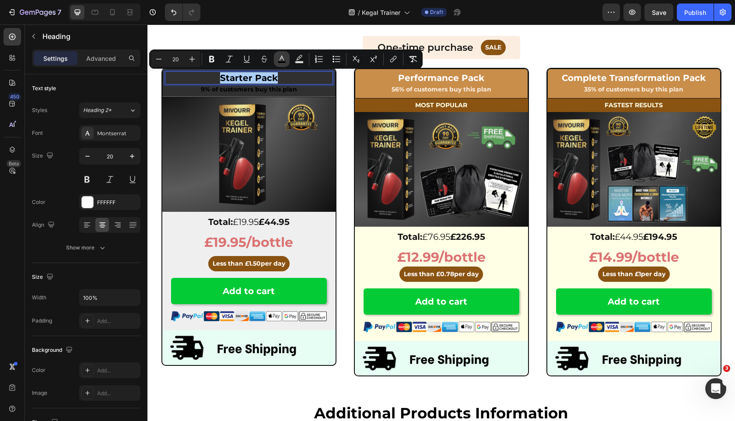
click at [284, 56] on icon "Editor contextual toolbar" at bounding box center [281, 59] width 9 height 9
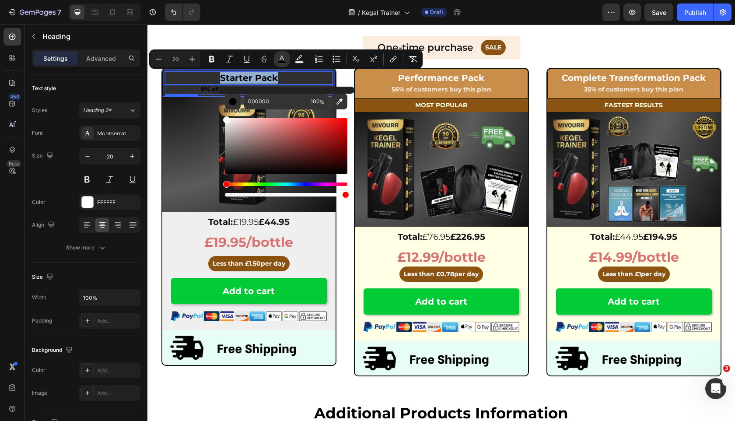
drag, startPoint x: 424, startPoint y: 150, endPoint x: 214, endPoint y: 85, distance: 219.9
type input "FFFFFF"
click at [174, 146] on img at bounding box center [248, 154] width 173 height 115
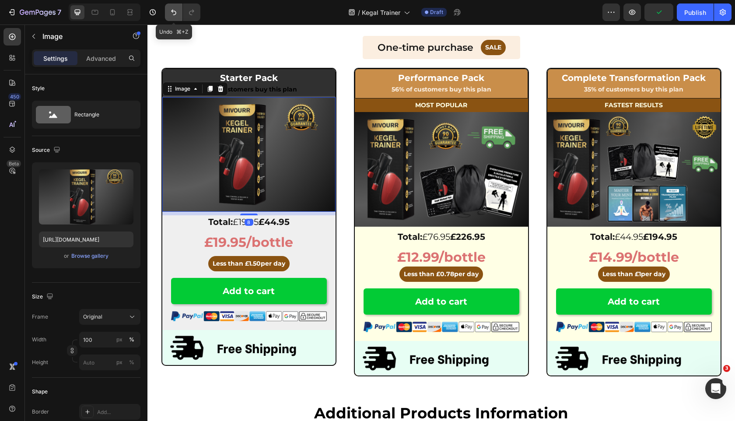
click at [168, 12] on button "Undo/Redo" at bounding box center [173, 11] width 17 height 17
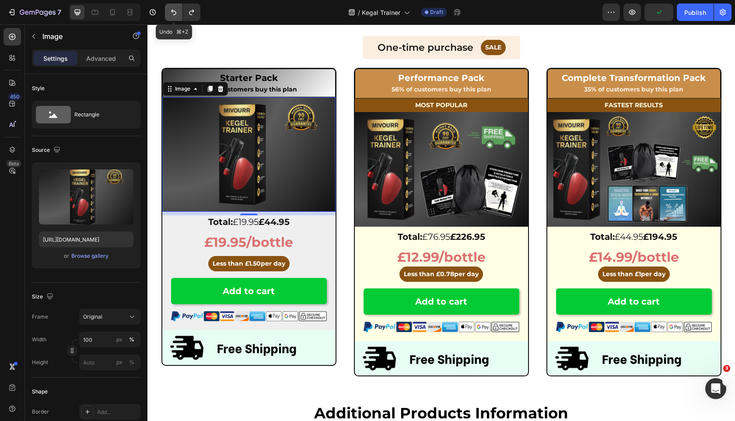
click at [168, 12] on button "Undo/Redo" at bounding box center [173, 11] width 17 height 17
click at [170, 11] on icon "Undo/Redo" at bounding box center [173, 12] width 9 height 9
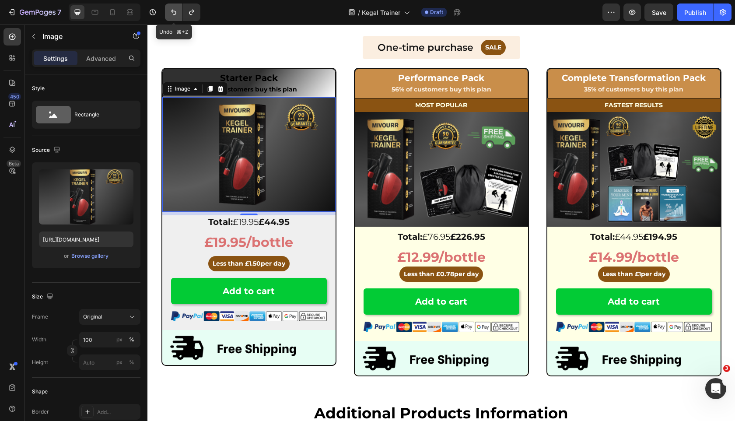
click at [170, 11] on icon "Undo/Redo" at bounding box center [173, 12] width 9 height 9
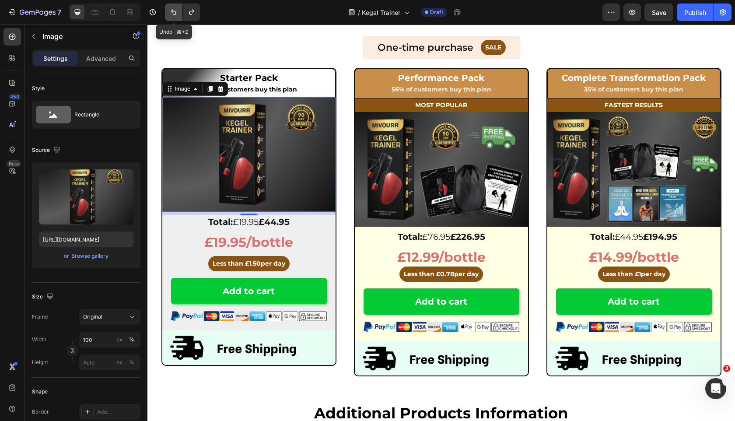
click at [170, 11] on icon "Undo/Redo" at bounding box center [173, 12] width 9 height 9
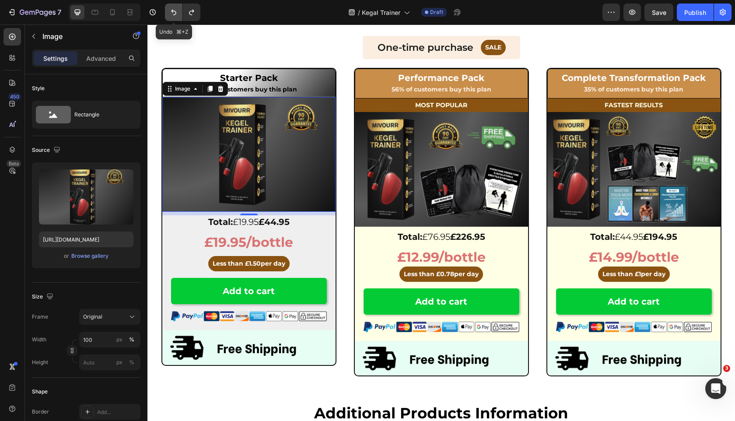
click at [171, 12] on icon "Undo/Redo" at bounding box center [173, 12] width 9 height 9
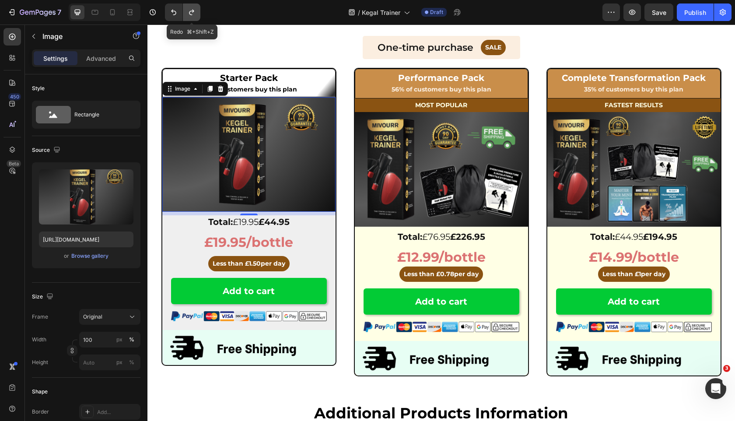
click at [197, 12] on button "Undo/Redo" at bounding box center [191, 11] width 17 height 17
click at [170, 18] on button "Undo/Redo" at bounding box center [173, 11] width 17 height 17
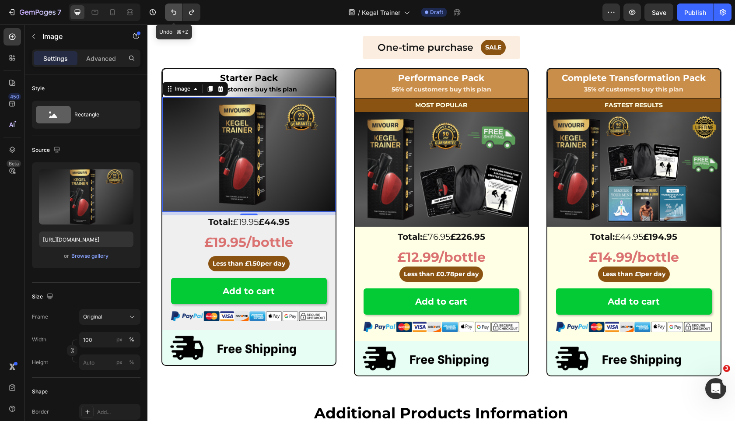
click at [170, 18] on button "Undo/Redo" at bounding box center [173, 11] width 17 height 17
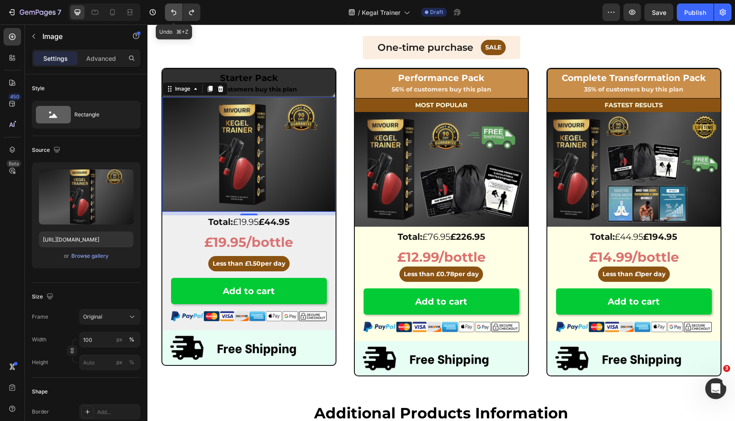
click at [170, 18] on button "Undo/Redo" at bounding box center [173, 11] width 17 height 17
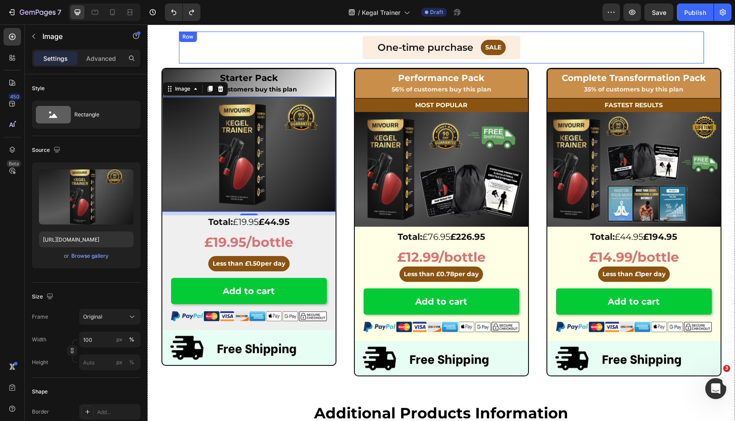
click at [312, 46] on div "One-time purchase Text Block SALE Button Row" at bounding box center [441, 48] width 525 height 24
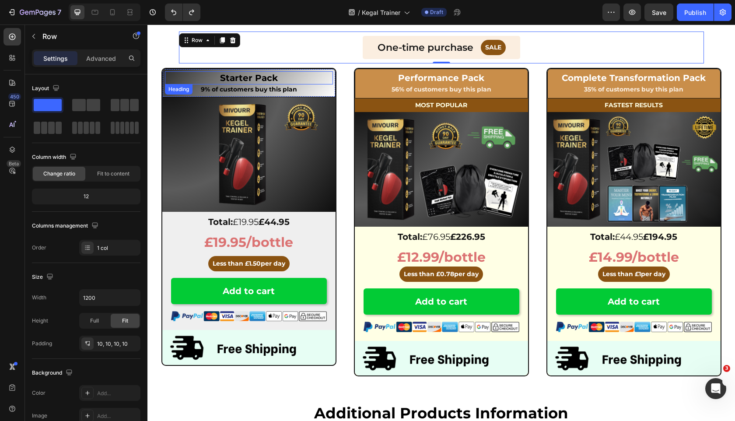
click at [258, 77] on span "Starter Pack" at bounding box center [249, 78] width 58 height 10
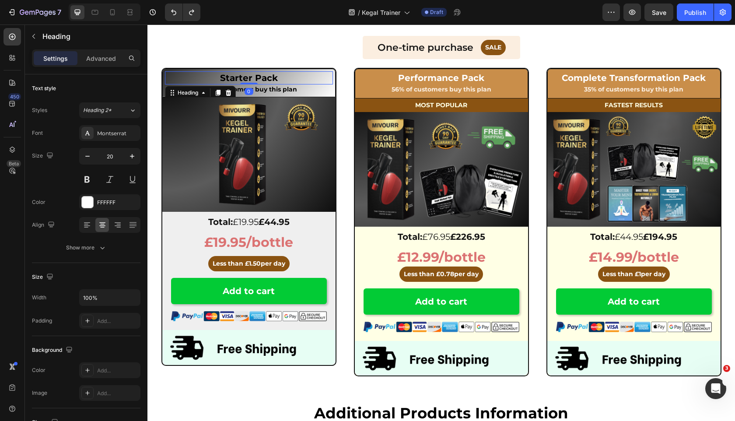
click at [258, 77] on span "Starter Pack" at bounding box center [249, 78] width 58 height 10
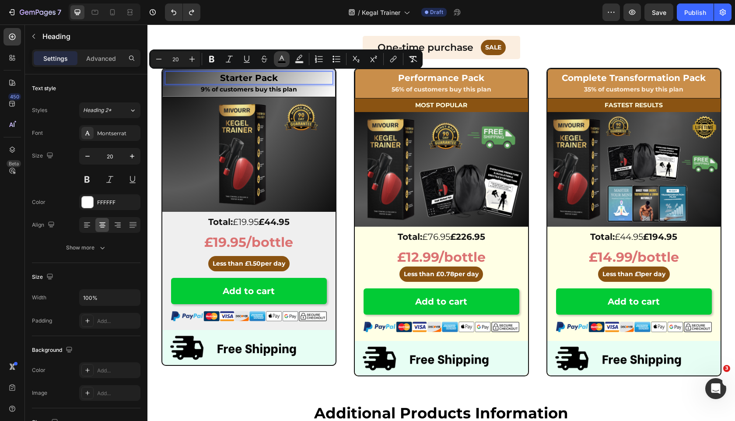
click at [282, 55] on icon "Editor contextual toolbar" at bounding box center [281, 59] width 9 height 9
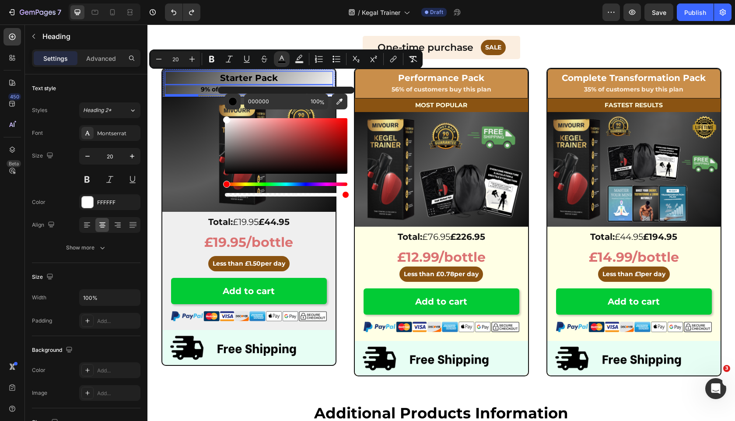
drag, startPoint x: 389, startPoint y: 151, endPoint x: 206, endPoint y: 87, distance: 194.4
type input "FFFFFF"
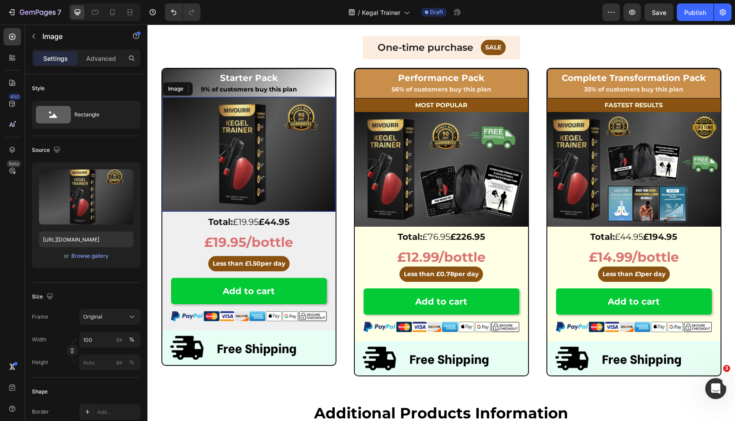
click at [187, 142] on img at bounding box center [248, 154] width 173 height 115
click at [269, 87] on strong "9% of customers buy this plan" at bounding box center [249, 89] width 96 height 8
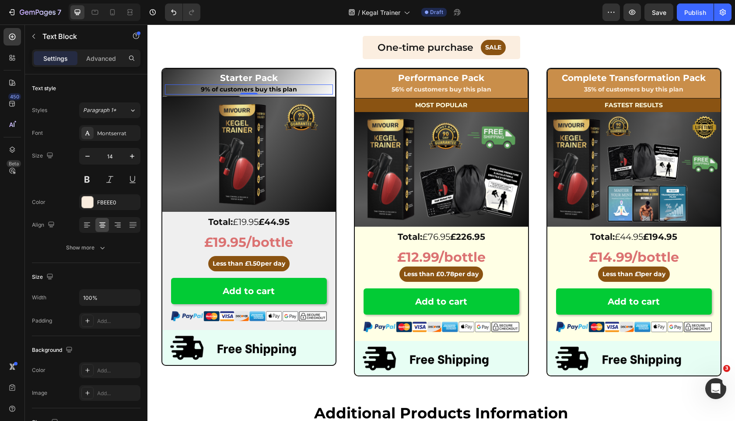
click at [269, 87] on strong "9% of customers buy this plan" at bounding box center [249, 89] width 96 height 8
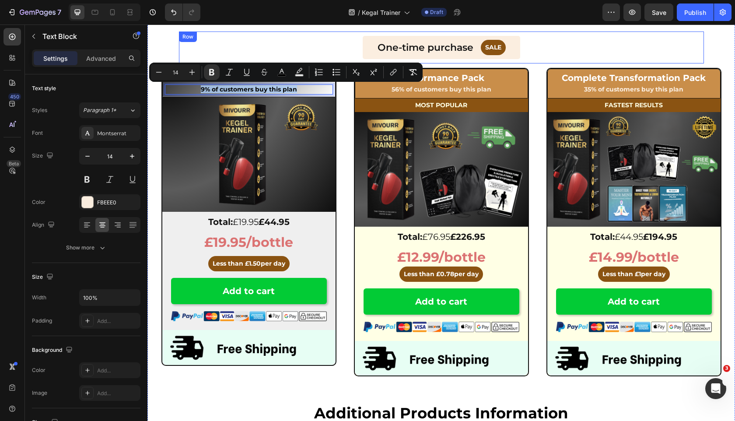
click at [259, 45] on div "One-time purchase Text Block SALE Button Row" at bounding box center [441, 48] width 525 height 24
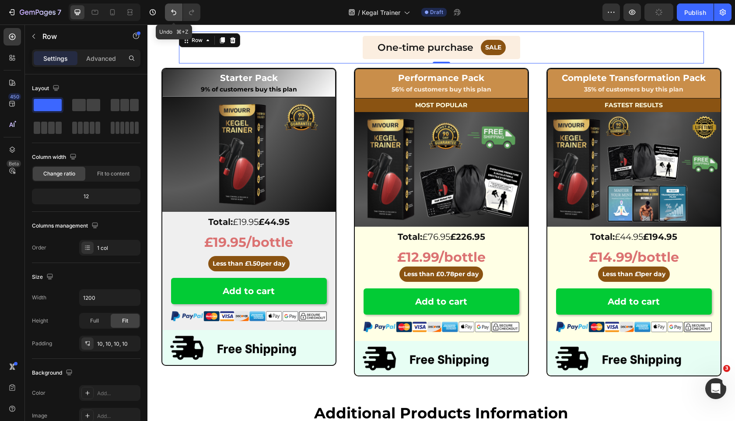
click at [168, 18] on button "Undo/Redo" at bounding box center [173, 11] width 17 height 17
click at [168, 17] on button "Undo/Redo" at bounding box center [173, 11] width 17 height 17
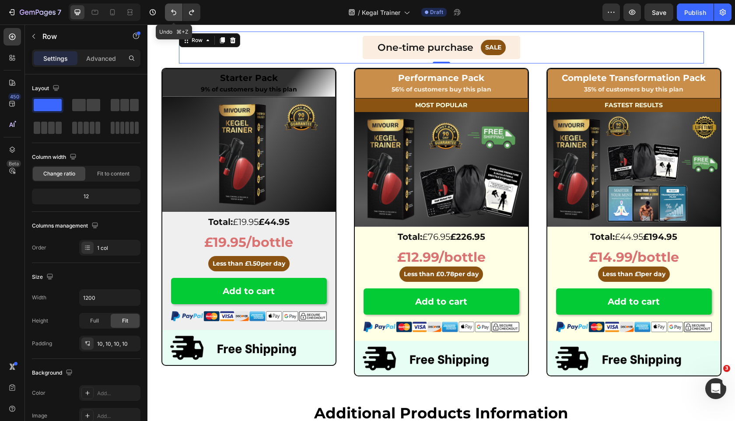
click at [168, 17] on button "Undo/Redo" at bounding box center [173, 11] width 17 height 17
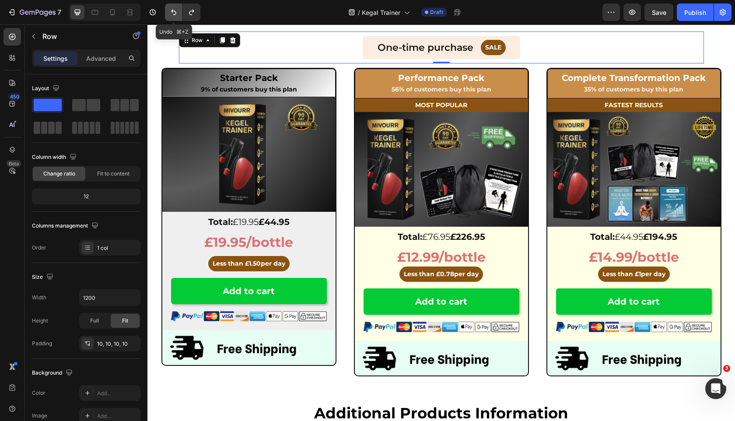
click at [168, 17] on button "Undo/Redo" at bounding box center [173, 11] width 17 height 17
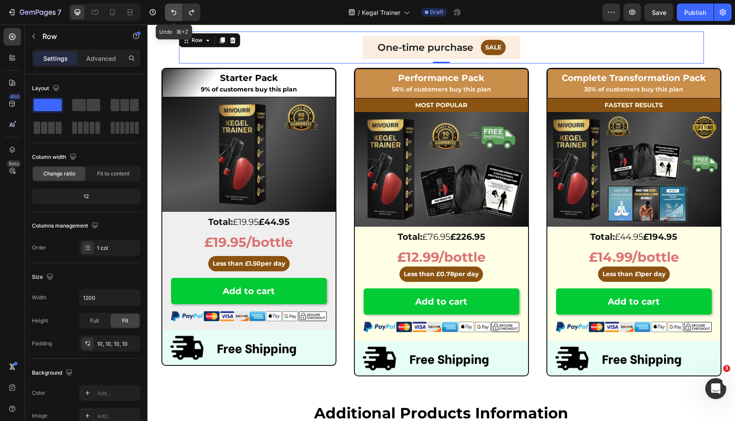
click at [168, 17] on button "Undo/Redo" at bounding box center [173, 11] width 17 height 17
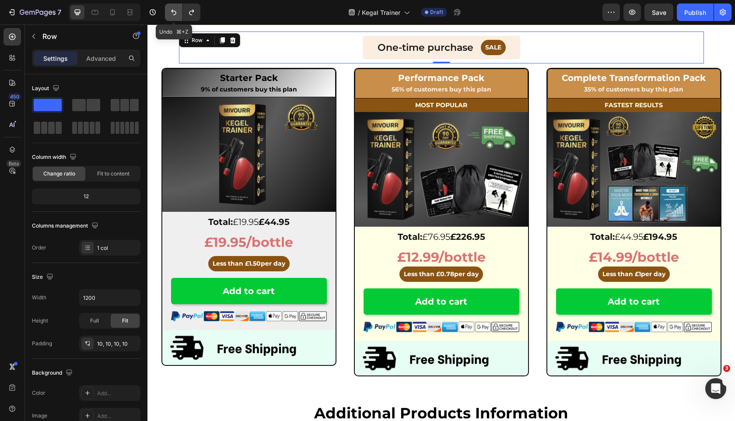
click at [168, 17] on button "Undo/Redo" at bounding box center [173, 11] width 17 height 17
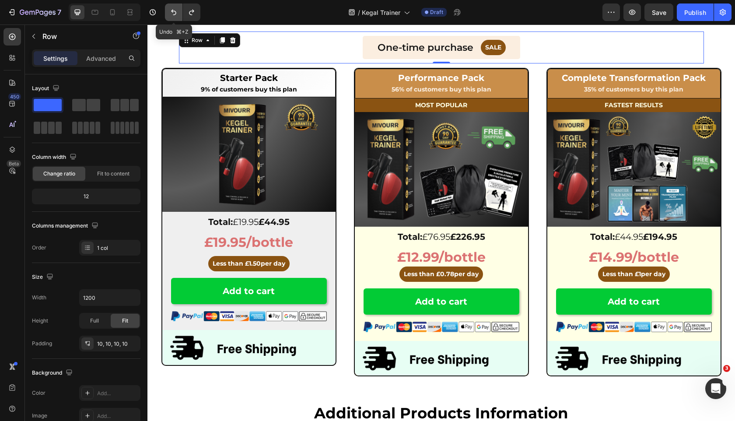
click at [168, 17] on button "Undo/Redo" at bounding box center [173, 11] width 17 height 17
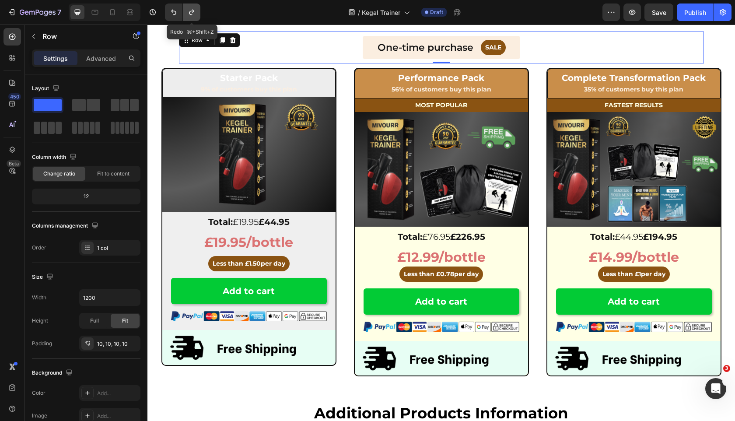
click at [191, 14] on icon "Undo/Redo" at bounding box center [191, 12] width 9 height 9
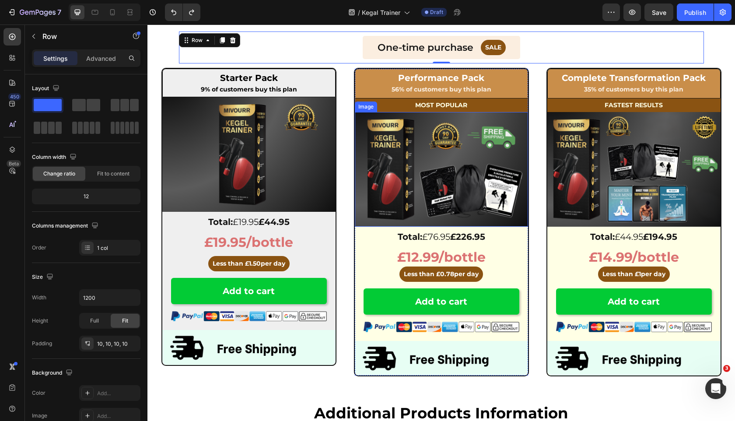
click at [410, 127] on img at bounding box center [441, 169] width 173 height 115
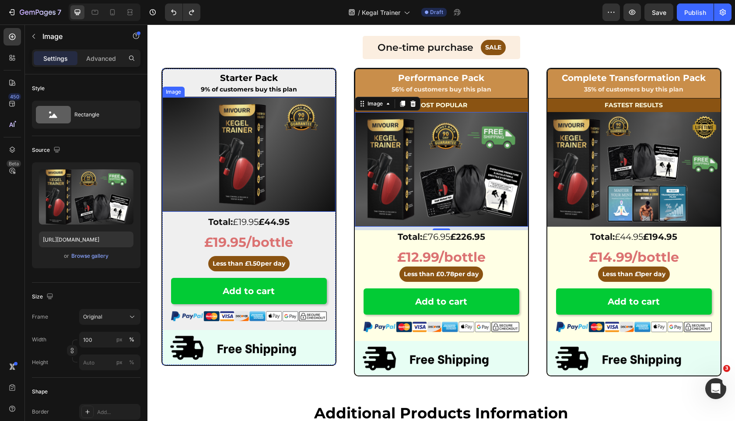
click at [299, 163] on img at bounding box center [248, 154] width 173 height 115
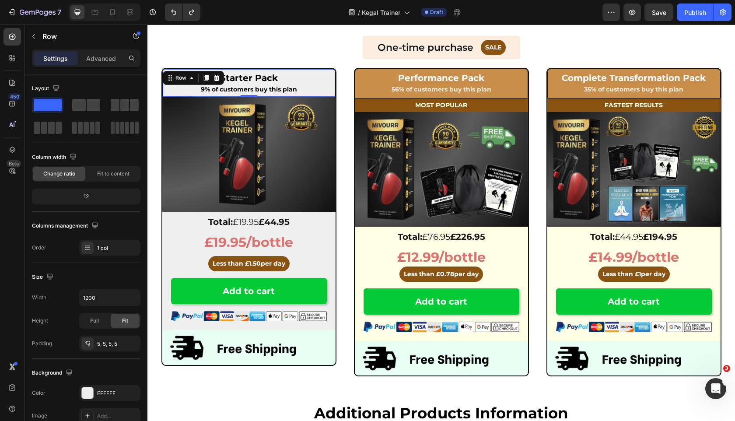
click at [170, 70] on div "Starter Pack Heading 9% of customers buy this plan Text Block Row 0" at bounding box center [248, 83] width 173 height 28
click at [181, 76] on div "Row" at bounding box center [181, 78] width 14 height 8
click at [101, 58] on p "Advanced" at bounding box center [101, 58] width 30 height 9
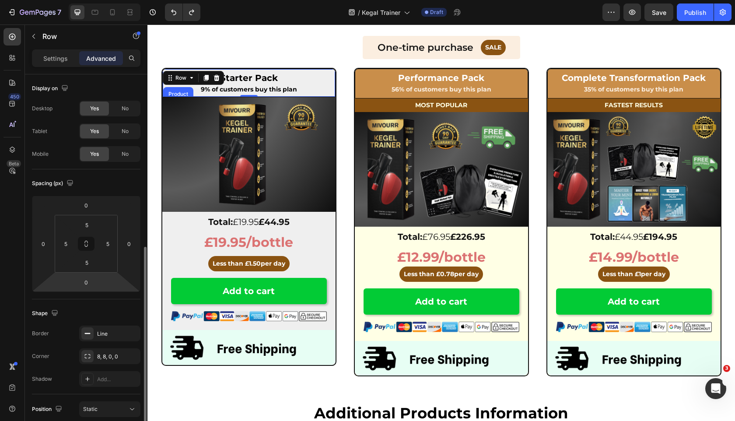
scroll to position [212, 0]
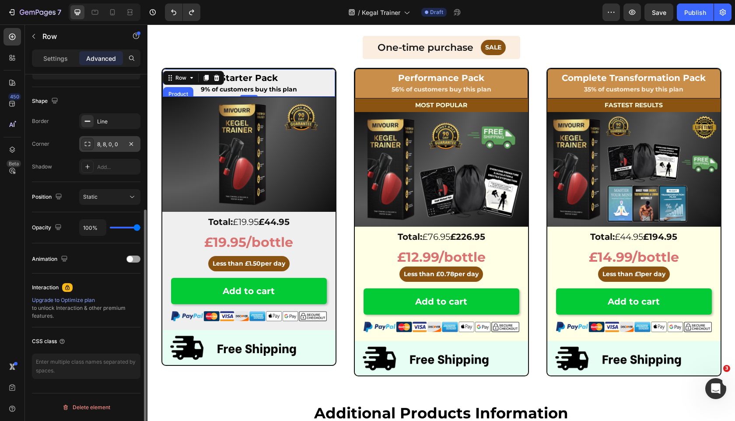
click at [108, 145] on div "8, 8, 0, 0" at bounding box center [109, 144] width 25 height 8
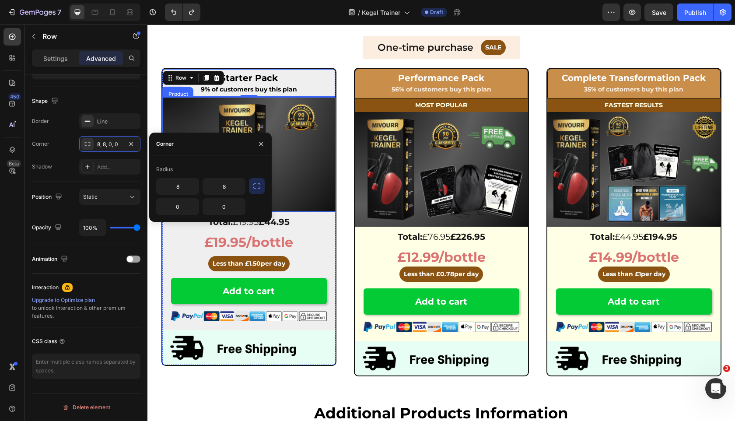
click at [222, 112] on img at bounding box center [248, 154] width 173 height 115
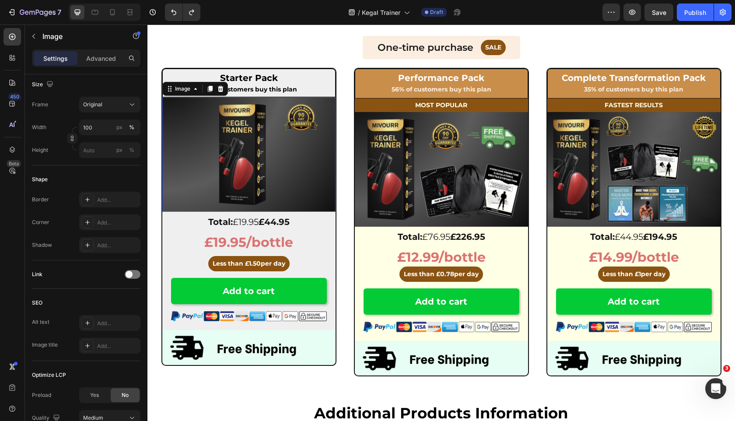
scroll to position [0, 0]
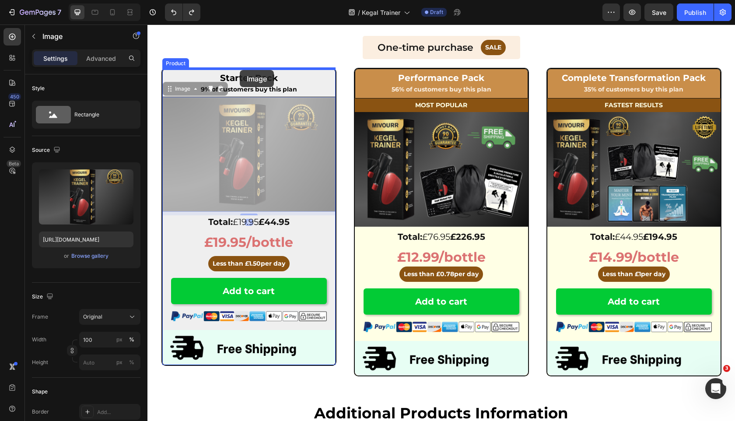
drag, startPoint x: 168, startPoint y: 91, endPoint x: 240, endPoint y: 70, distance: 74.5
click at [240, 70] on div "Header APPLY 50% OFF DISCOUNT Button Sticky Icon Icon Icon Icon Icon Icon List …" at bounding box center [440, 113] width 587 height 6265
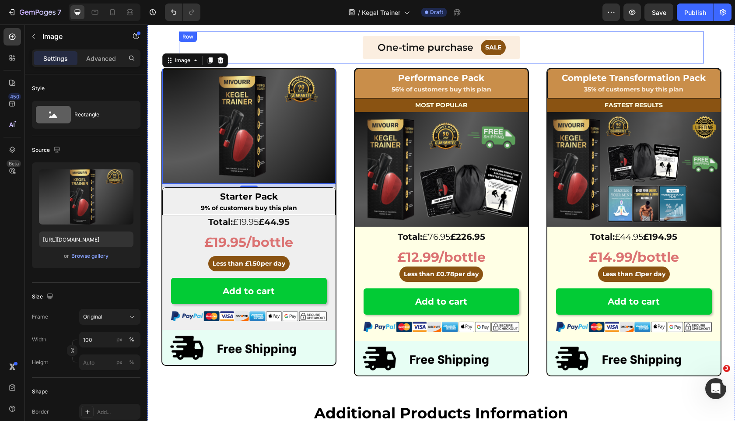
click at [298, 44] on div "One-time purchase Text Block SALE Button Row" at bounding box center [441, 48] width 525 height 24
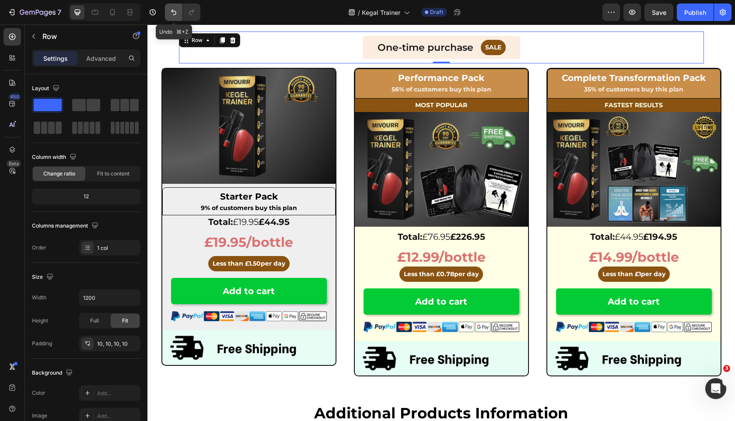
click at [175, 14] on icon "Undo/Redo" at bounding box center [173, 13] width 5 height 6
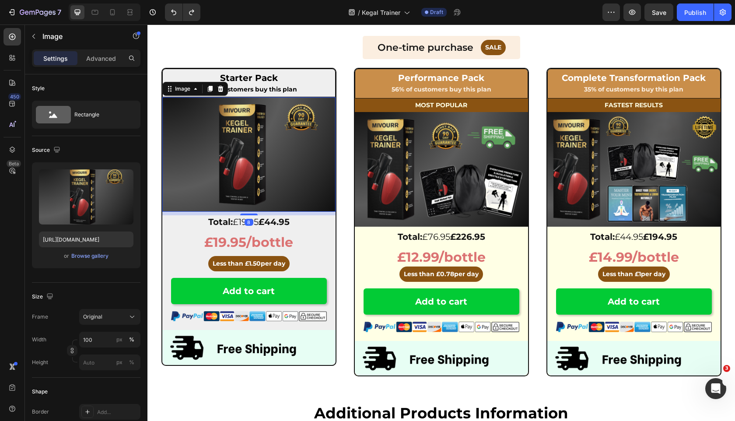
click at [172, 112] on img at bounding box center [248, 154] width 173 height 115
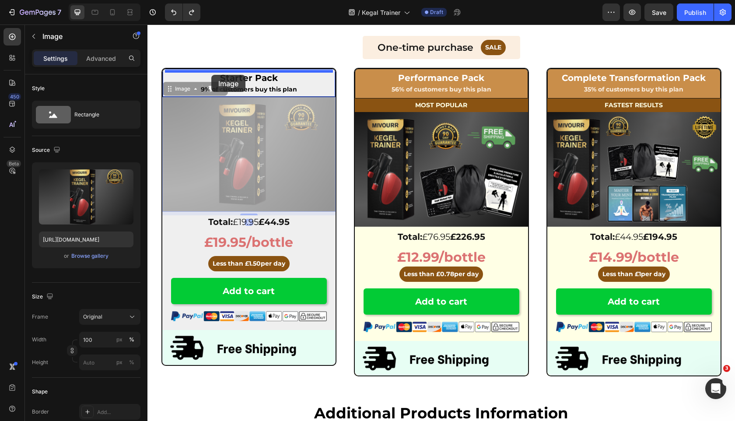
drag, startPoint x: 169, startPoint y: 88, endPoint x: 211, endPoint y: 75, distance: 43.7
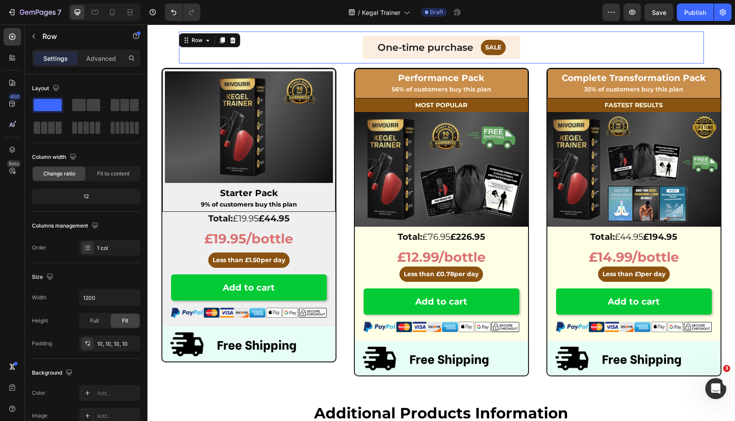
click at [259, 49] on div "One-time purchase Text Block SALE Button Row" at bounding box center [441, 48] width 525 height 24
click at [203, 122] on img at bounding box center [249, 126] width 168 height 111
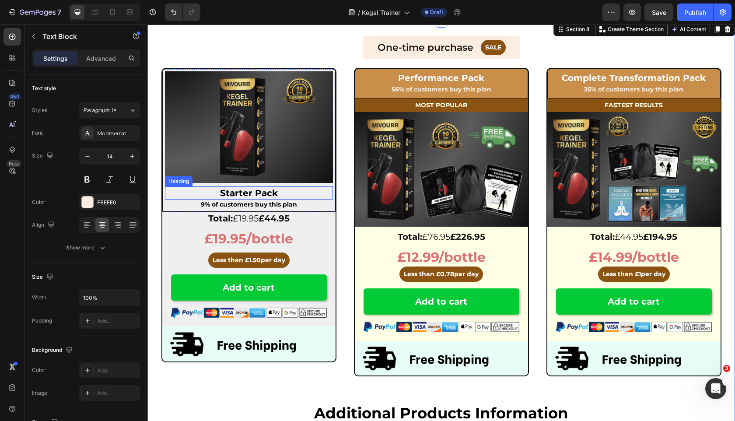
click at [169, 199] on div "9% of customers buy this plan Text Block" at bounding box center [249, 204] width 168 height 10
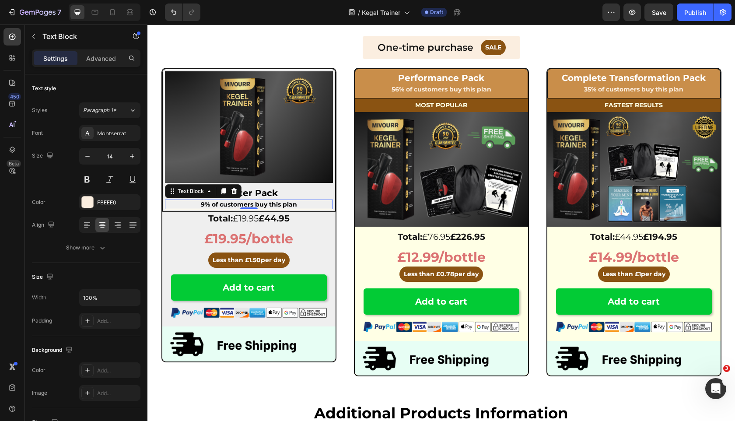
scroll to position [3044, 0]
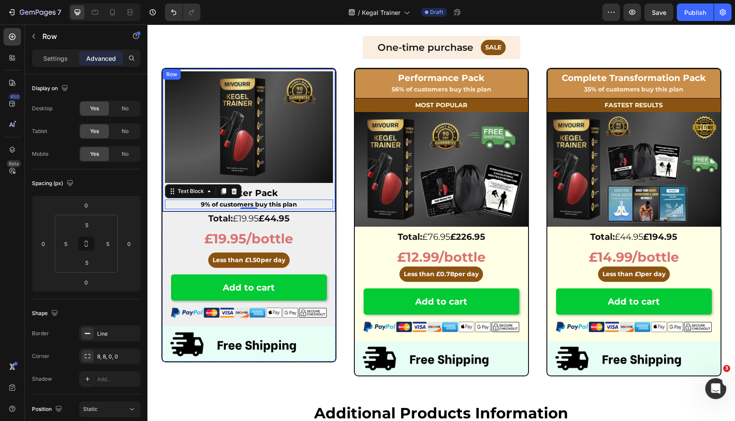
click at [166, 211] on div "Image Starter Pack Heading 9% of customers buy this plan Text Block 0 Row" at bounding box center [248, 140] width 173 height 143
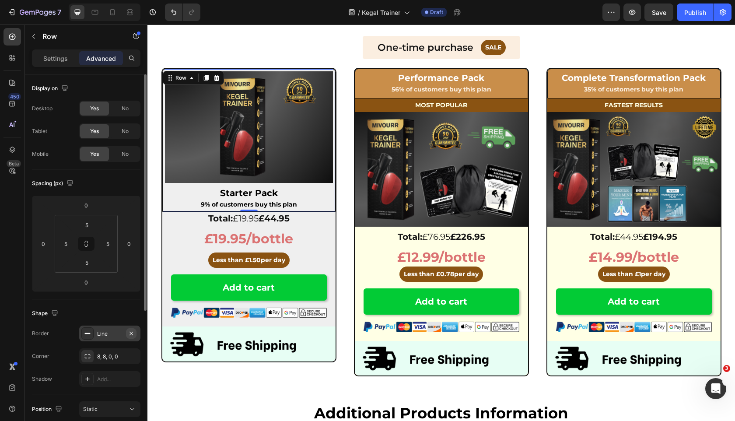
click at [129, 335] on icon "button" at bounding box center [131, 333] width 7 height 7
click at [242, 351] on img at bounding box center [248, 343] width 173 height 35
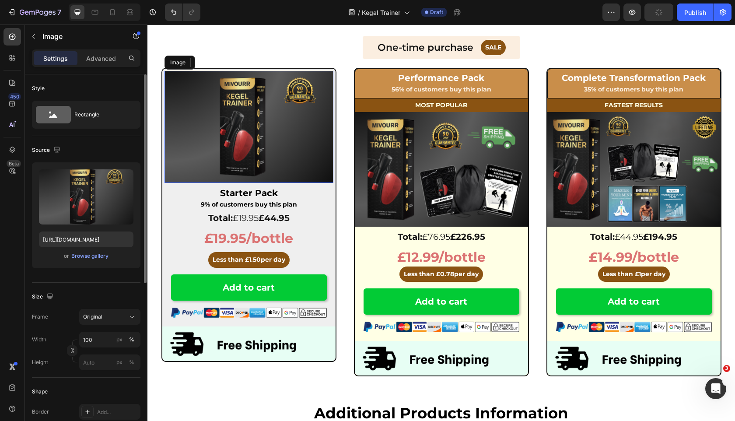
click at [298, 170] on img at bounding box center [248, 127] width 169 height 112
click at [92, 59] on p "Advanced" at bounding box center [101, 58] width 30 height 9
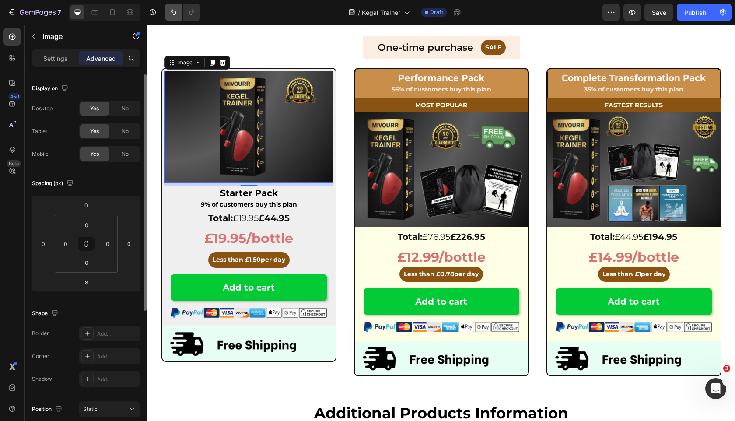
click at [169, 12] on icon "Undo/Redo" at bounding box center [173, 12] width 9 height 9
click at [171, 14] on icon "Undo/Redo" at bounding box center [173, 12] width 9 height 9
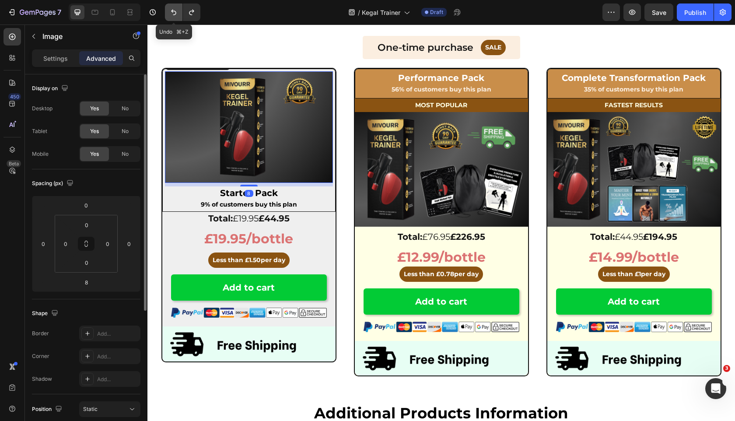
click at [171, 14] on icon "Undo/Redo" at bounding box center [173, 12] width 9 height 9
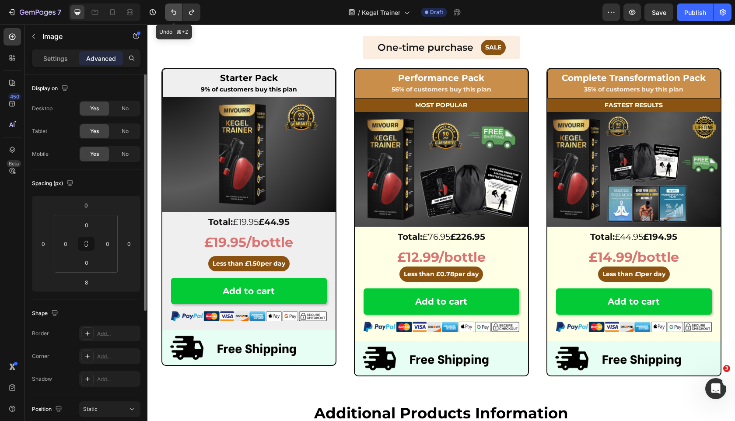
click at [171, 14] on icon "Undo/Redo" at bounding box center [173, 12] width 9 height 9
click at [192, 15] on icon "Undo/Redo" at bounding box center [191, 12] width 9 height 9
click at [192, 16] on icon "Undo/Redo" at bounding box center [191, 12] width 9 height 9
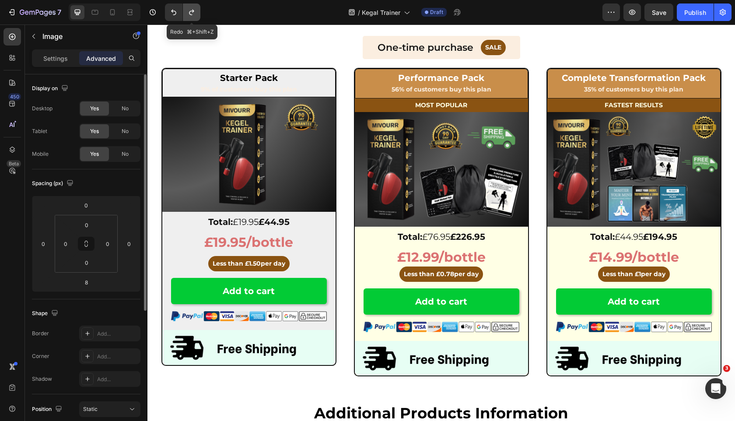
click at [192, 16] on icon "Undo/Redo" at bounding box center [191, 12] width 9 height 9
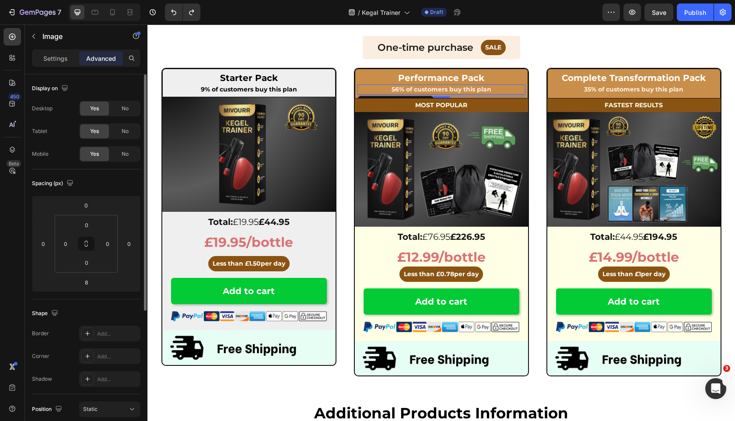
click at [366, 86] on p "56% of customers buy this plan" at bounding box center [441, 89] width 166 height 8
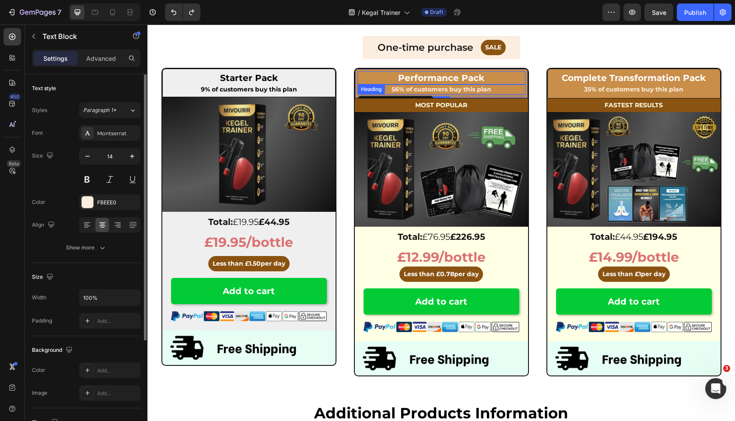
click at [364, 72] on h2 "Performance Pack" at bounding box center [441, 77] width 168 height 13
click at [355, 75] on div "Row" at bounding box center [385, 78] width 61 height 14
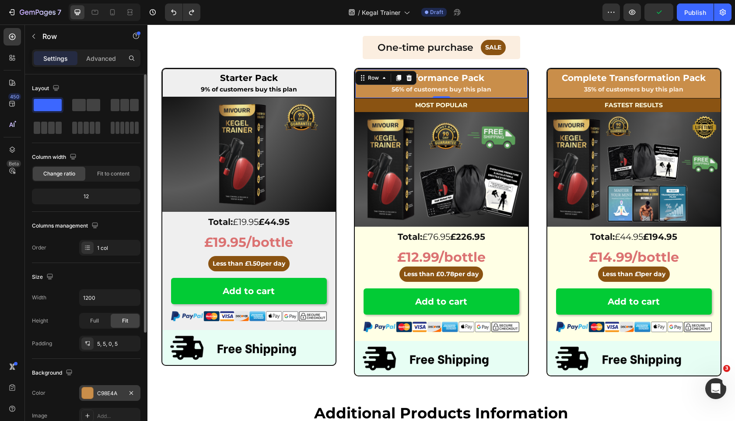
click at [98, 391] on div "C98E4A" at bounding box center [109, 393] width 25 height 8
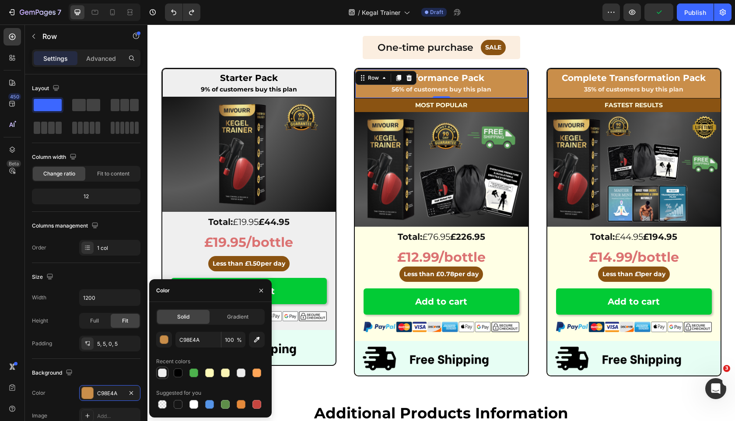
click at [163, 368] on div at bounding box center [162, 372] width 9 height 9
type input "EFEFEF"
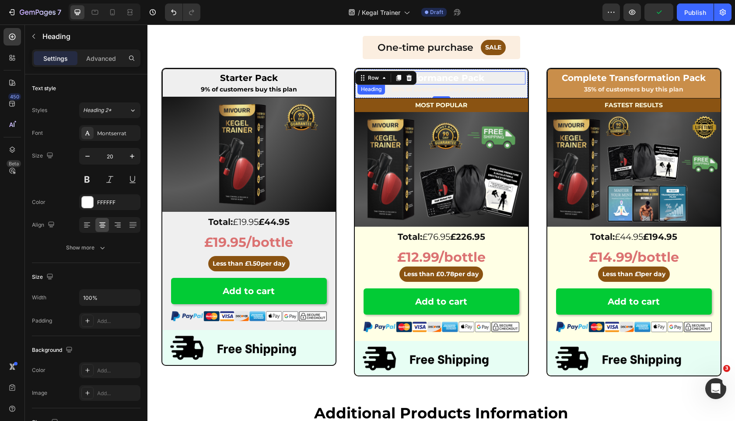
click at [457, 77] on p "Performance Pack" at bounding box center [441, 77] width 166 height 11
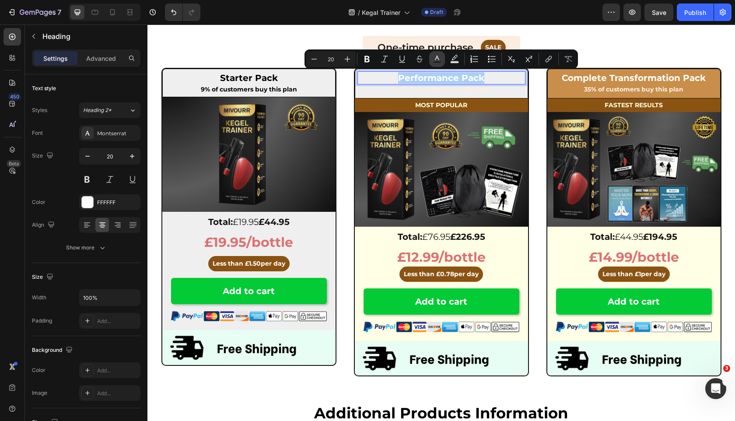
click at [438, 62] on rect "Editor contextual toolbar" at bounding box center [437, 62] width 8 height 2
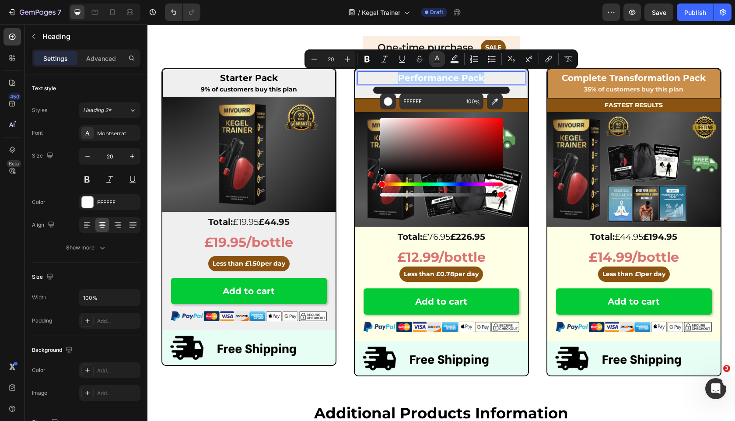
drag, startPoint x: 567, startPoint y: 166, endPoint x: 324, endPoint y: 206, distance: 246.2
type input "000000"
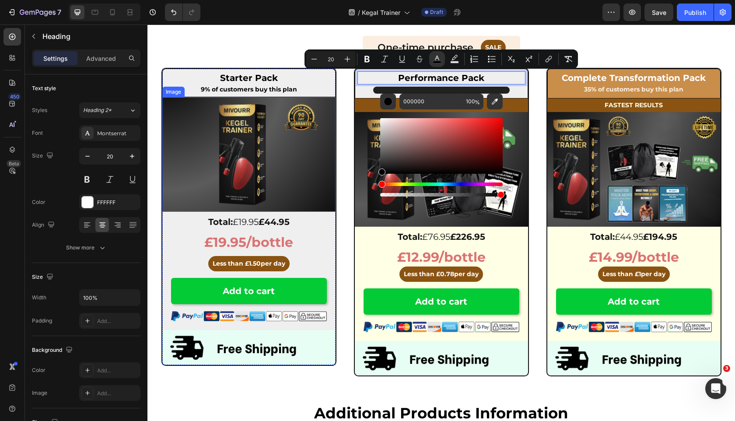
click at [341, 127] on div "Performance Pack Heading 0 56% of customers buy this plan Text Block Row MOST P…" at bounding box center [441, 221] width 569 height 317
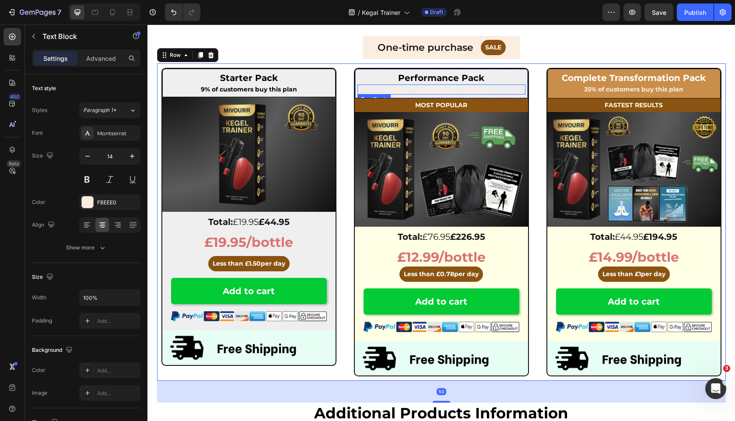
click at [433, 86] on strong "56% of customers buy this plan" at bounding box center [442, 89] width 100 height 8
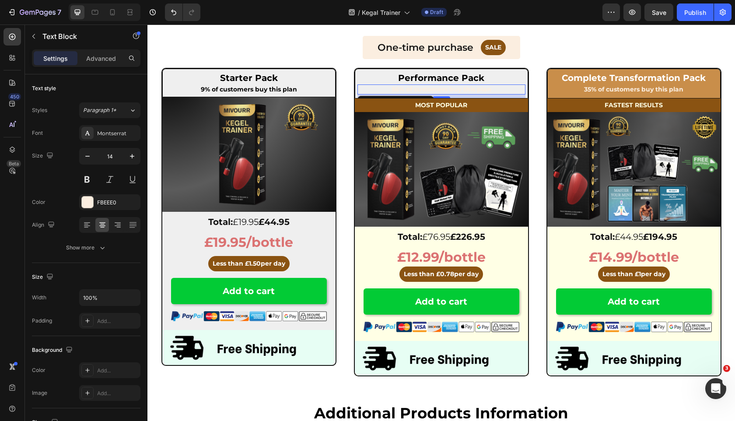
click at [433, 86] on strong "56% of customers buy this plan" at bounding box center [442, 89] width 100 height 8
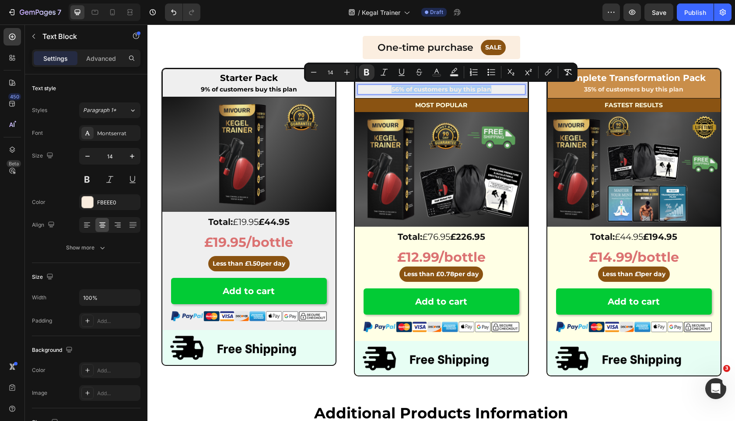
click at [428, 76] on div "Minus 14 Plus Bold Italic Underline Strikethrough Text Color Text Background Co…" at bounding box center [441, 72] width 270 height 16
click at [436, 74] on rect "Editor contextual toolbar" at bounding box center [437, 75] width 8 height 2
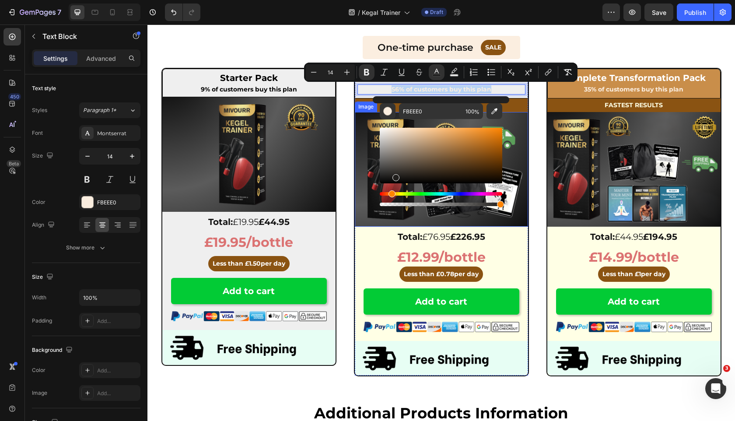
drag, startPoint x: 542, startPoint y: 200, endPoint x: 314, endPoint y: 217, distance: 229.0
type input "000000"
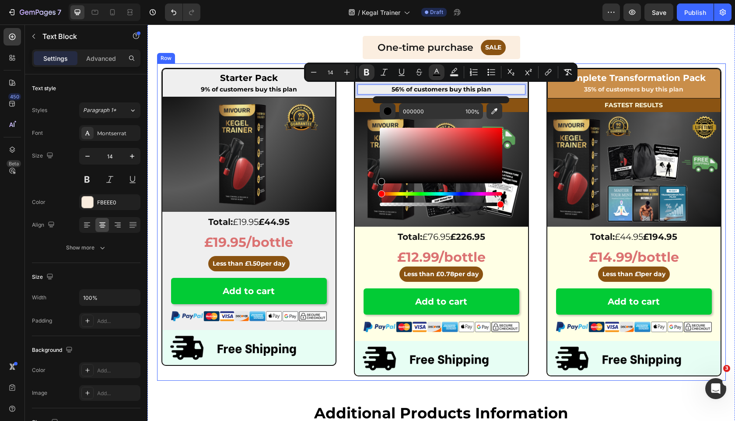
click at [343, 130] on div "⁠⁠⁠⁠⁠⁠⁠ Performance Pack Heading 56% of customers buy this plan Text Block 8 Ro…" at bounding box center [441, 221] width 569 height 317
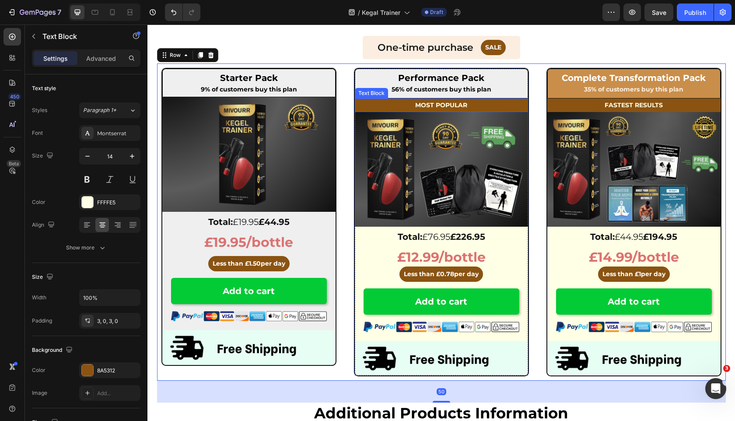
click at [378, 98] on div "⁠⁠⁠⁠⁠⁠⁠ Performance Pack Heading 56% of customers buy this plan Text Block Row …" at bounding box center [441, 158] width 173 height 179
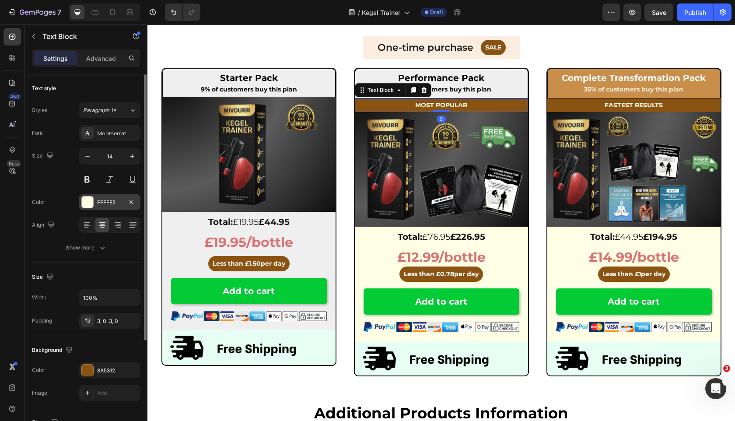
click at [108, 203] on div "FFFFE5" at bounding box center [109, 203] width 25 height 8
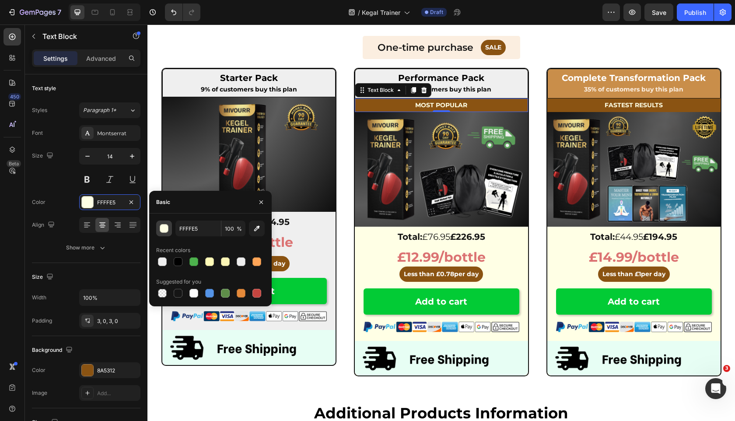
click at [162, 232] on div "button" at bounding box center [164, 228] width 9 height 9
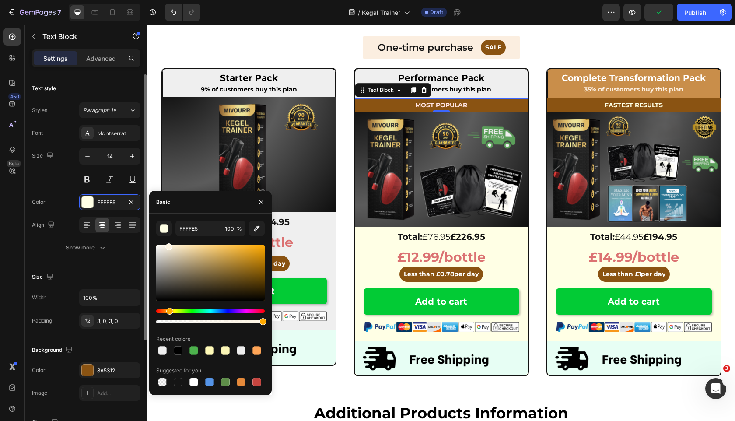
drag, startPoint x: 173, startPoint y: 310, endPoint x: 113, endPoint y: 307, distance: 59.5
click at [113, 307] on div "450 Beta Sections(18) Elements(83) Section Element Hero Section Product Detail …" at bounding box center [73, 222] width 147 height 396
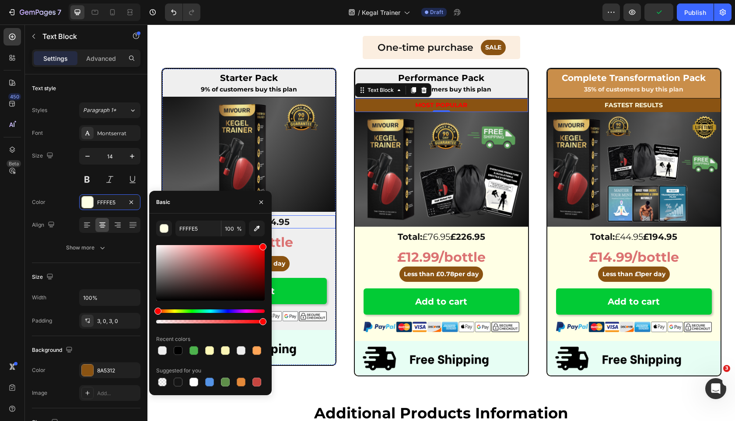
drag, startPoint x: 372, startPoint y: 301, endPoint x: 282, endPoint y: 217, distance: 122.6
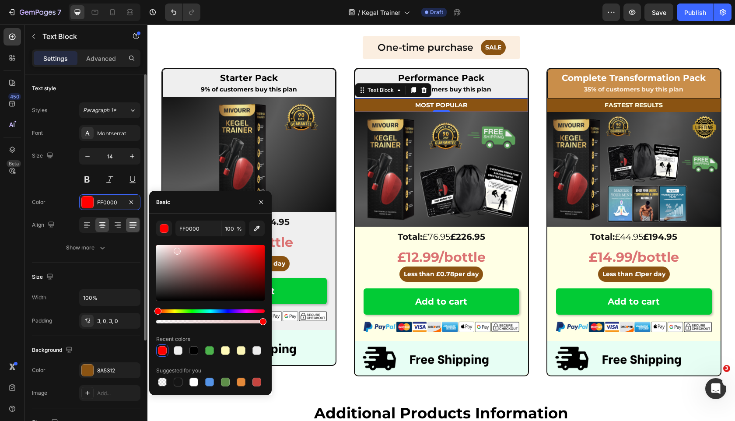
drag, startPoint x: 182, startPoint y: 252, endPoint x: 133, endPoint y: 219, distance: 58.7
click at [133, 219] on div "450 Beta Sections(18) Elements(83) Section Element Hero Section Product Detail …" at bounding box center [73, 222] width 147 height 396
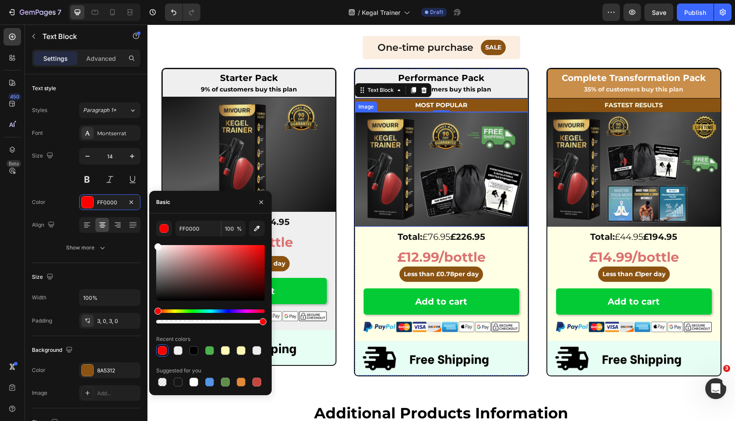
type input "FFFFFF"
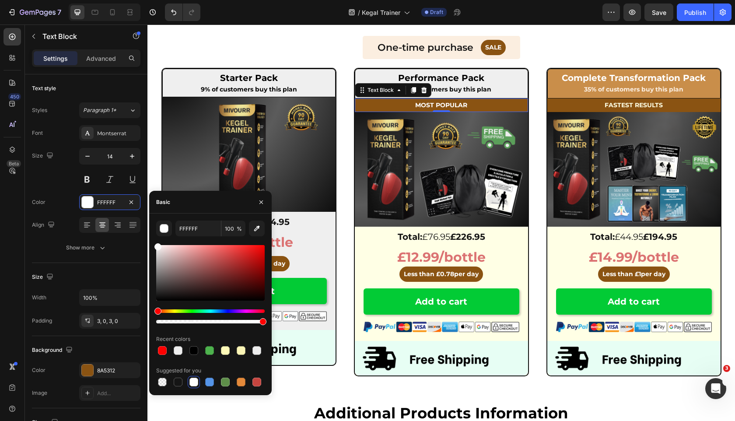
click at [482, 108] on p "MOST POPULAR" at bounding box center [441, 105] width 173 height 11
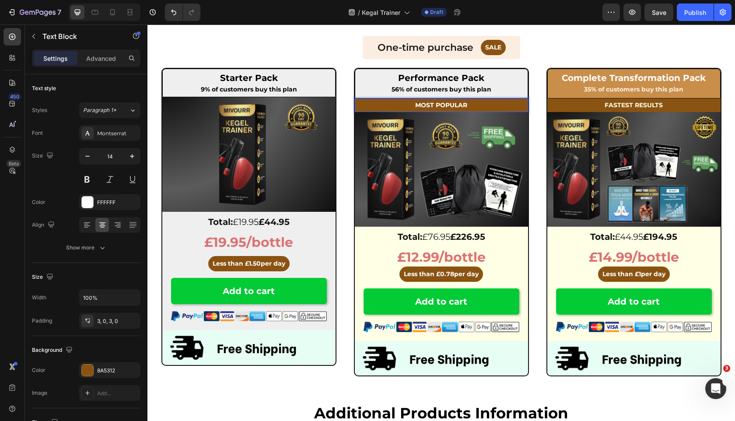
click at [493, 111] on div "MOST POPULAR" at bounding box center [441, 105] width 173 height 14
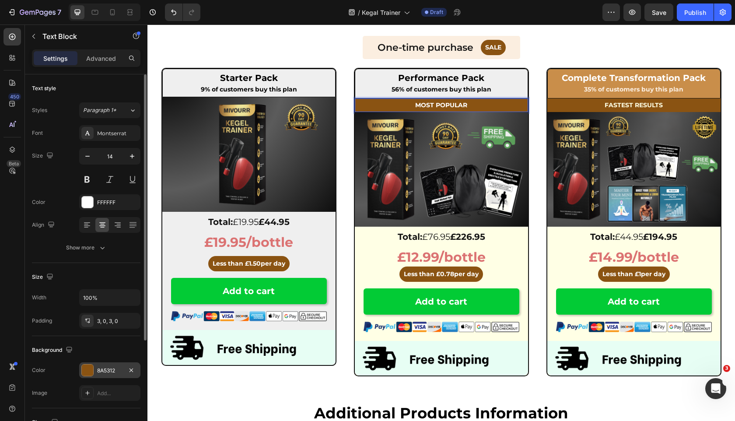
click at [102, 371] on div "8A5312" at bounding box center [109, 371] width 25 height 8
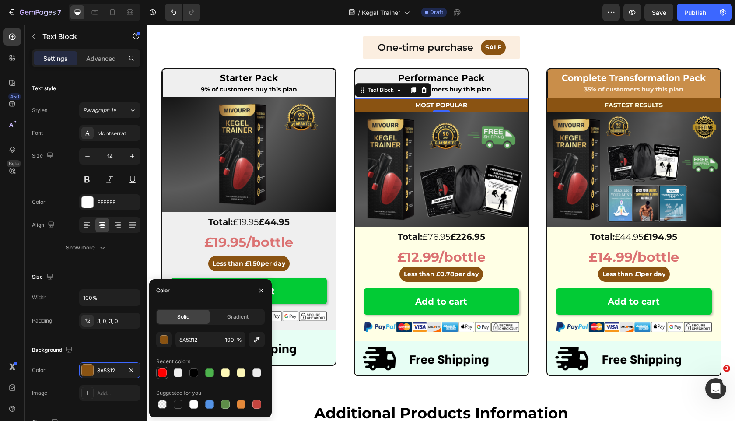
click at [167, 371] on div at bounding box center [162, 372] width 10 height 10
type input "FF0000"
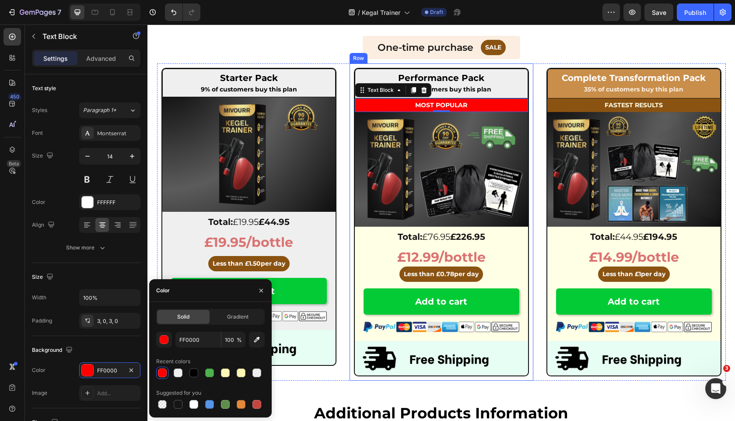
click at [353, 274] on div "⁠⁠⁠⁠⁠⁠⁠ Performance Pack Heading 56% of customers buy this plan Text Block Row …" at bounding box center [442, 221] width 184 height 317
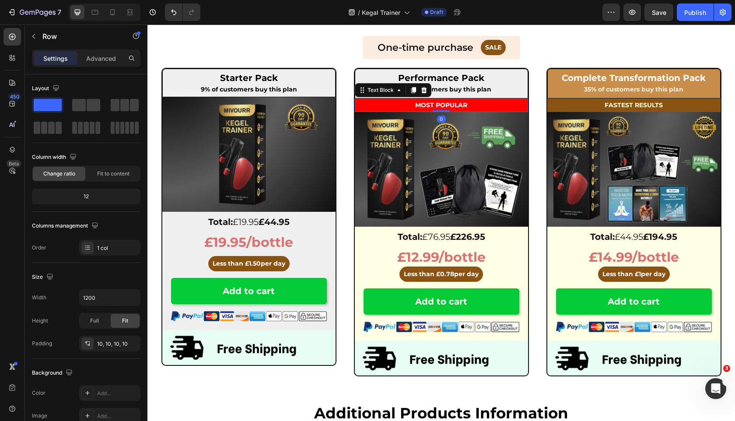
click at [387, 99] on div "MOST POPULAR" at bounding box center [441, 105] width 173 height 14
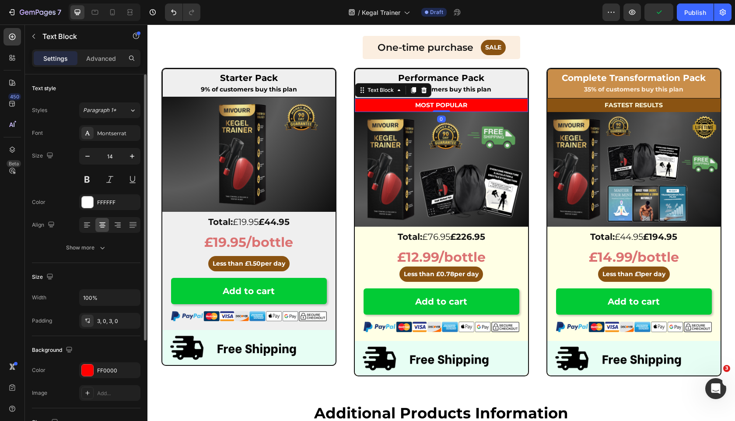
click at [75, 385] on div "Image Add..." at bounding box center [86, 393] width 108 height 16
click at [94, 372] on div "FF0000" at bounding box center [109, 370] width 61 height 16
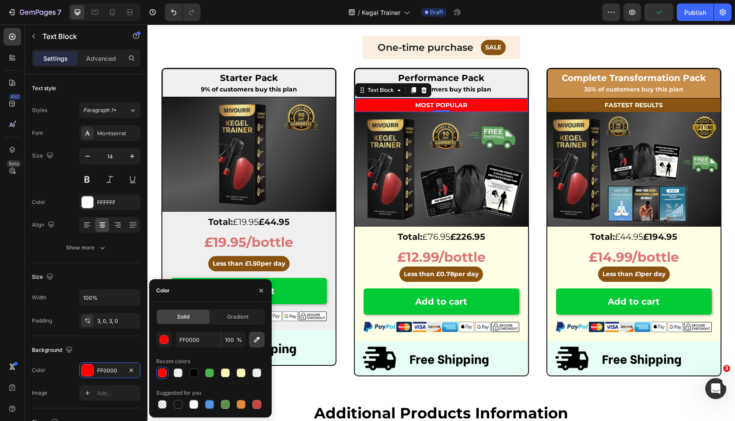
click at [260, 332] on button "button" at bounding box center [257, 340] width 16 height 16
type input "CB4E4E"
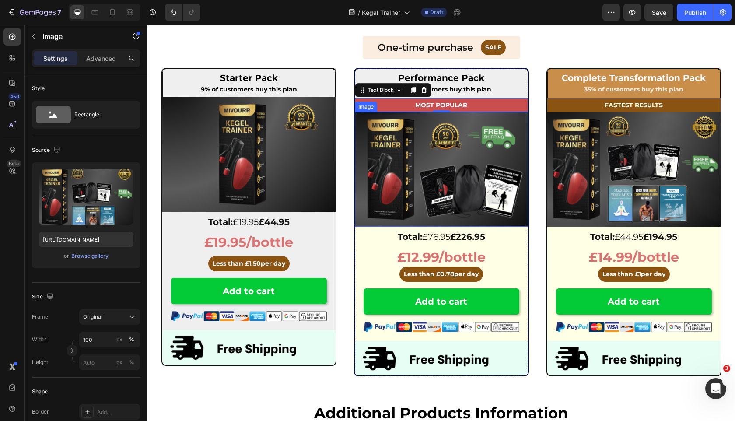
click at [566, 215] on img at bounding box center [633, 169] width 173 height 115
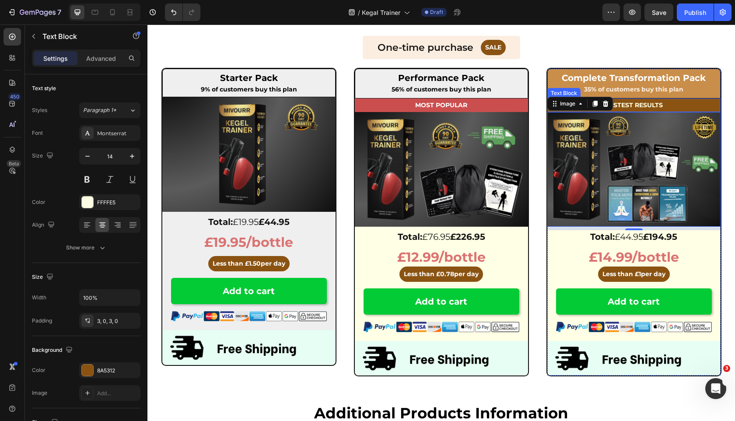
click at [676, 108] on p "FASTEST RESULTS" at bounding box center [633, 105] width 173 height 11
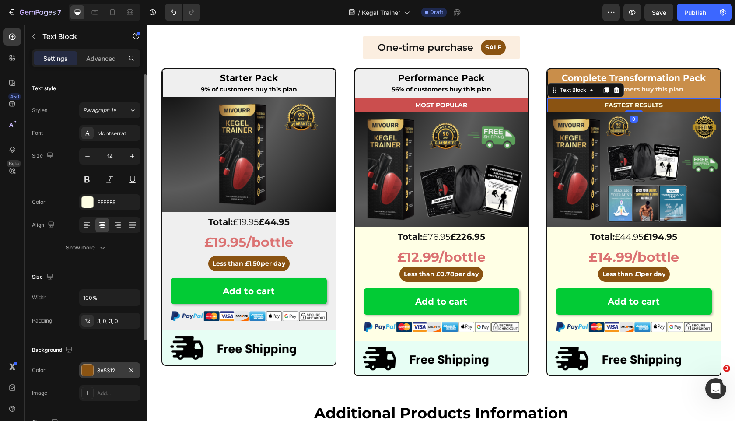
click at [99, 372] on div "8A5312" at bounding box center [109, 371] width 25 height 8
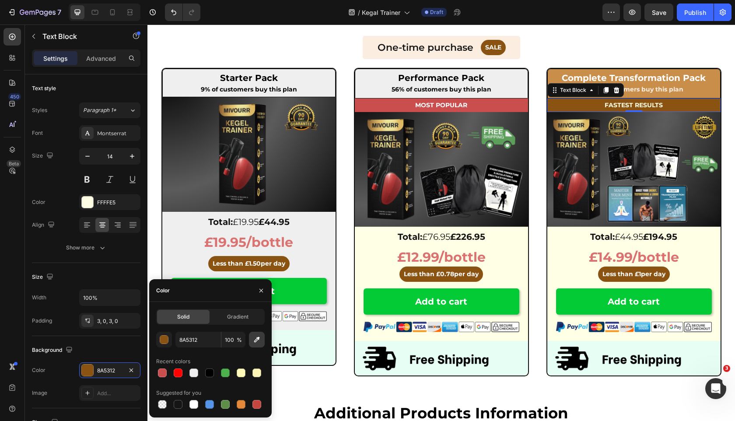
click at [255, 342] on icon "button" at bounding box center [256, 339] width 9 height 9
type input "5AA05A"
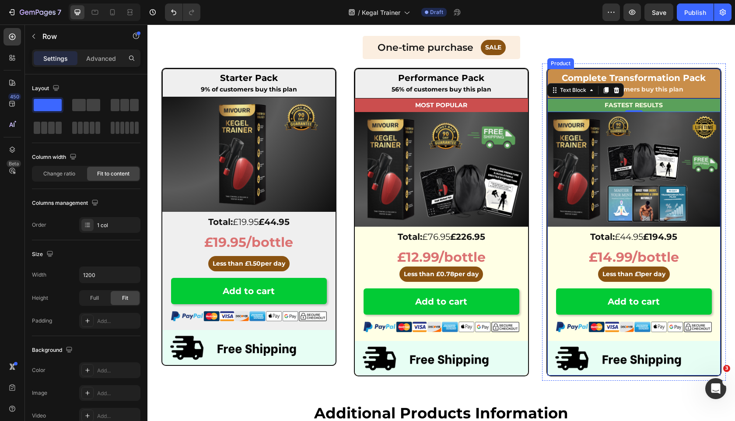
click at [502, 262] on div "£12.99/bottle Text Block Less than £ 0.78 per day Button Row" at bounding box center [441, 265] width 173 height 34
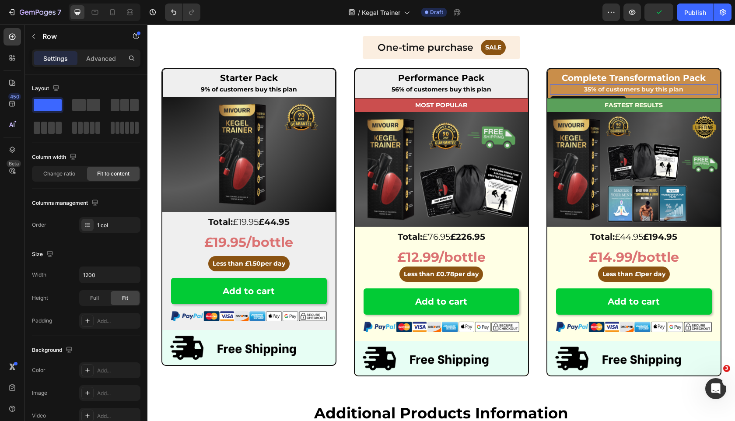
click at [550, 85] on div "35% of customers buy this plan" at bounding box center [634, 89] width 168 height 10
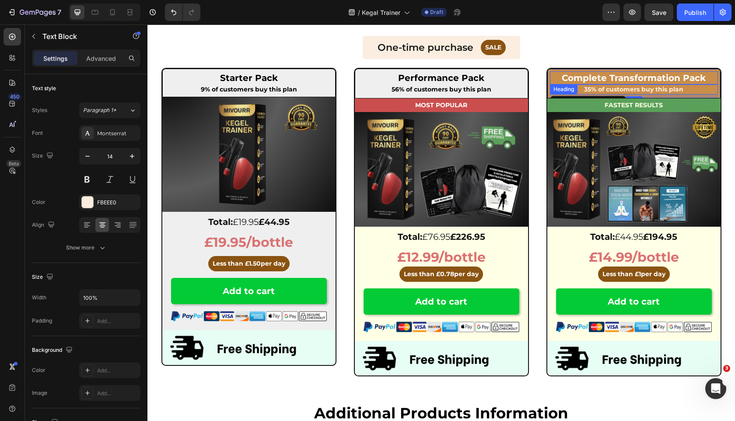
click at [551, 76] on p "Complete Transformation Pack" at bounding box center [634, 77] width 166 height 11
click at [548, 76] on div "Row" at bounding box center [578, 78] width 61 height 14
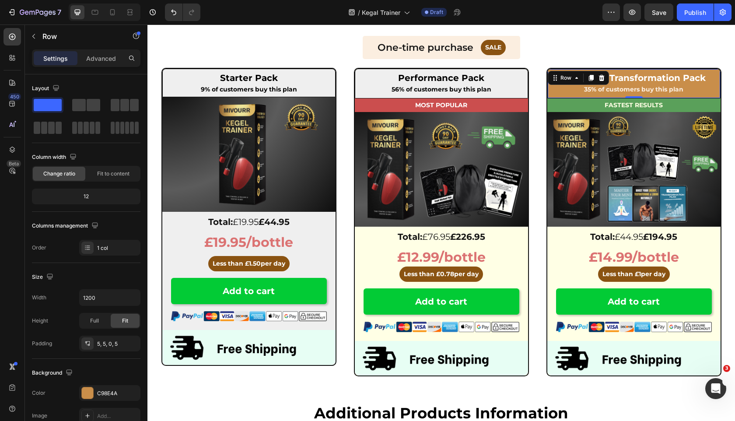
click at [549, 85] on div "Complete Transformation Pack Heading 35% of customers buy this plan Text Block …" at bounding box center [633, 83] width 173 height 29
click at [512, 47] on div "One-time purchase Text Block SALE Button Row" at bounding box center [441, 48] width 157 height 24
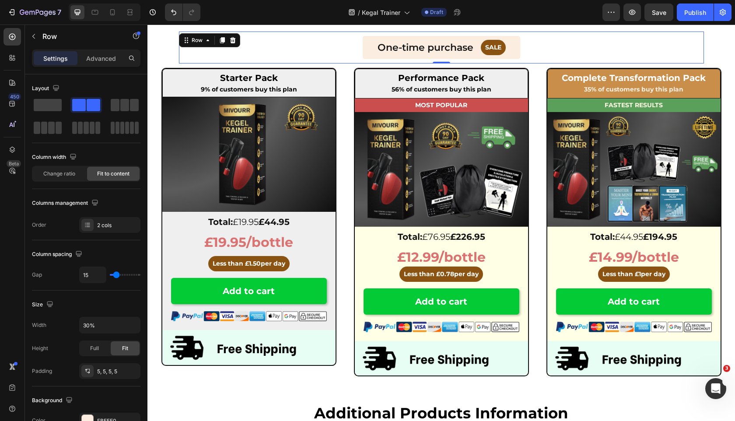
click at [561, 42] on div "One-time purchase Text Block SALE Button Row" at bounding box center [441, 48] width 525 height 24
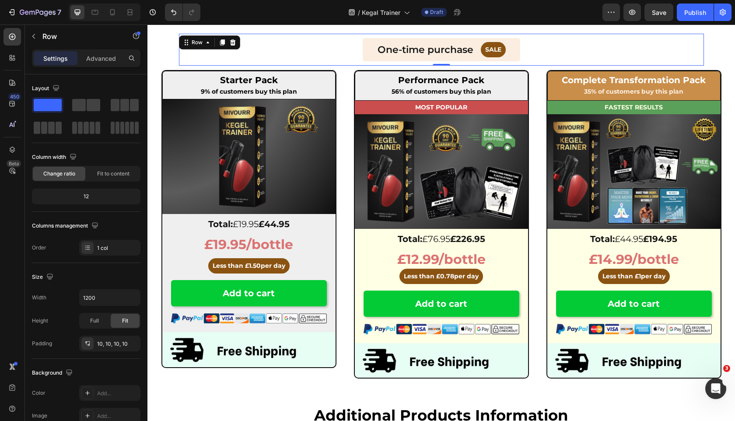
scroll to position [2966, 0]
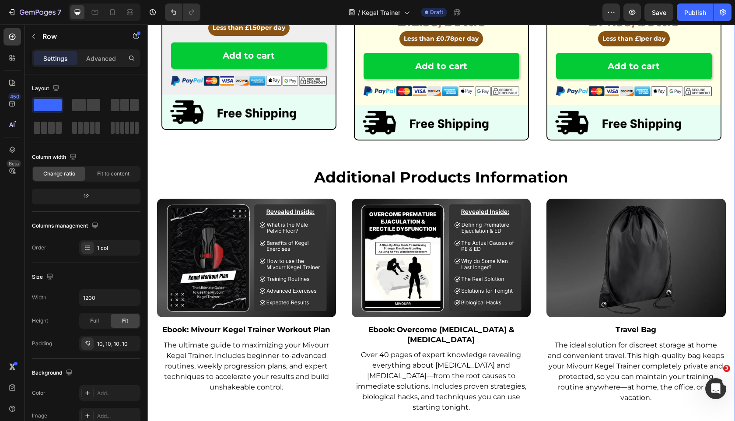
click at [290, 103] on div "One-time purchase Text Block SALE Button Row Row 0 ⁠⁠⁠⁠⁠⁠⁠ Performance Pack Hea…" at bounding box center [440, 351] width 587 height 1133
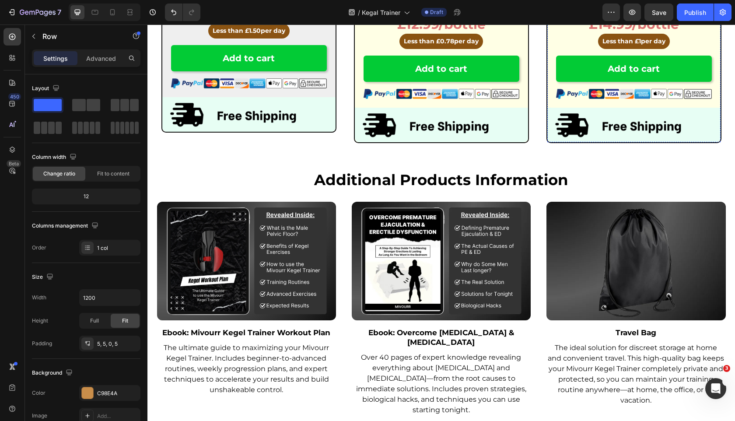
click at [103, 381] on div "Background The changes might be hidden by the video. Color C98E4A Image Add... …" at bounding box center [86, 406] width 108 height 95
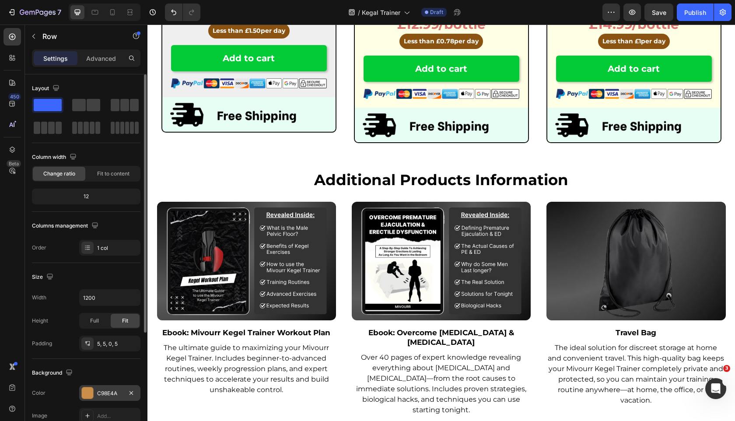
click at [103, 399] on div "C98E4A" at bounding box center [109, 393] width 61 height 16
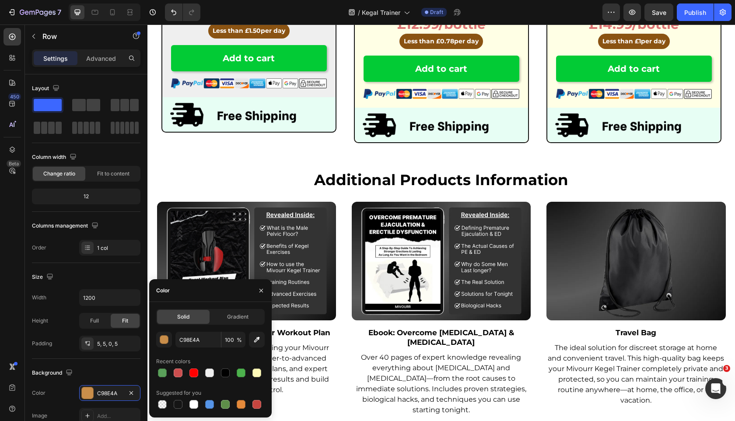
click at [209, 374] on div at bounding box center [209, 372] width 9 height 9
type input "EFEFEF"
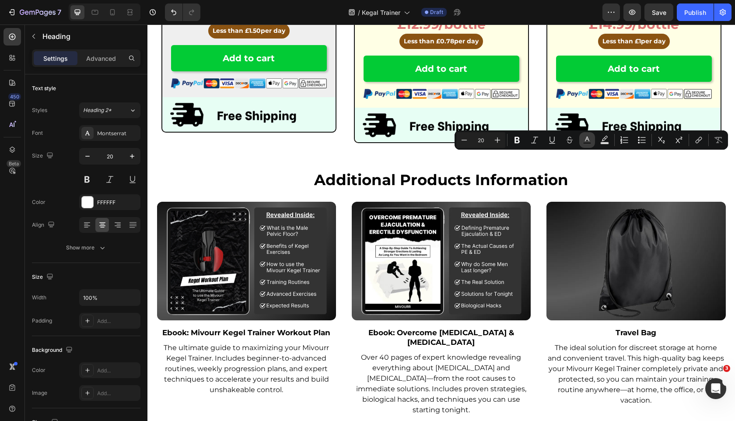
click at [583, 140] on icon "Editor contextual toolbar" at bounding box center [587, 140] width 9 height 9
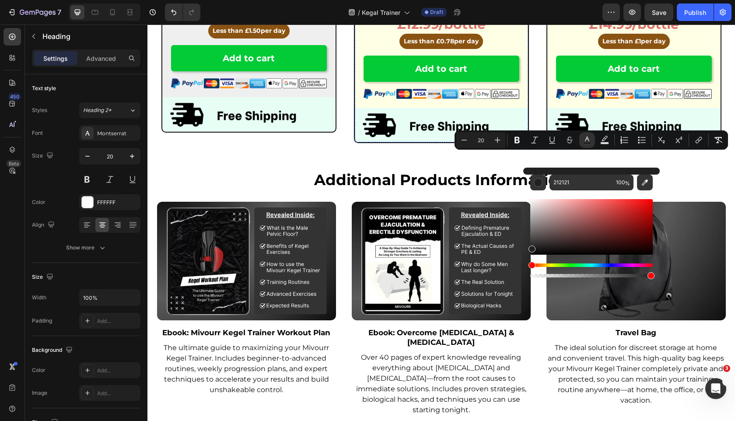
drag, startPoint x: 689, startPoint y: 252, endPoint x: 501, endPoint y: 271, distance: 189.0
drag, startPoint x: 684, startPoint y: 271, endPoint x: 734, endPoint y: 142, distance: 138.5
type input "000000"
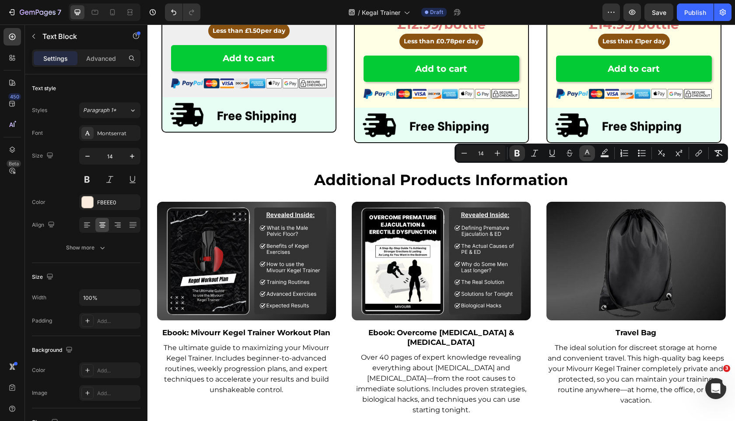
click at [586, 150] on icon "Editor contextual toolbar" at bounding box center [587, 152] width 4 height 5
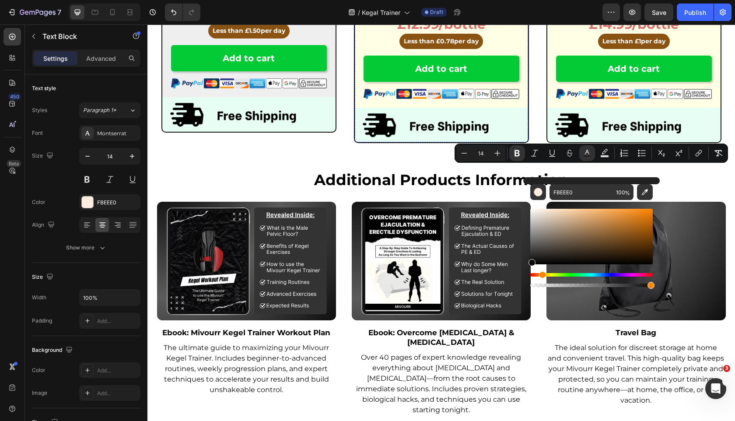
type input "000000"
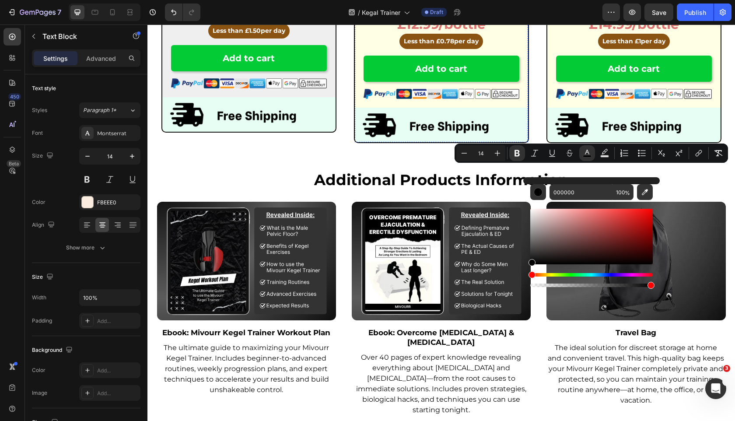
drag, startPoint x: 708, startPoint y: 241, endPoint x: 515, endPoint y: 273, distance: 195.5
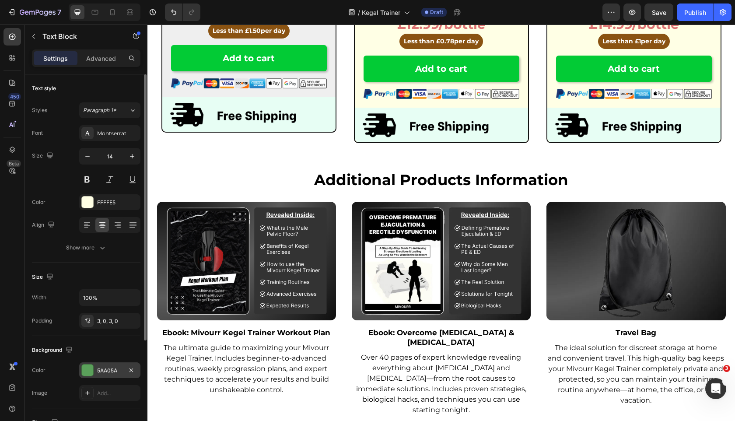
click at [101, 371] on div "5AA05A" at bounding box center [109, 371] width 25 height 8
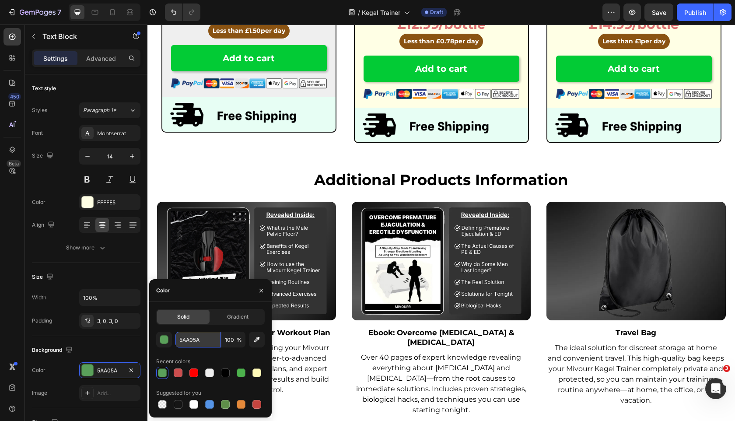
click at [192, 340] on input "5AA05A" at bounding box center [197, 340] width 45 height 16
paste input "#9345cf"
click at [193, 360] on div "Recent colors" at bounding box center [210, 361] width 108 height 14
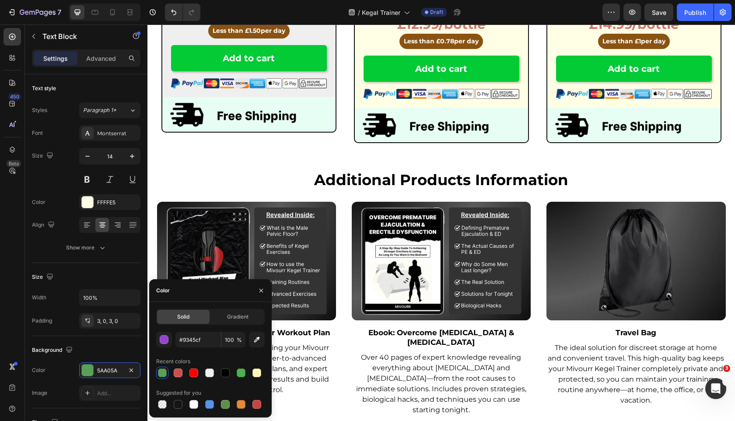
click at [193, 360] on div "Recent colors" at bounding box center [210, 361] width 108 height 14
type input "9345CF"
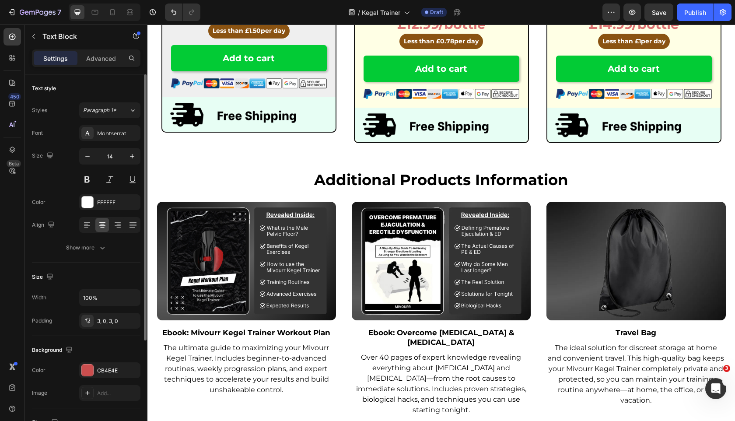
click at [87, 380] on div "The changes might be hidden by the video. Color CB4E4E Image Add..." at bounding box center [86, 381] width 108 height 38
click at [91, 374] on div at bounding box center [87, 369] width 11 height 11
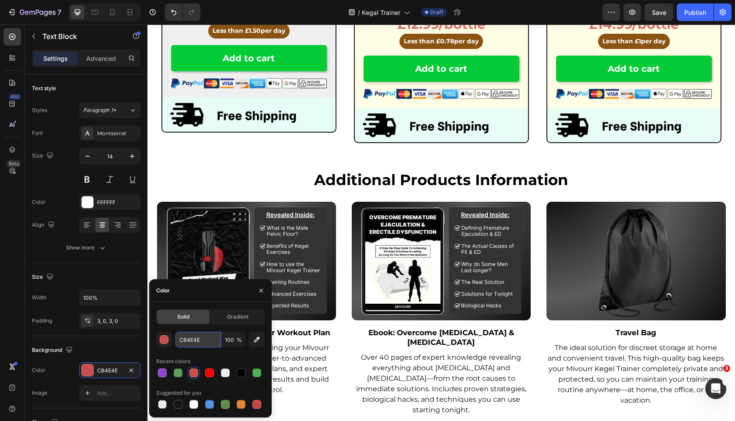
click at [205, 338] on input "CB4E4E" at bounding box center [197, 340] width 45 height 16
click at [205, 337] on input "CB4E4E" at bounding box center [197, 340] width 45 height 16
paste input "#25d770"
click at [214, 357] on div "Recent colors" at bounding box center [210, 361] width 108 height 14
type input "25D770"
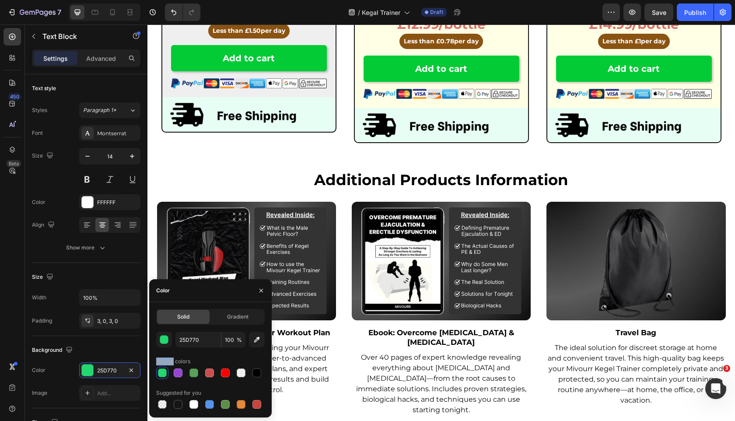
click at [214, 357] on div "Recent colors" at bounding box center [210, 361] width 108 height 14
click at [367, 10] on p "Total: £76.95 £226.95" at bounding box center [441, 3] width 171 height 11
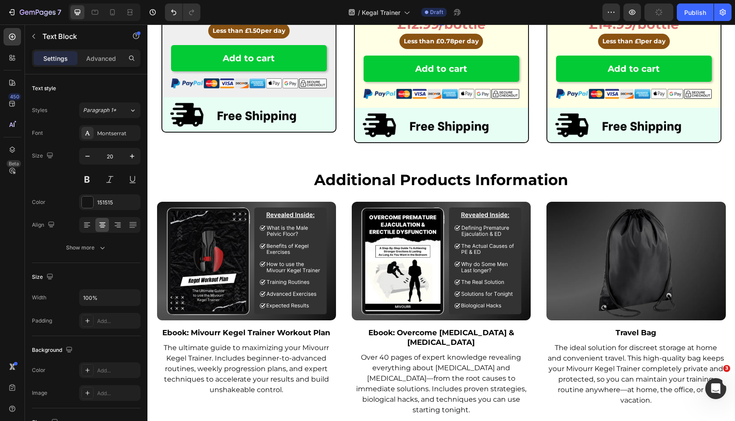
scroll to position [3032, 0]
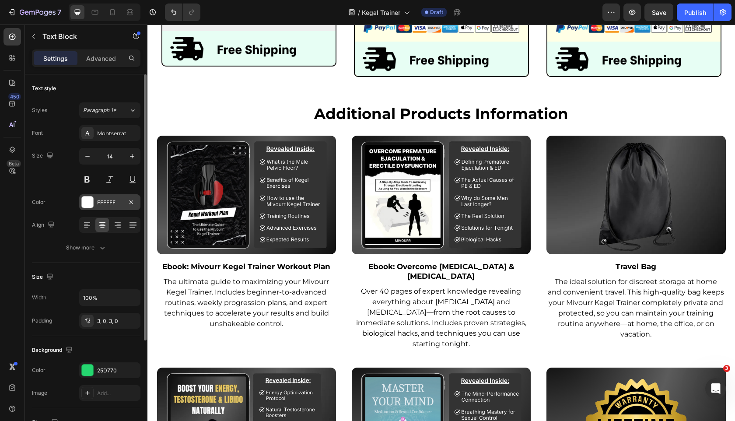
click at [108, 208] on div "FFFFFF" at bounding box center [109, 202] width 61 height 16
click at [98, 374] on div "25D770" at bounding box center [109, 370] width 61 height 16
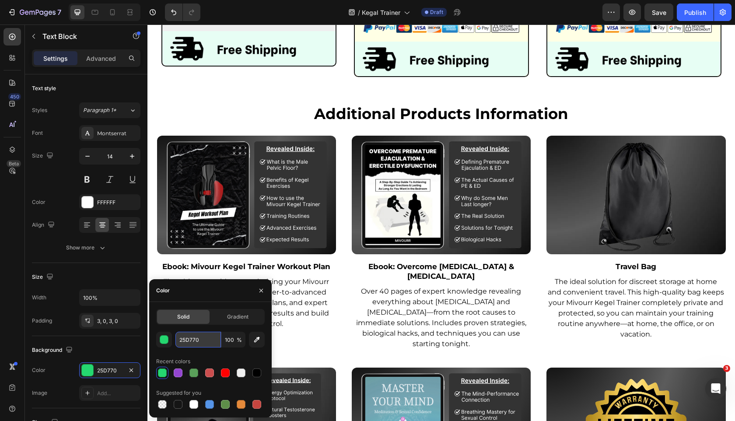
click at [207, 337] on input "25D770" at bounding box center [197, 340] width 45 height 16
paste input "#ff9d0"
click at [209, 355] on div "Recent colors" at bounding box center [210, 361] width 108 height 14
type input "FF9D00"
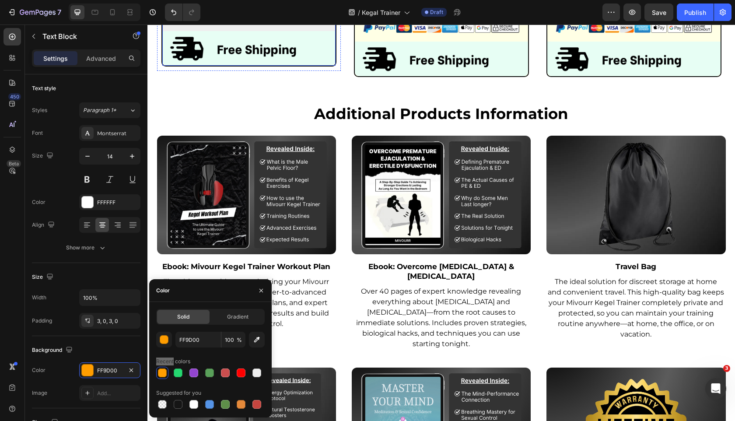
click at [365, 16] on link "Add to cart" at bounding box center [442, 3] width 156 height 26
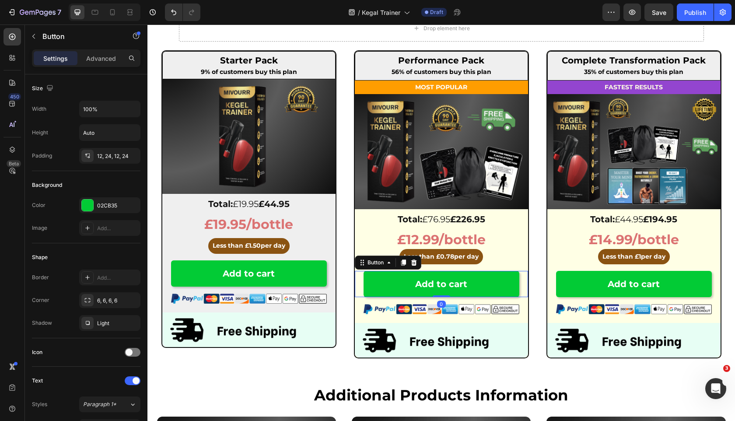
scroll to position [3062, 0]
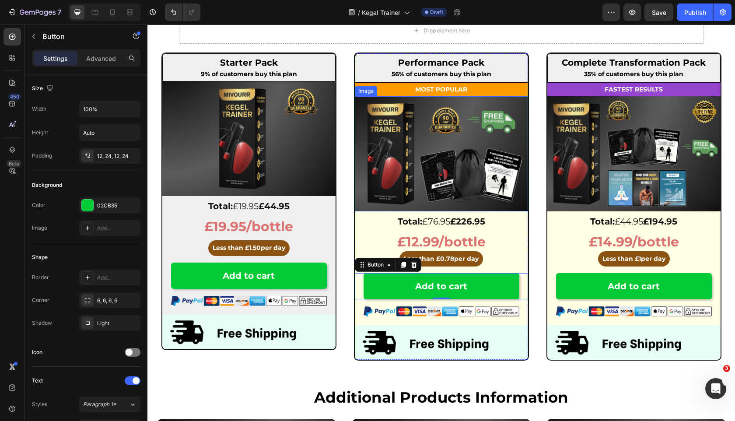
click at [455, 140] on img at bounding box center [441, 153] width 173 height 115
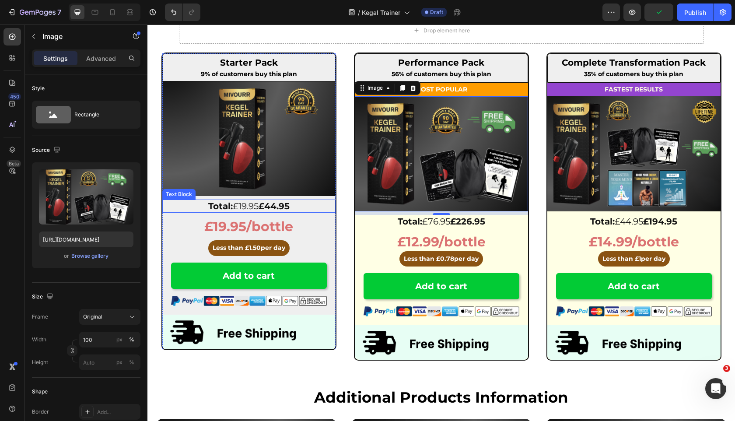
click at [289, 206] on strong "£44.95" at bounding box center [274, 206] width 31 height 10
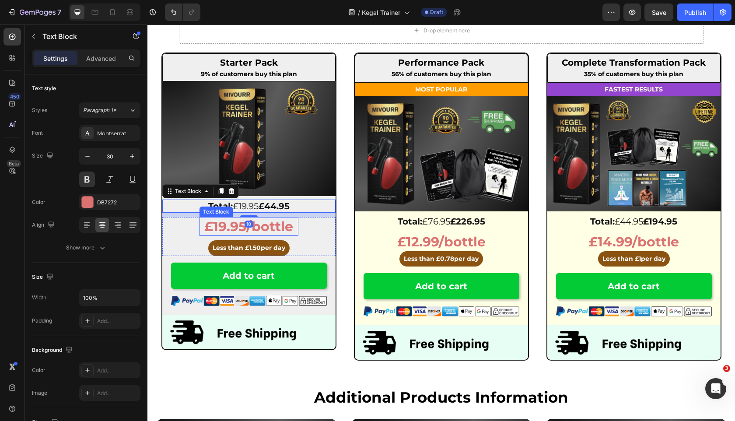
click at [221, 220] on strong "£19.95/bottle" at bounding box center [248, 226] width 89 height 16
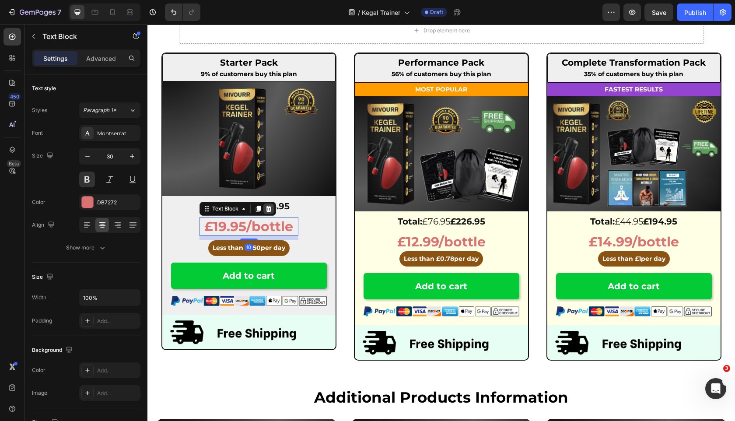
click at [270, 209] on icon at bounding box center [268, 208] width 7 height 7
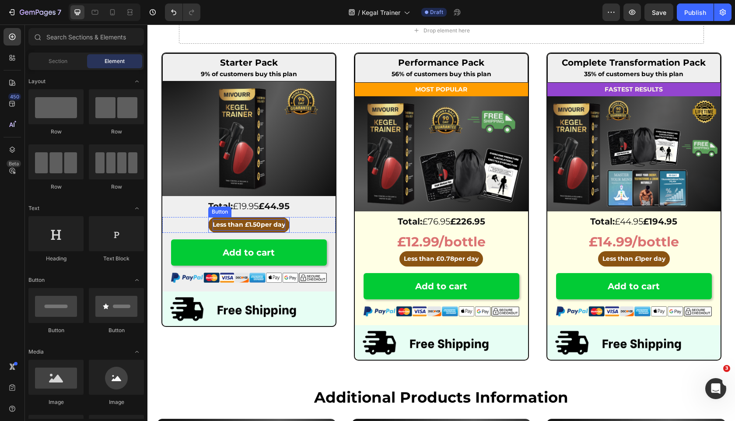
click at [258, 223] on span "1.50" at bounding box center [255, 224] width 12 height 8
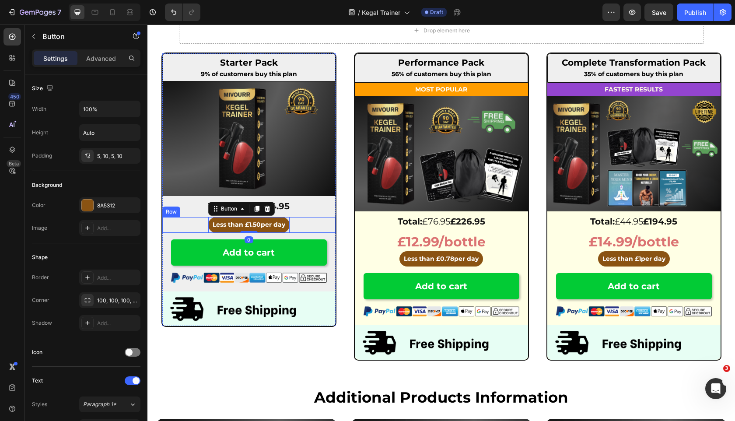
click at [192, 226] on div "Less than £ 1.50 per day Button 0 Row" at bounding box center [248, 224] width 173 height 15
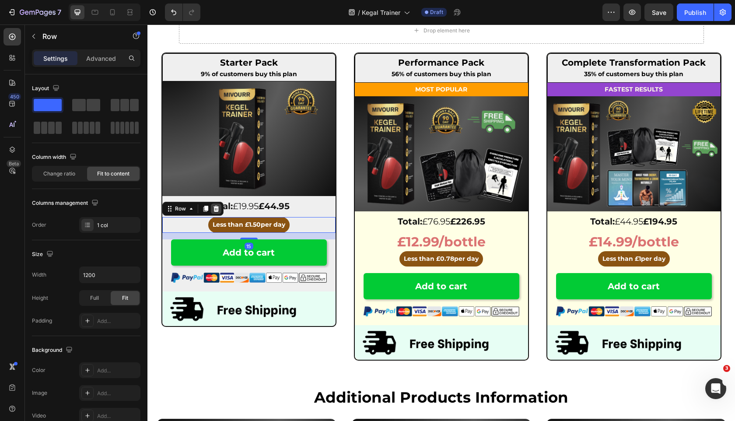
click at [216, 210] on icon at bounding box center [216, 209] width 6 height 6
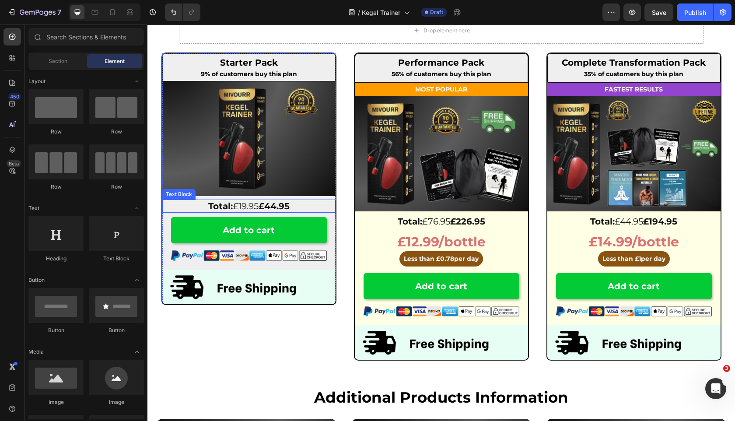
click at [196, 206] on p "Total: £19.95 £44.95" at bounding box center [248, 205] width 171 height 11
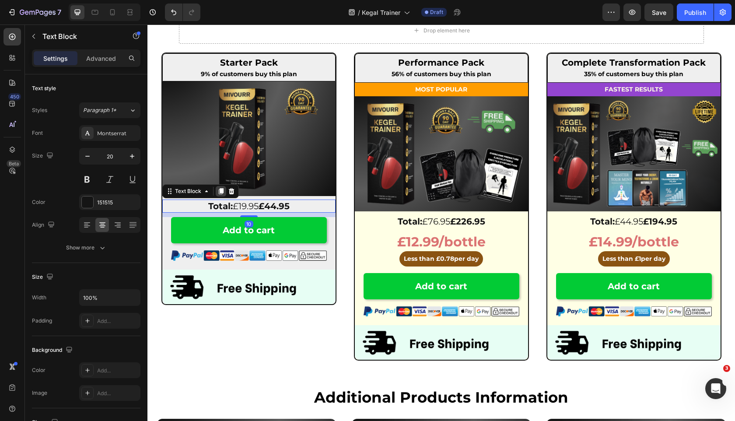
click at [220, 193] on icon at bounding box center [220, 192] width 5 height 6
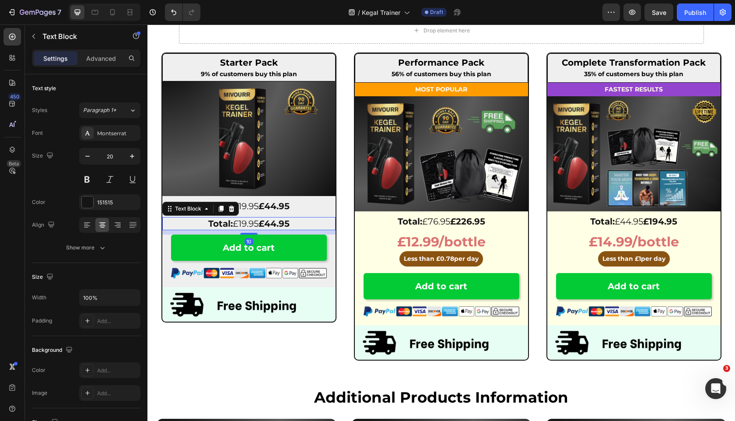
click at [232, 224] on strong "Total:" at bounding box center [220, 223] width 24 height 10
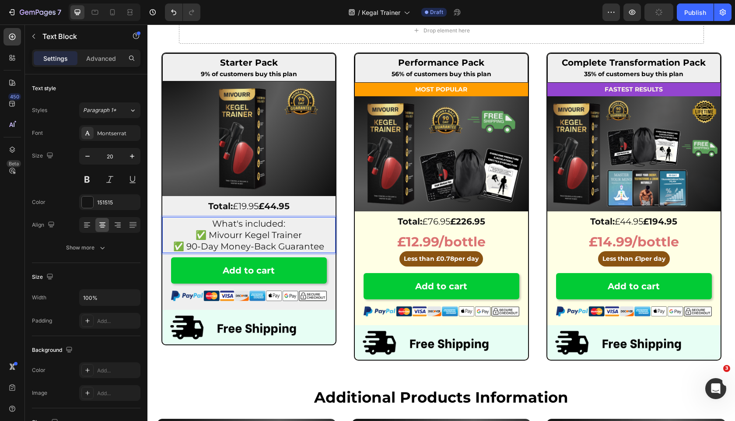
click at [203, 224] on p "What's included:" at bounding box center [248, 223] width 171 height 11
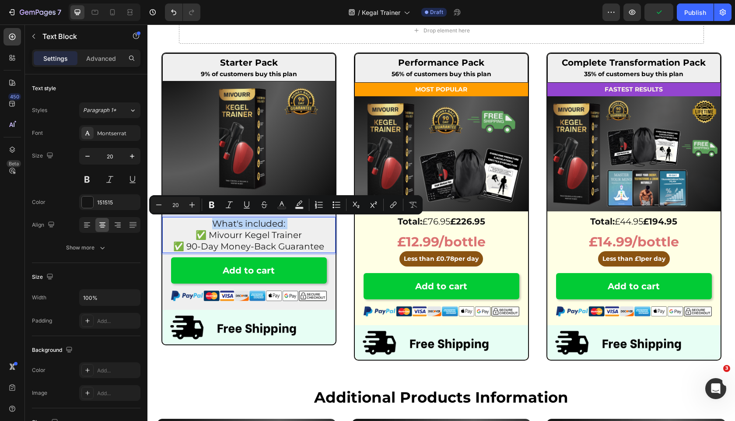
click at [205, 225] on p "What's included:" at bounding box center [248, 223] width 171 height 11
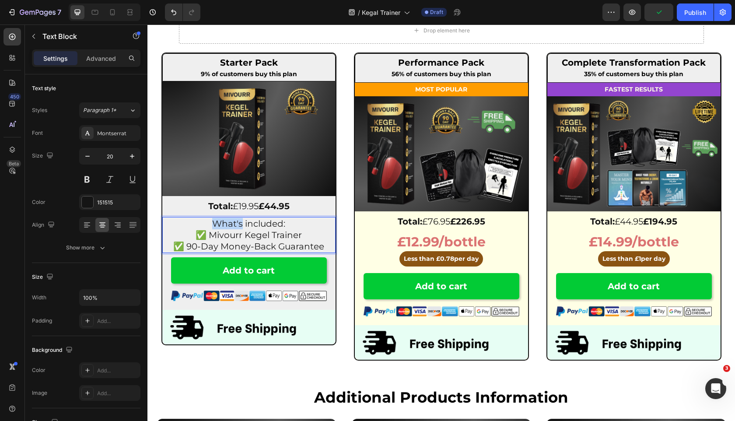
click at [205, 225] on p "What's included:" at bounding box center [248, 223] width 171 height 11
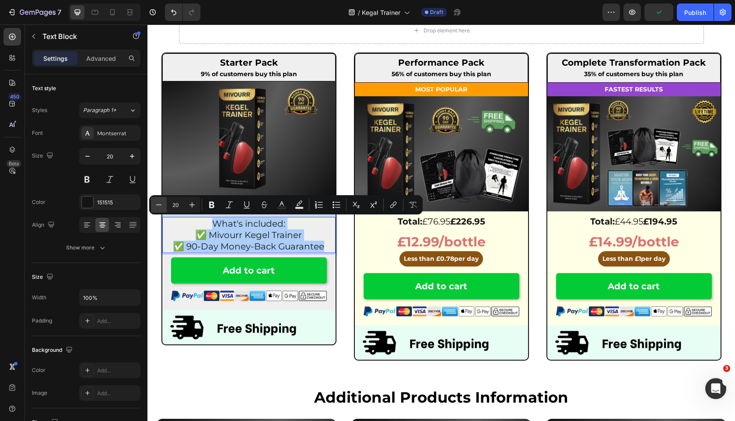
click at [151, 204] on button "Minus" at bounding box center [159, 205] width 16 height 16
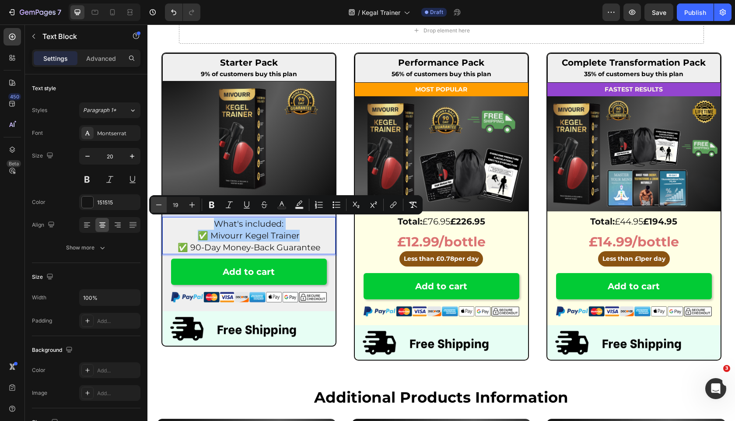
click at [151, 204] on button "Minus" at bounding box center [159, 205] width 16 height 16
type input "18"
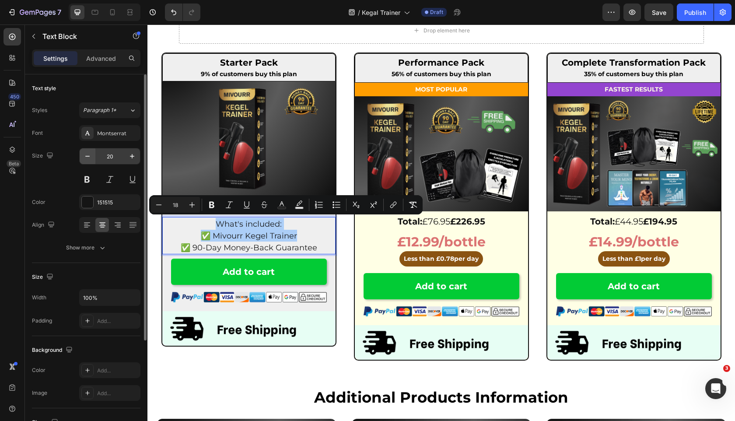
click at [93, 160] on button "button" at bounding box center [88, 156] width 16 height 16
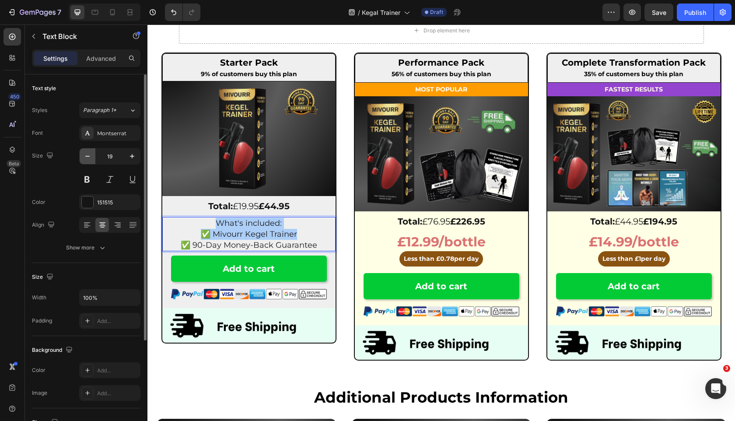
click at [93, 160] on button "button" at bounding box center [88, 156] width 16 height 16
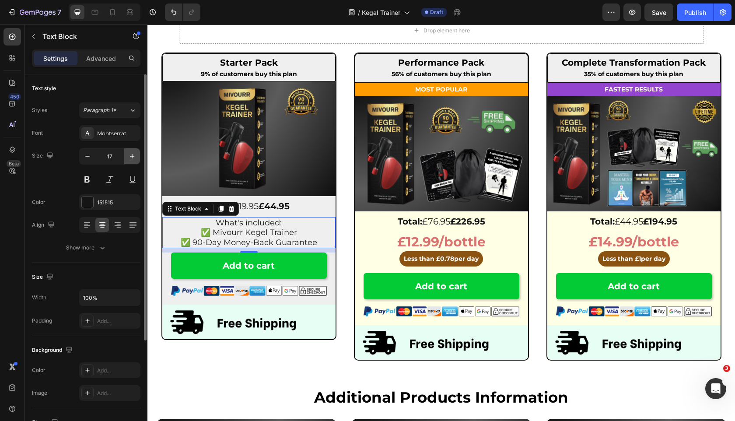
click at [131, 156] on icon "button" at bounding box center [132, 156] width 4 height 4
type input "18"
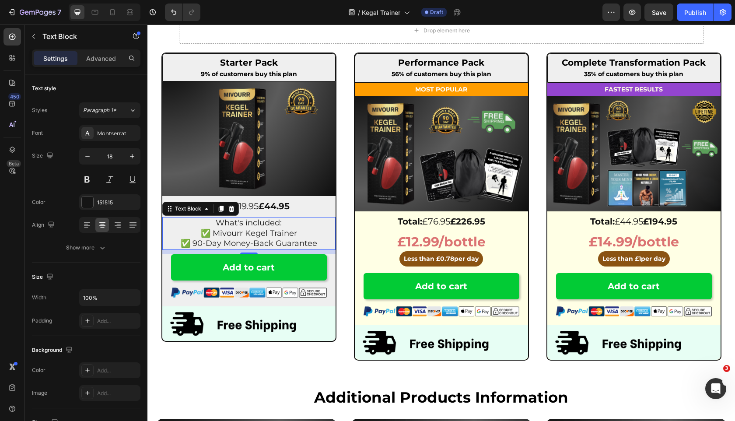
click at [290, 210] on strong "£44.95" at bounding box center [274, 206] width 31 height 10
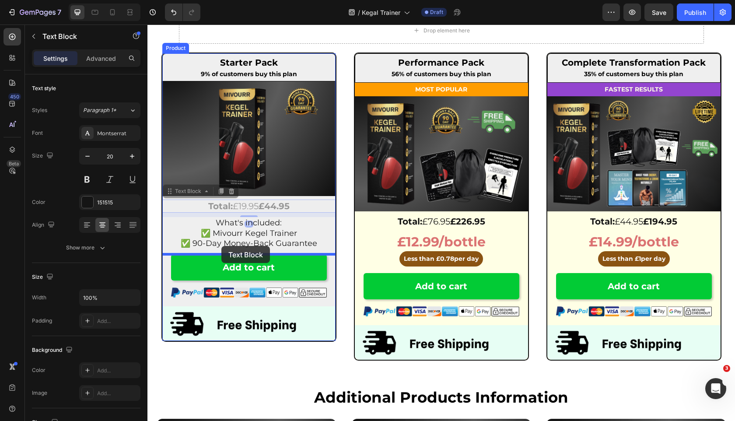
drag, startPoint x: 171, startPoint y: 194, endPoint x: 221, endPoint y: 246, distance: 72.1
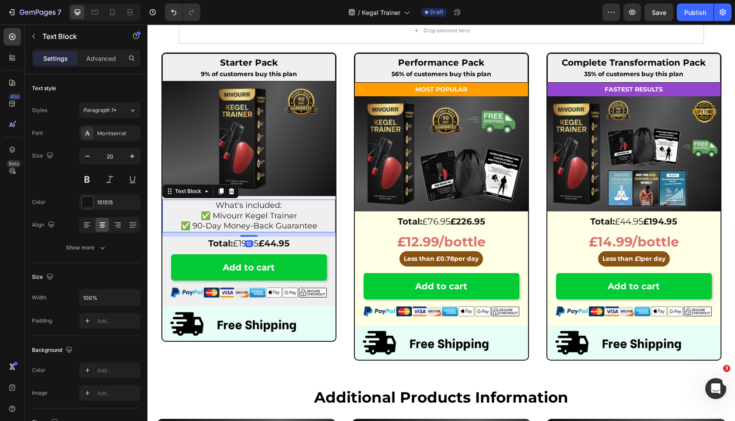
click at [264, 216] on span "✅ Mivourr Kegel Trainer" at bounding box center [249, 216] width 96 height 10
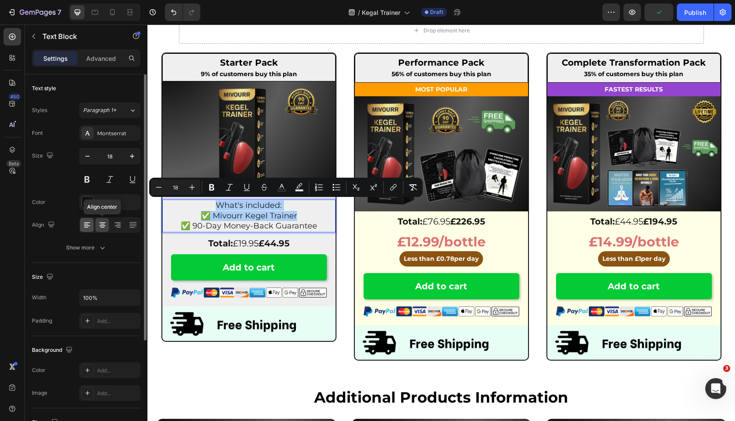
click at [90, 225] on icon at bounding box center [87, 225] width 6 height 1
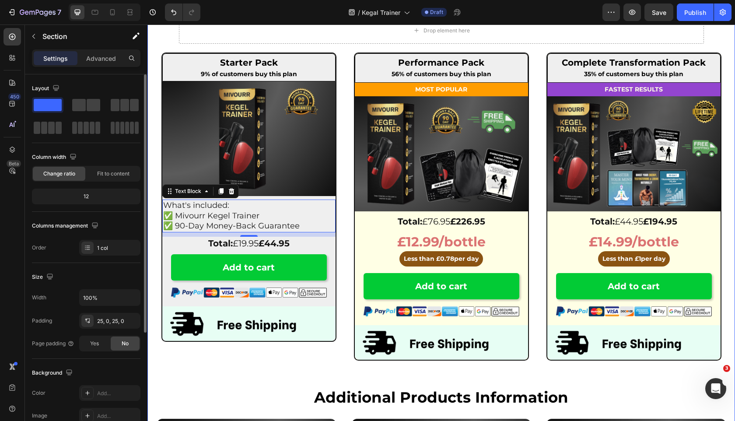
click at [311, 208] on p "What's included:" at bounding box center [248, 205] width 171 height 10
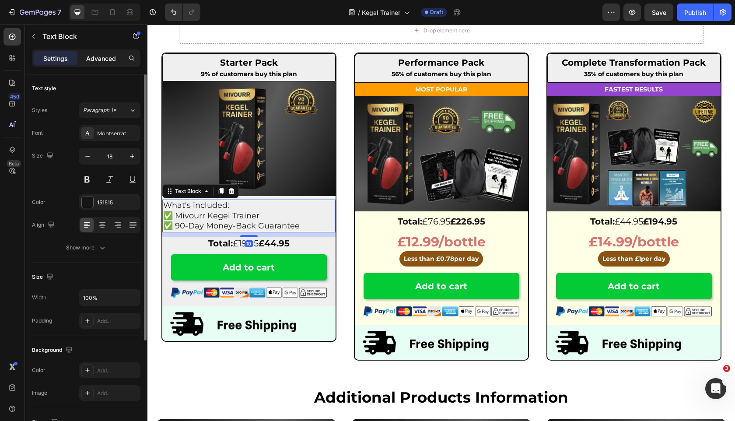
click at [109, 57] on p "Advanced" at bounding box center [101, 58] width 30 height 9
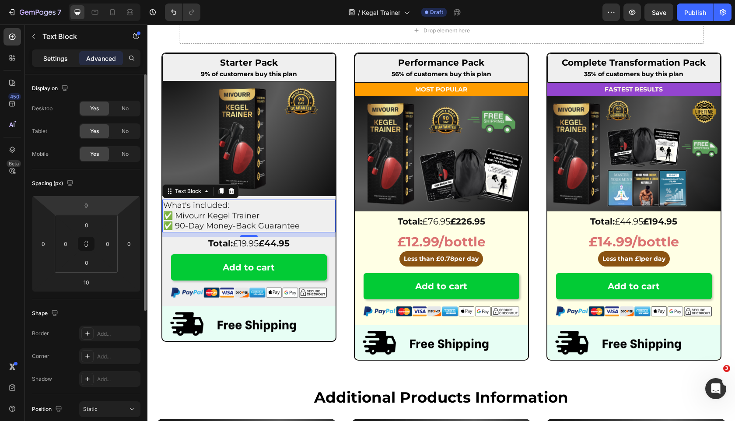
click at [56, 58] on p "Settings" at bounding box center [55, 58] width 24 height 9
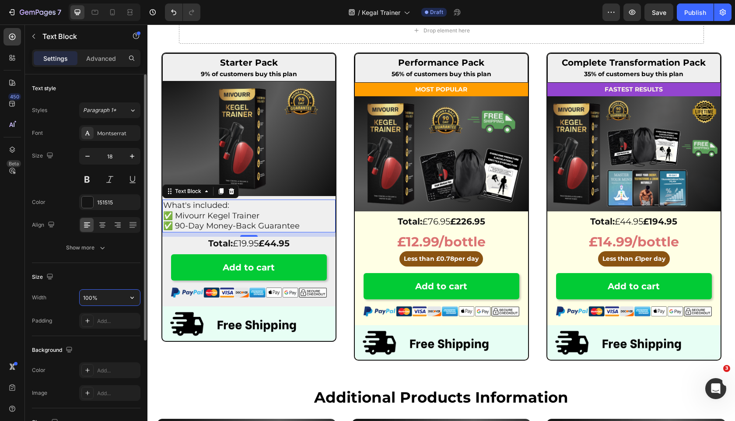
click at [92, 294] on input "100%" at bounding box center [110, 298] width 60 height 16
click at [86, 295] on input "100%" at bounding box center [110, 298] width 60 height 16
click at [86, 296] on input "100%" at bounding box center [110, 298] width 60 height 16
click at [87, 297] on input "100%" at bounding box center [110, 298] width 60 height 16
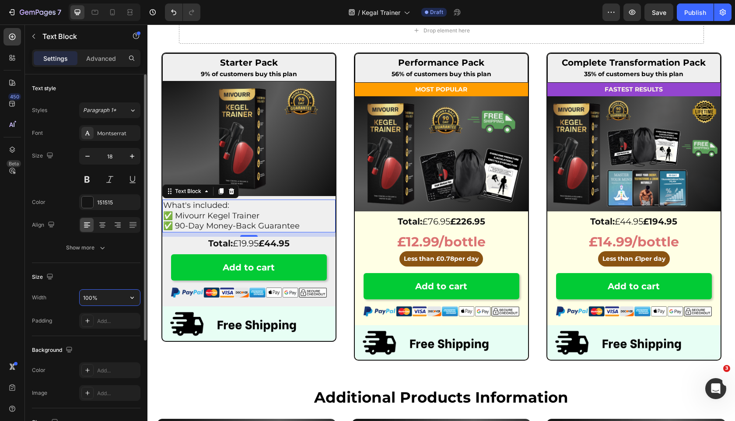
click at [87, 297] on input "100%" at bounding box center [110, 298] width 60 height 16
click at [88, 297] on input "100%" at bounding box center [110, 298] width 60 height 16
click at [104, 295] on input "100%" at bounding box center [110, 298] width 60 height 16
click at [84, 298] on input "100%" at bounding box center [110, 298] width 60 height 16
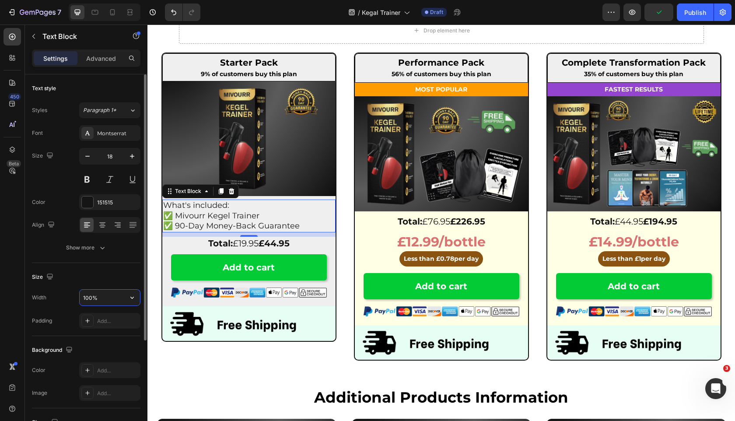
click at [84, 298] on input "100%" at bounding box center [110, 298] width 60 height 16
click at [100, 276] on div "Size" at bounding box center [86, 277] width 108 height 14
click at [89, 301] on input "80%" at bounding box center [110, 298] width 60 height 16
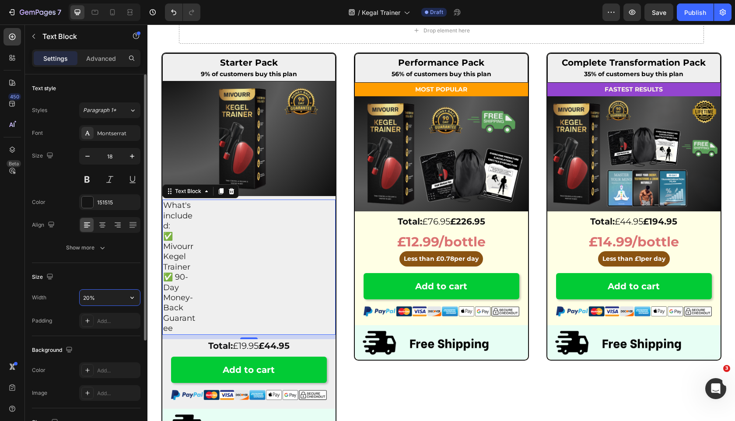
click at [89, 301] on input "20%" at bounding box center [110, 298] width 60 height 16
click at [85, 298] on input "20%" at bounding box center [110, 298] width 60 height 16
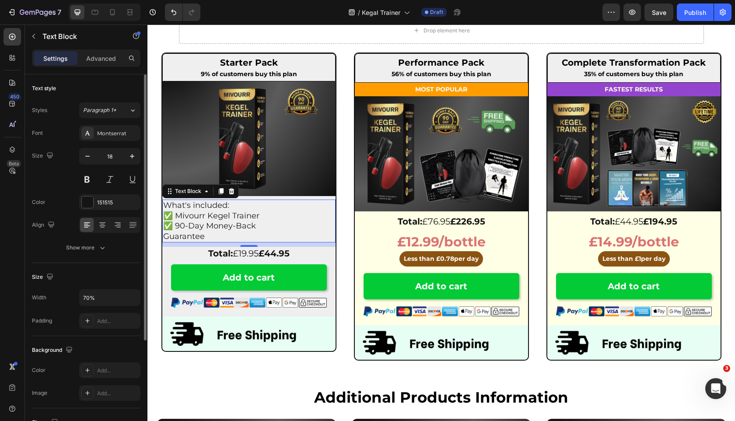
click at [101, 270] on div "Size" at bounding box center [86, 277] width 108 height 14
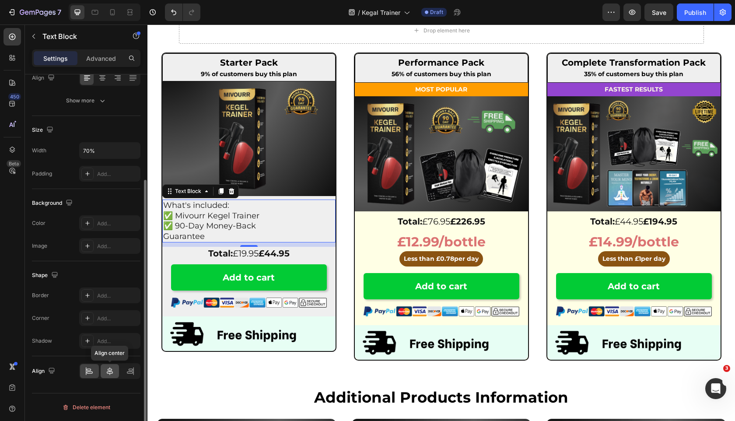
click at [107, 367] on icon at bounding box center [109, 371] width 9 height 9
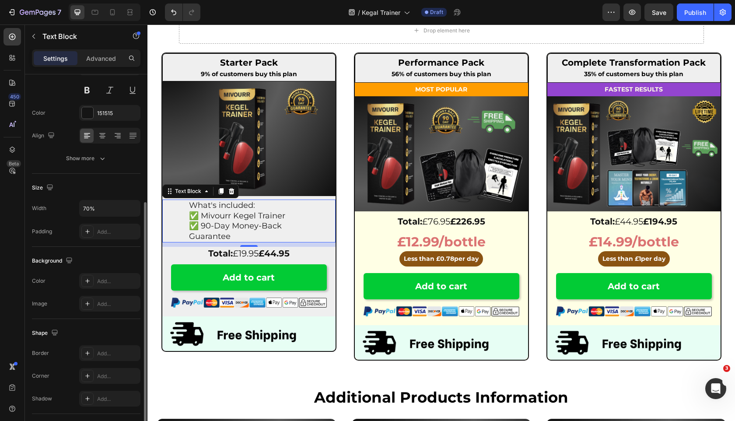
scroll to position [80, 0]
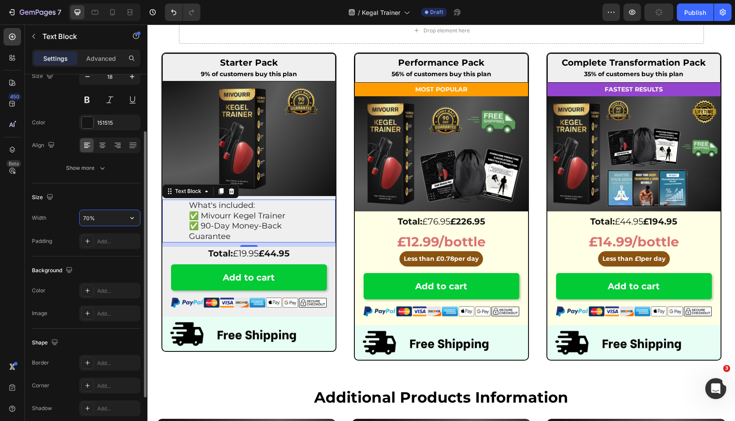
click at [84, 218] on input "70%" at bounding box center [110, 218] width 60 height 16
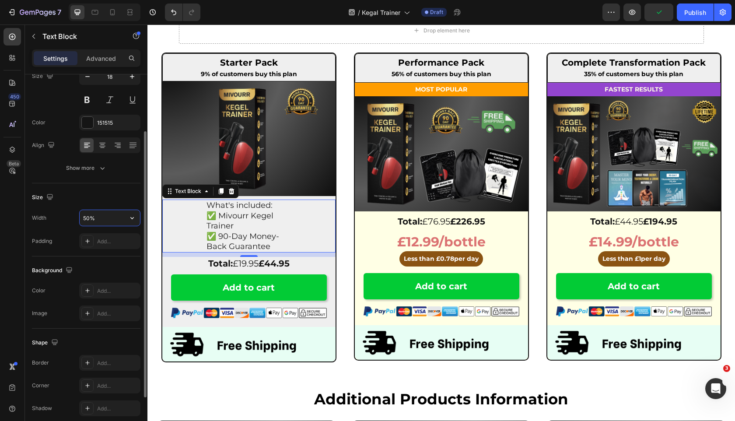
click at [85, 217] on input "50%" at bounding box center [110, 218] width 60 height 16
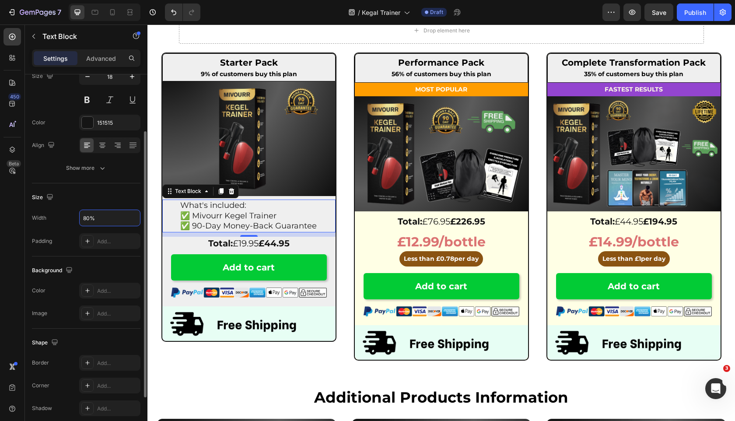
type input "80%"
click at [121, 199] on div "Size" at bounding box center [86, 197] width 108 height 14
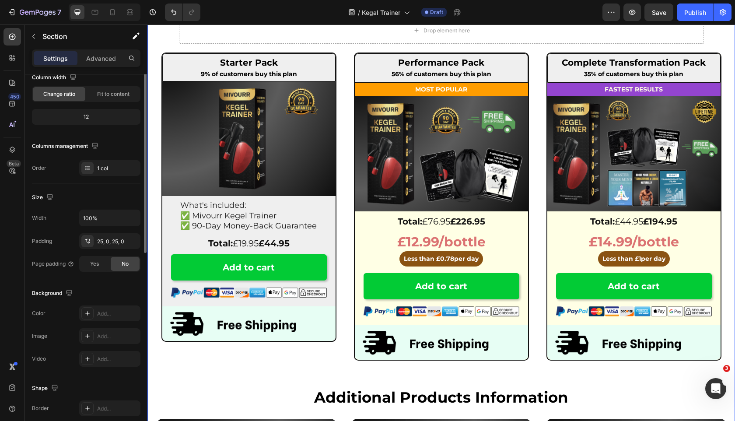
scroll to position [0, 0]
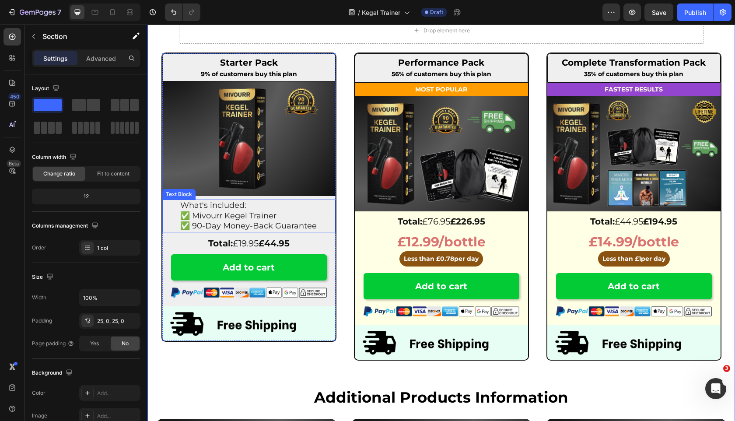
click at [181, 203] on span "What's included:" at bounding box center [213, 205] width 66 height 10
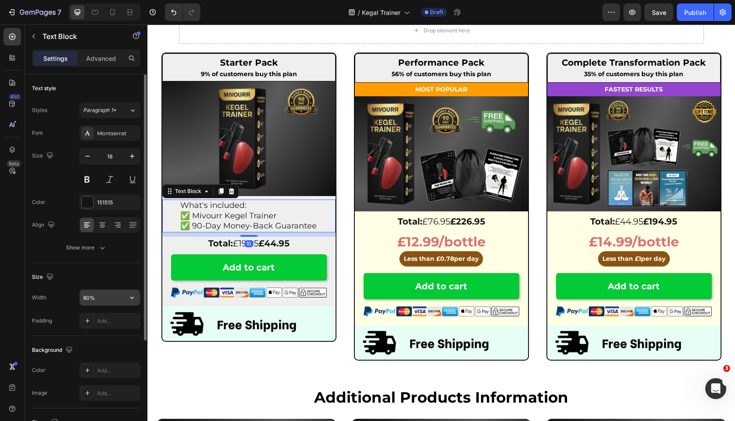
click at [88, 294] on input "80%" at bounding box center [110, 298] width 60 height 16
click at [129, 296] on icon "button" at bounding box center [132, 297] width 9 height 9
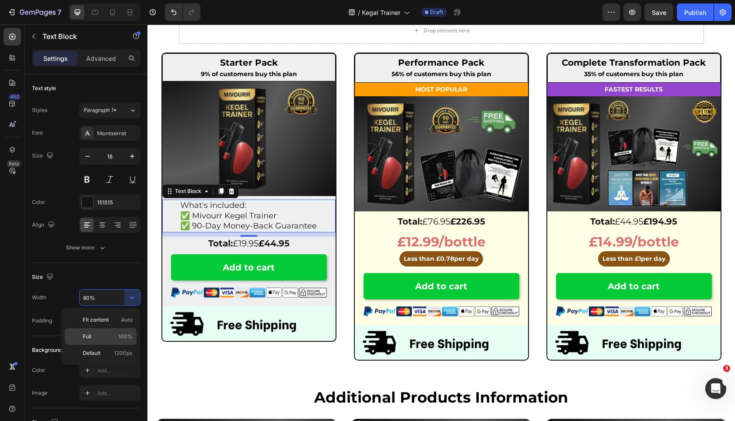
click at [103, 335] on p "Full 100%" at bounding box center [108, 336] width 50 height 8
type input "100%"
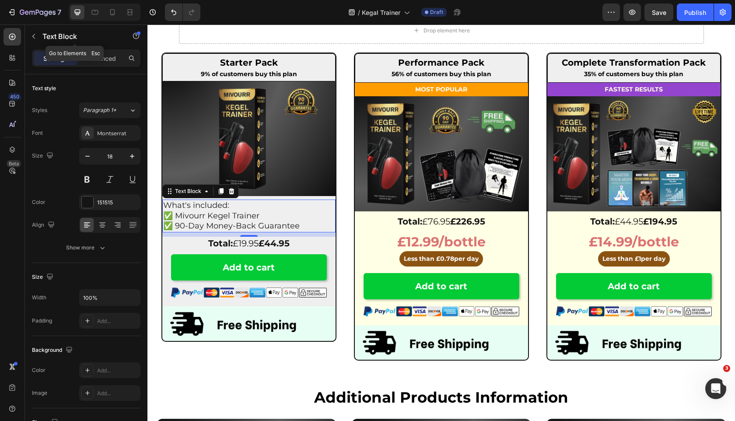
click at [96, 50] on div "Settings Advanced" at bounding box center [86, 57] width 108 height 17
click at [98, 58] on p "Advanced" at bounding box center [101, 58] width 30 height 9
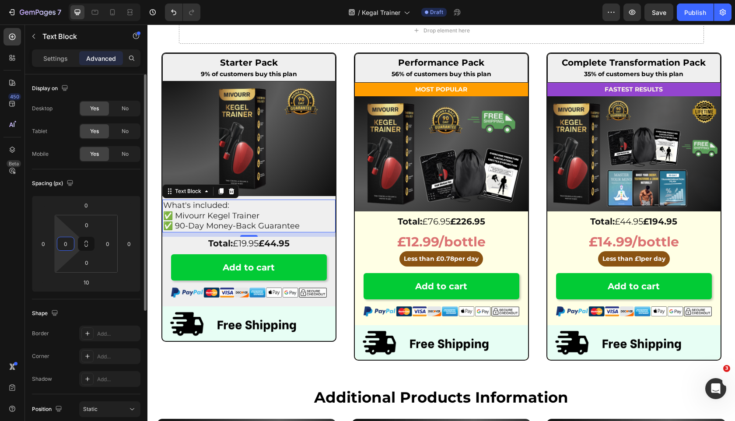
click at [66, 245] on input "0" at bounding box center [65, 243] width 13 height 13
type input "24"
click at [106, 246] on input "0" at bounding box center [107, 243] width 13 height 13
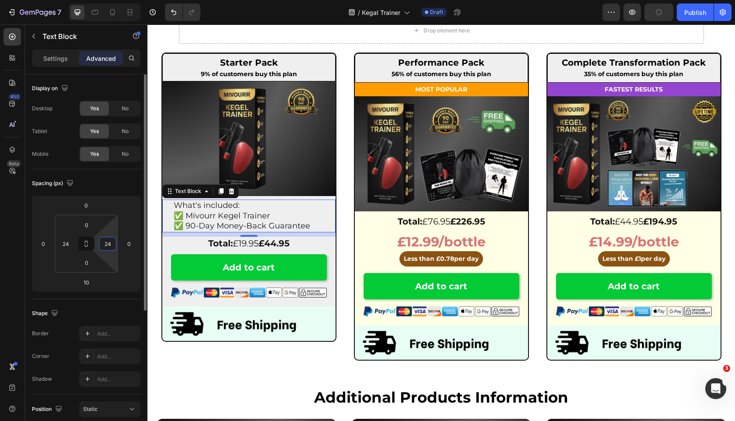
type input "24"
click at [109, 178] on div "Spacing (px)" at bounding box center [86, 183] width 108 height 14
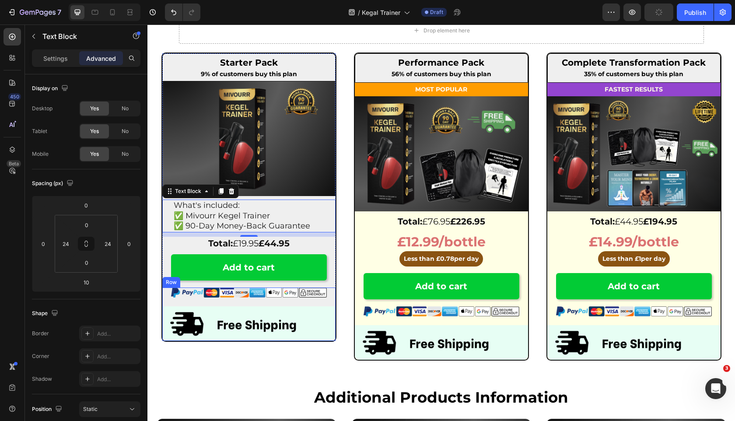
click at [268, 305] on div "Image Image" at bounding box center [248, 313] width 173 height 53
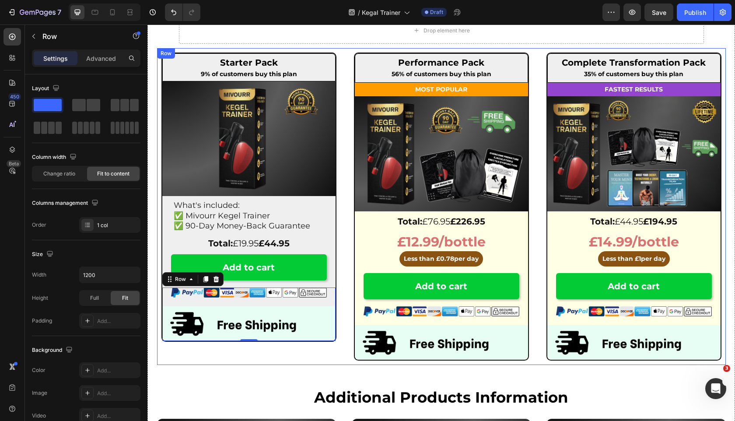
click at [287, 357] on div "Starter Pack Heading 9% of customers buy this plan Text Block Row Image What's …" at bounding box center [249, 206] width 184 height 317
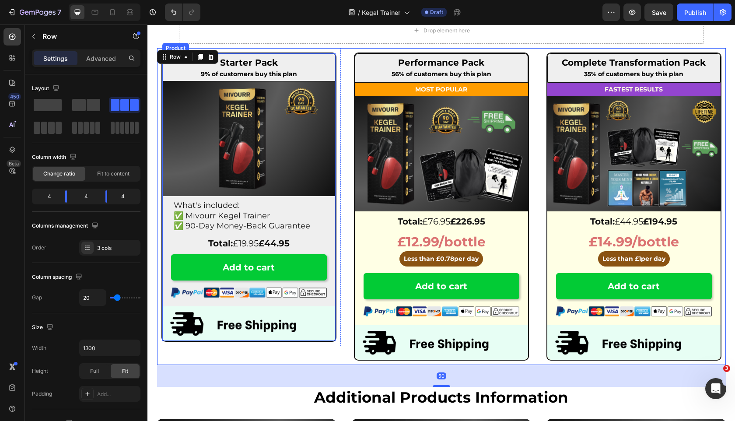
click at [301, 197] on div "Starter Pack Heading 9% of customers buy this plan Text Block Row Image What's …" at bounding box center [248, 153] width 173 height 201
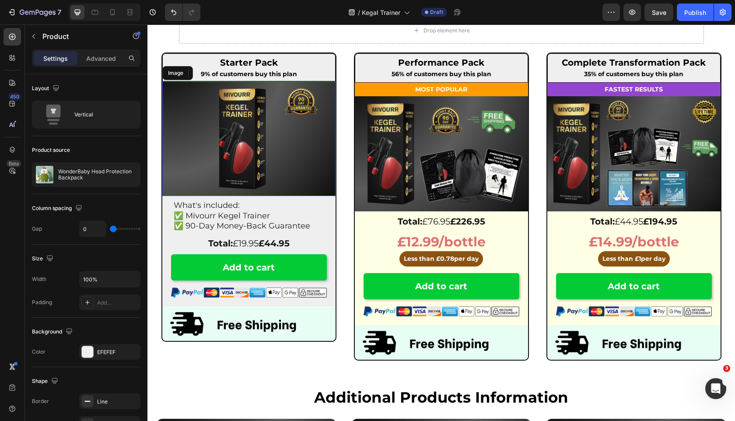
click at [261, 174] on img at bounding box center [248, 138] width 173 height 115
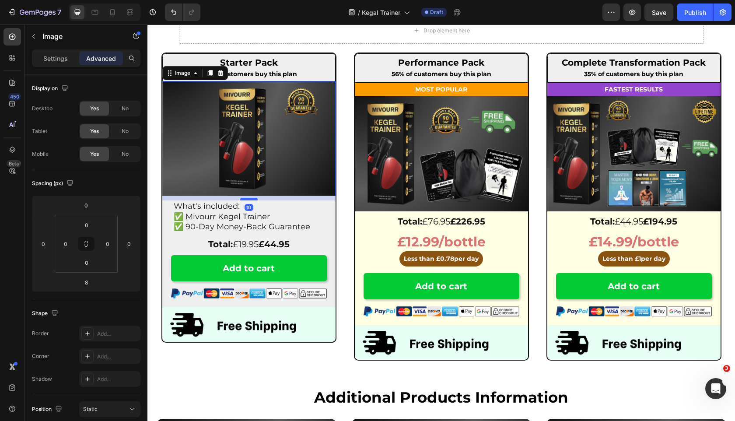
click at [249, 199] on div at bounding box center [248, 199] width 17 height 3
type input "10"
click at [292, 213] on p "✅ Mivourr Kegel Trainer" at bounding box center [249, 217] width 150 height 10
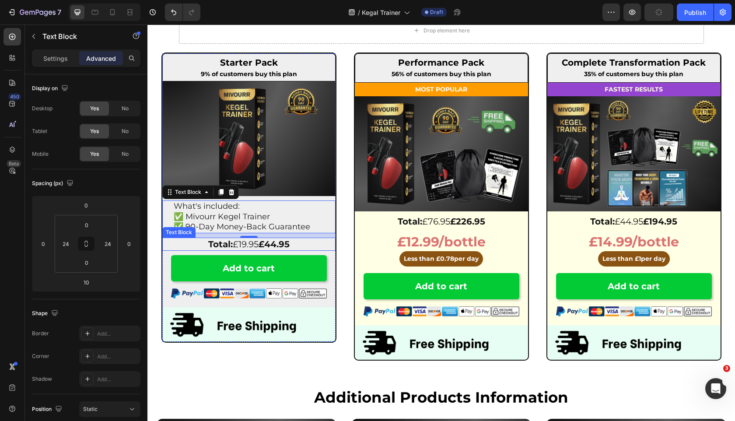
click at [261, 238] on div "Total: £19.95 £44.95" at bounding box center [248, 244] width 173 height 13
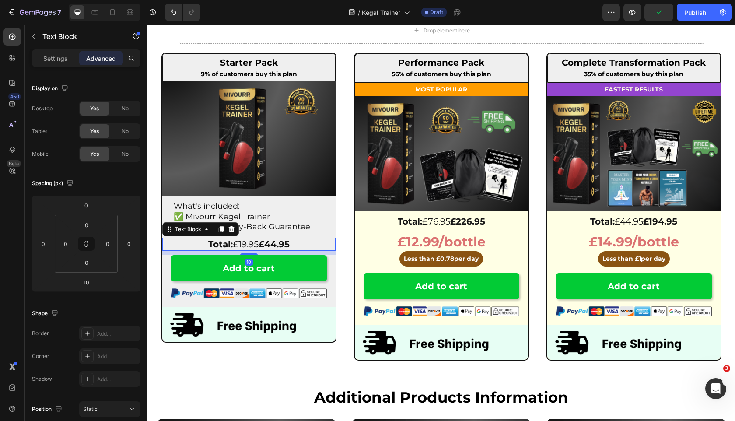
click at [245, 242] on p "Total: £19.95 £44.95" at bounding box center [248, 243] width 171 height 11
click at [245, 244] on p "Total: £19.95 £44.95" at bounding box center [248, 243] width 171 height 11
click at [256, 242] on p "Total: £24.95 £44.95" at bounding box center [248, 243] width 171 height 11
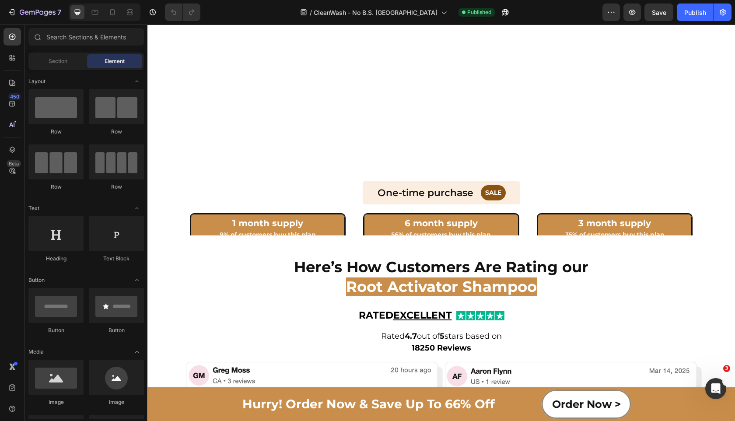
scroll to position [1731, 0]
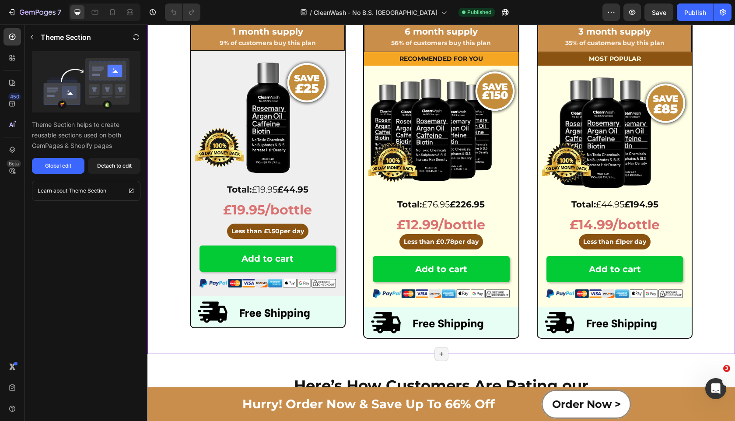
click at [297, 191] on strong "£44.95" at bounding box center [292, 189] width 31 height 10
click at [119, 168] on div "Detach to edit" at bounding box center [114, 166] width 35 height 8
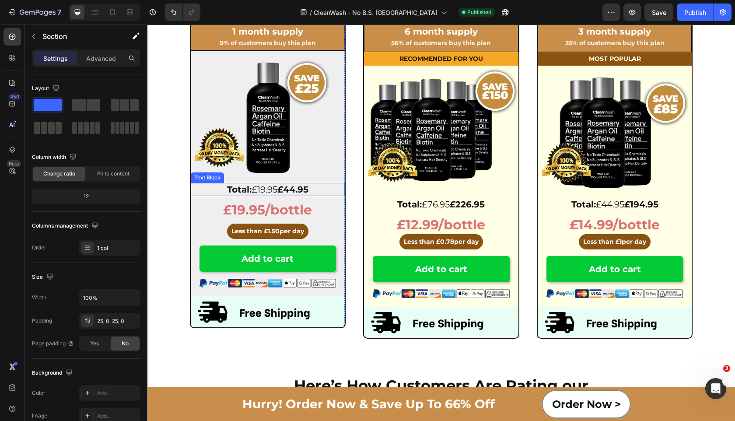
click at [286, 187] on strong "£44.95" at bounding box center [292, 189] width 31 height 10
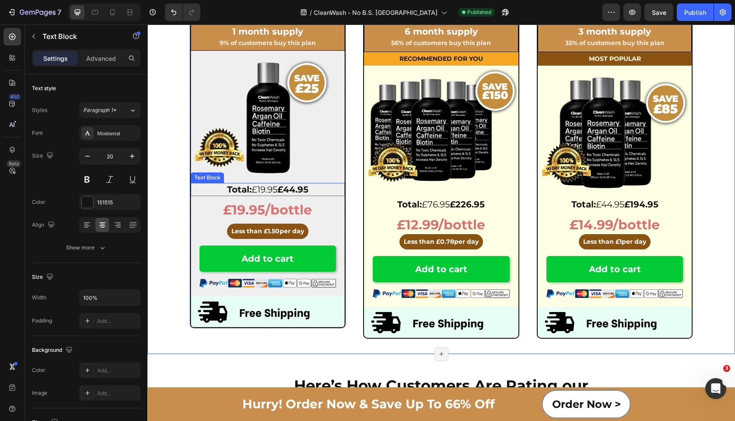
click at [279, 190] on strong "£44.95" at bounding box center [292, 189] width 31 height 10
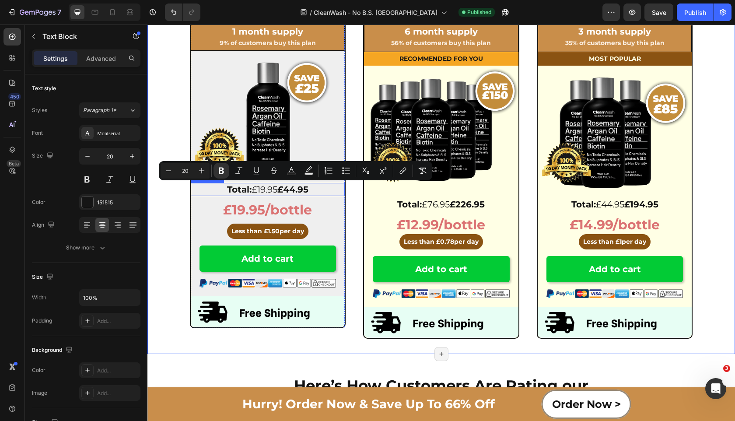
drag, startPoint x: 282, startPoint y: 190, endPoint x: 335, endPoint y: 189, distance: 52.9
click at [335, 189] on p "Total: £19.95 £44.95" at bounding box center [268, 189] width 153 height 11
click at [275, 171] on icon "Editor contextual toolbar" at bounding box center [274, 172] width 4 height 3
click at [462, 203] on strong "£226.95" at bounding box center [467, 204] width 35 height 10
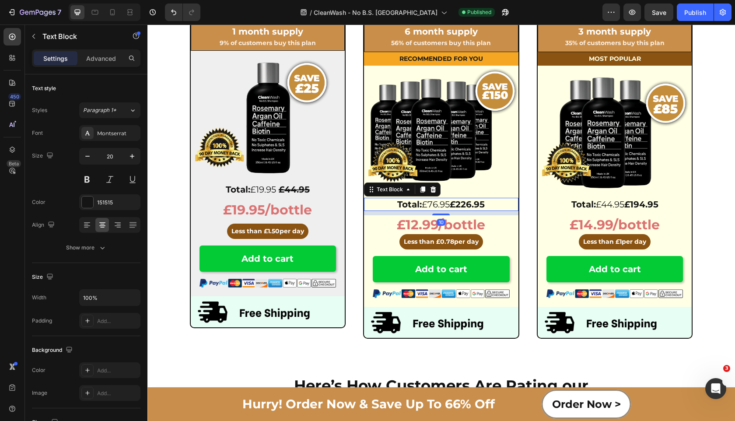
click at [456, 203] on strong "£226.95" at bounding box center [467, 204] width 35 height 10
drag, startPoint x: 454, startPoint y: 204, endPoint x: 504, endPoint y: 204, distance: 49.4
click at [504, 204] on p "Total: £76.95 £226.95" at bounding box center [441, 204] width 153 height 11
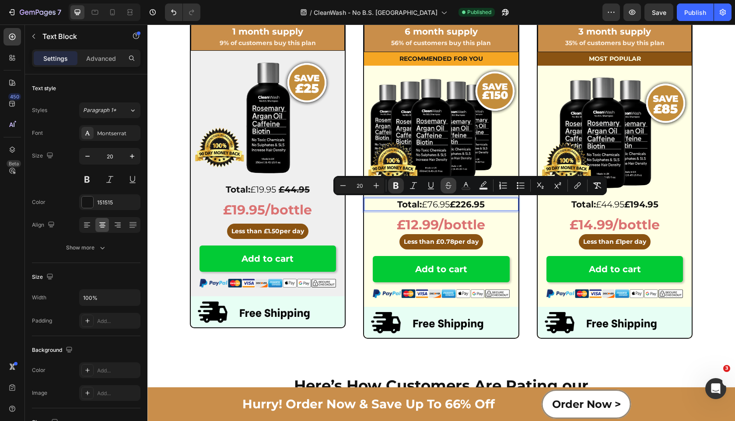
click at [449, 188] on icon "Editor contextual toolbar" at bounding box center [448, 185] width 9 height 9
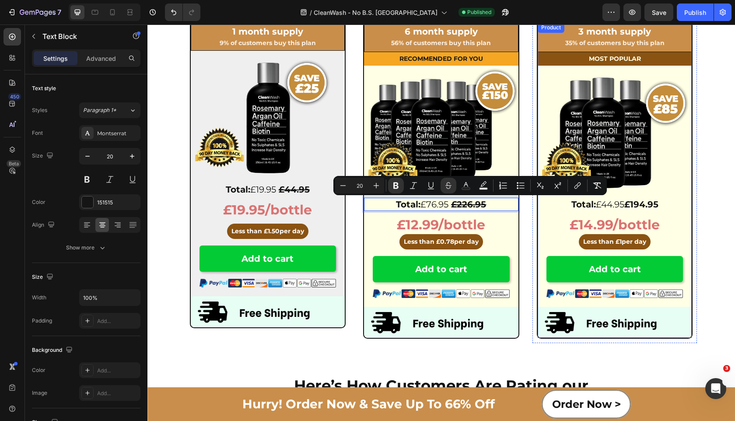
click at [632, 203] on strong "£194.95" at bounding box center [641, 204] width 34 height 10
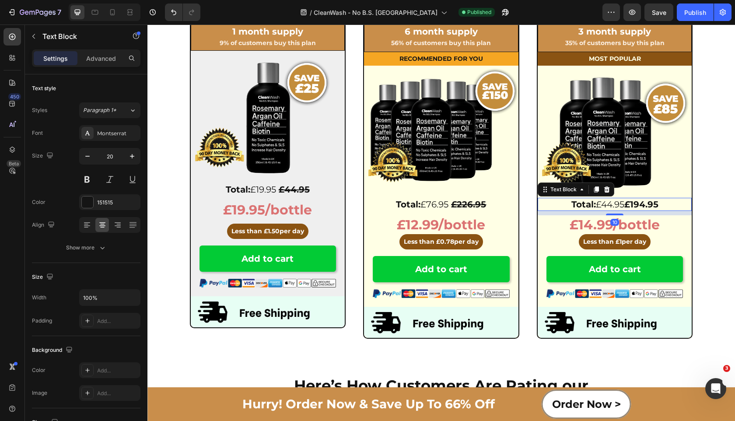
click at [629, 203] on strong "£194.95" at bounding box center [641, 204] width 34 height 10
drag, startPoint x: 628, startPoint y: 203, endPoint x: 672, endPoint y: 203, distance: 44.6
click at [672, 203] on p "Total: £44.95 £194.95" at bounding box center [614, 204] width 153 height 11
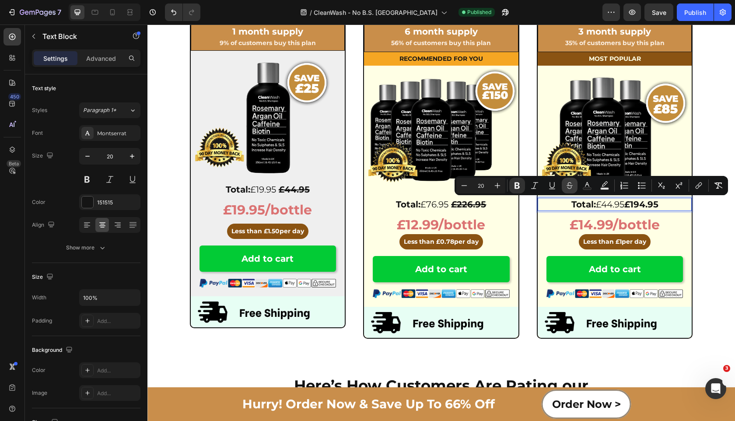
click at [567, 184] on icon "Editor contextual toolbar" at bounding box center [569, 185] width 9 height 9
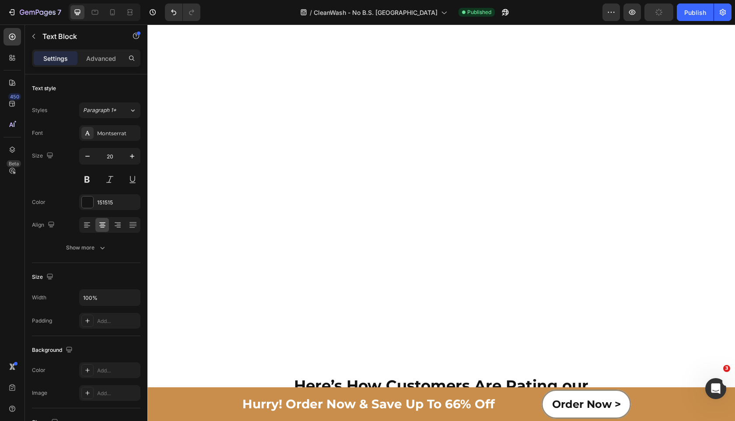
type input "16"
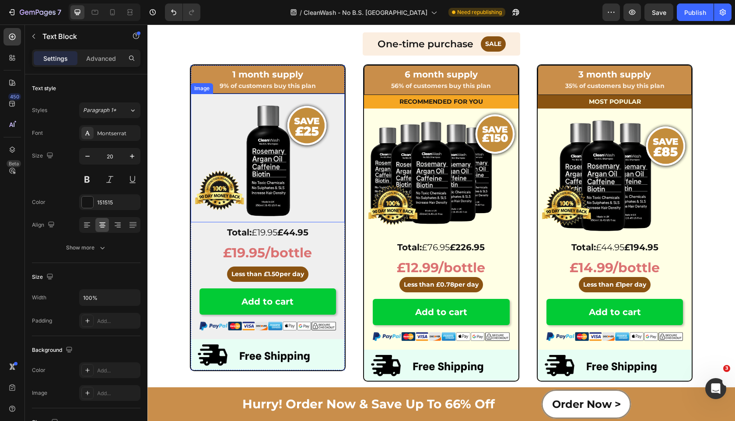
scroll to position [2796, 0]
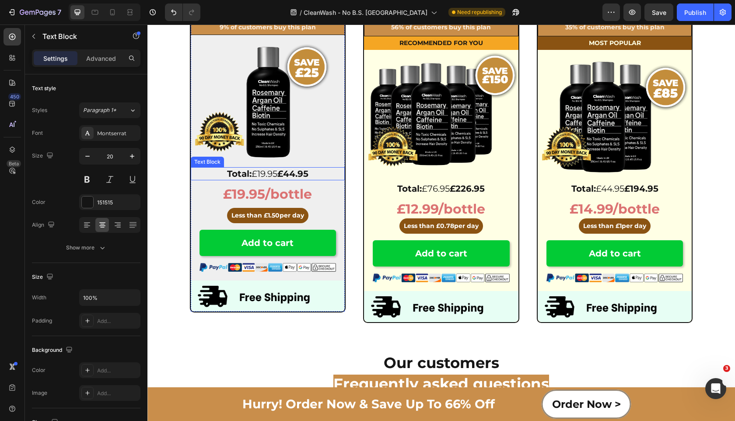
click at [311, 168] on p "Total: £19.95 £44.95" at bounding box center [268, 173] width 153 height 11
click at [291, 176] on strong "£44.95" at bounding box center [292, 173] width 31 height 10
drag, startPoint x: 281, startPoint y: 176, endPoint x: 322, endPoint y: 176, distance: 41.1
click at [322, 176] on p "Total: £19.95 £44.95" at bounding box center [268, 173] width 153 height 11
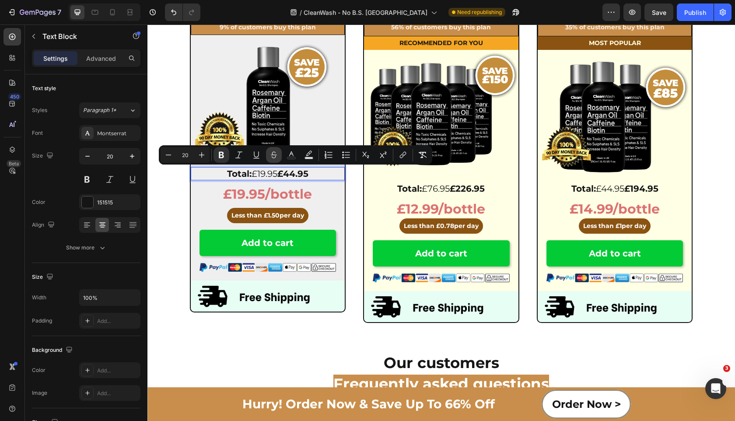
click at [270, 154] on icon "Editor contextual toolbar" at bounding box center [273, 154] width 9 height 9
click at [459, 183] on strong "£226.95" at bounding box center [467, 188] width 35 height 10
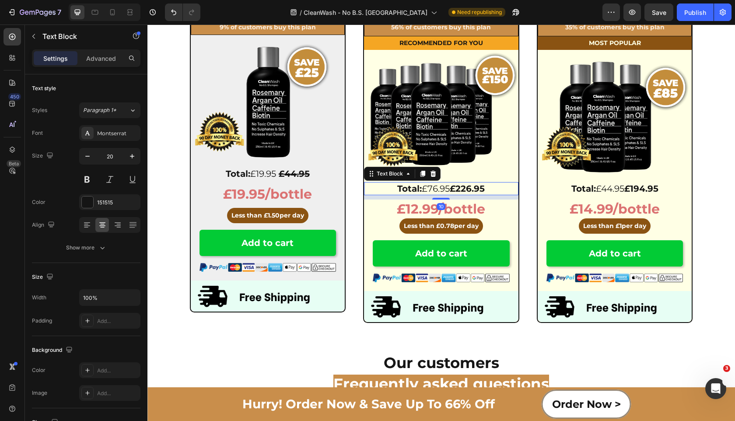
click at [458, 188] on strong "£226.95" at bounding box center [467, 188] width 35 height 10
drag, startPoint x: 454, startPoint y: 188, endPoint x: 503, endPoint y: 188, distance: 49.0
click at [503, 188] on p "Total: £76.95 £226.95" at bounding box center [441, 188] width 153 height 11
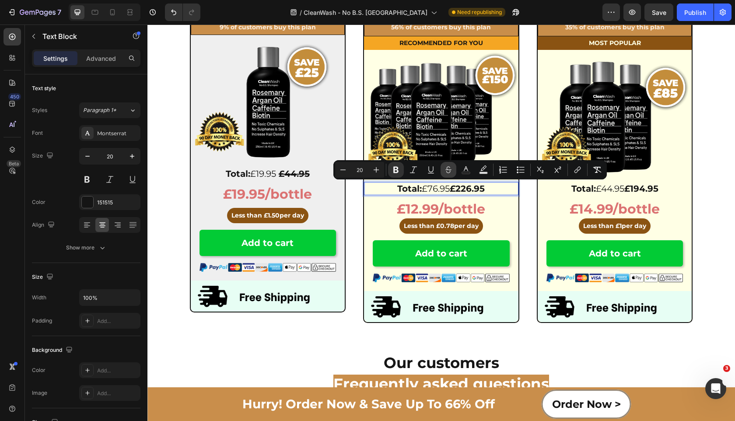
click at [447, 172] on icon "Editor contextual toolbar" at bounding box center [448, 169] width 9 height 9
click at [636, 185] on strong "£194.95" at bounding box center [641, 188] width 34 height 10
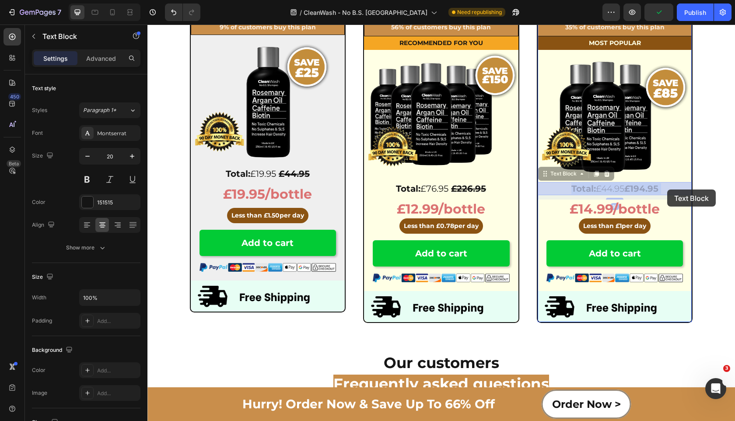
drag, startPoint x: 626, startPoint y: 189, endPoint x: 667, endPoint y: 189, distance: 40.7
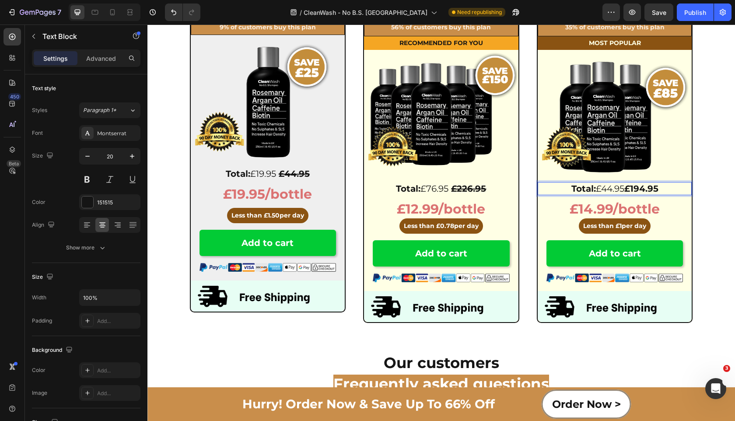
drag, startPoint x: 664, startPoint y: 188, endPoint x: 628, endPoint y: 187, distance: 35.9
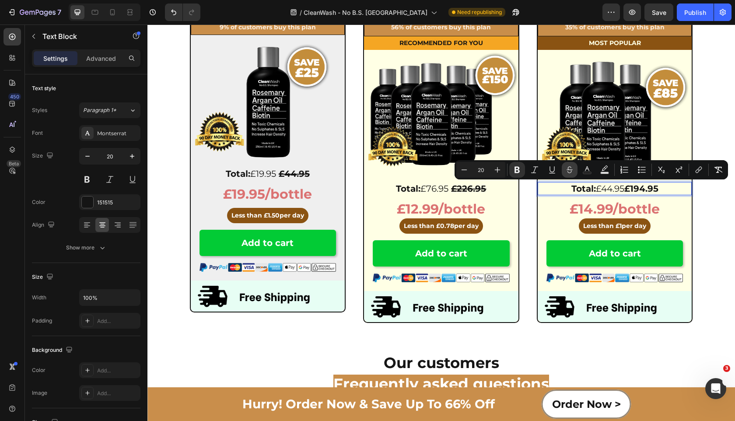
click at [571, 170] on icon "Editor contextual toolbar" at bounding box center [569, 169] width 9 height 9
click at [114, 10] on icon at bounding box center [112, 12] width 5 height 6
type input "23"
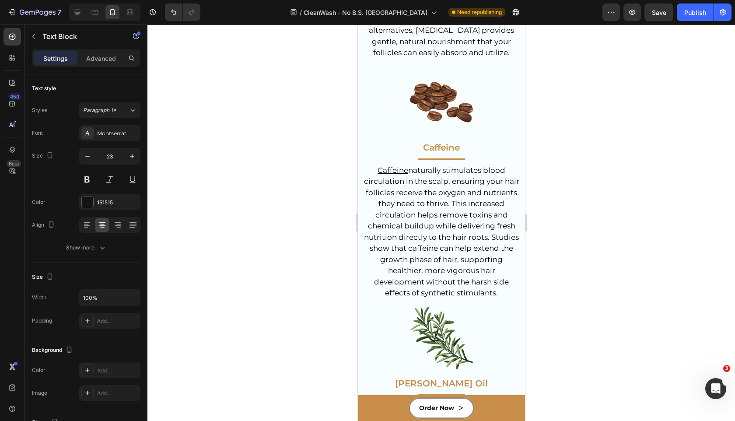
scroll to position [2863, 0]
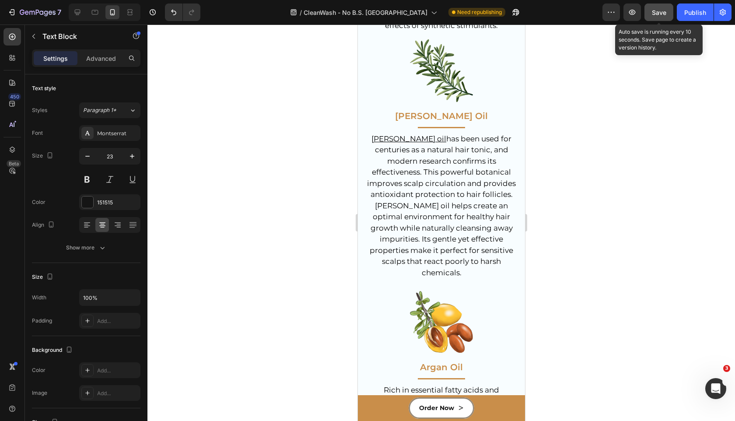
click at [663, 18] on button "Save" at bounding box center [658, 11] width 29 height 17
click at [686, 7] on button "Publish" at bounding box center [695, 11] width 37 height 17
